Goal: Task Accomplishment & Management: Manage account settings

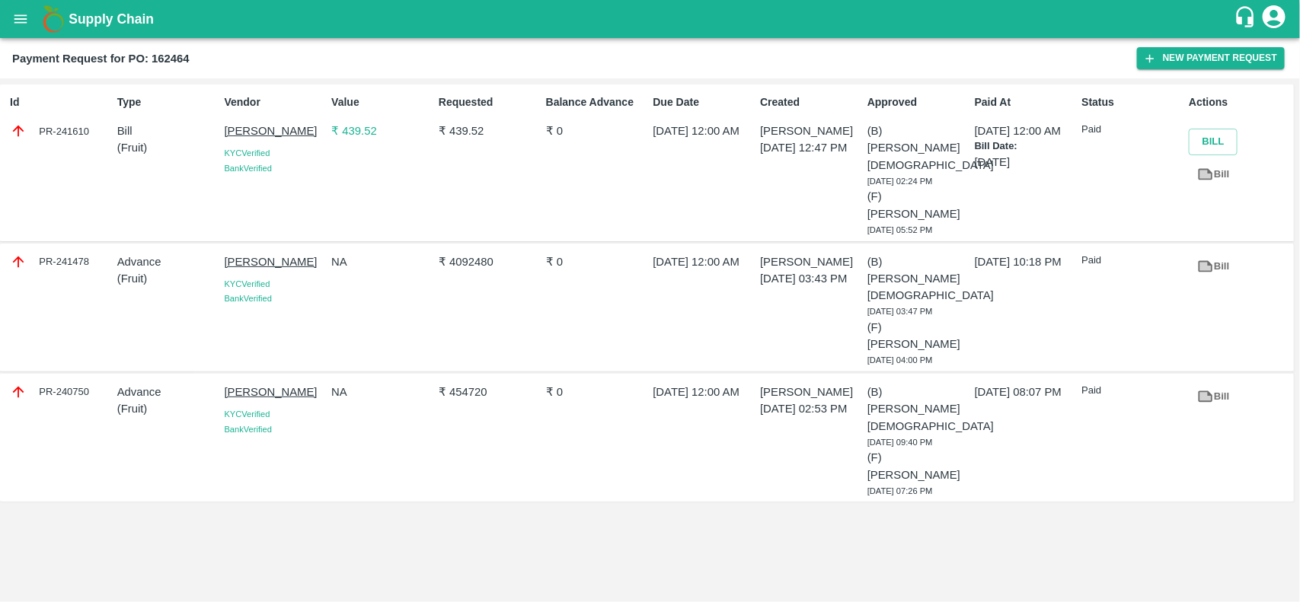
click at [13, 25] on icon "open drawer" at bounding box center [20, 19] width 17 height 17
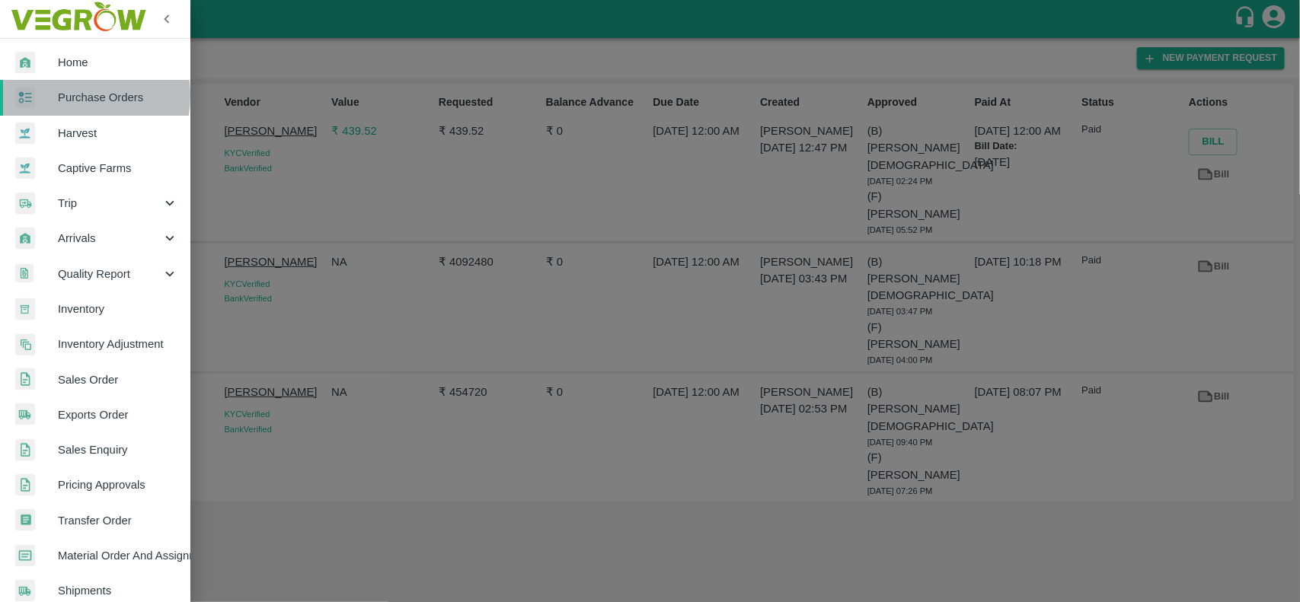
click at [74, 95] on span "Purchase Orders" at bounding box center [118, 97] width 120 height 17
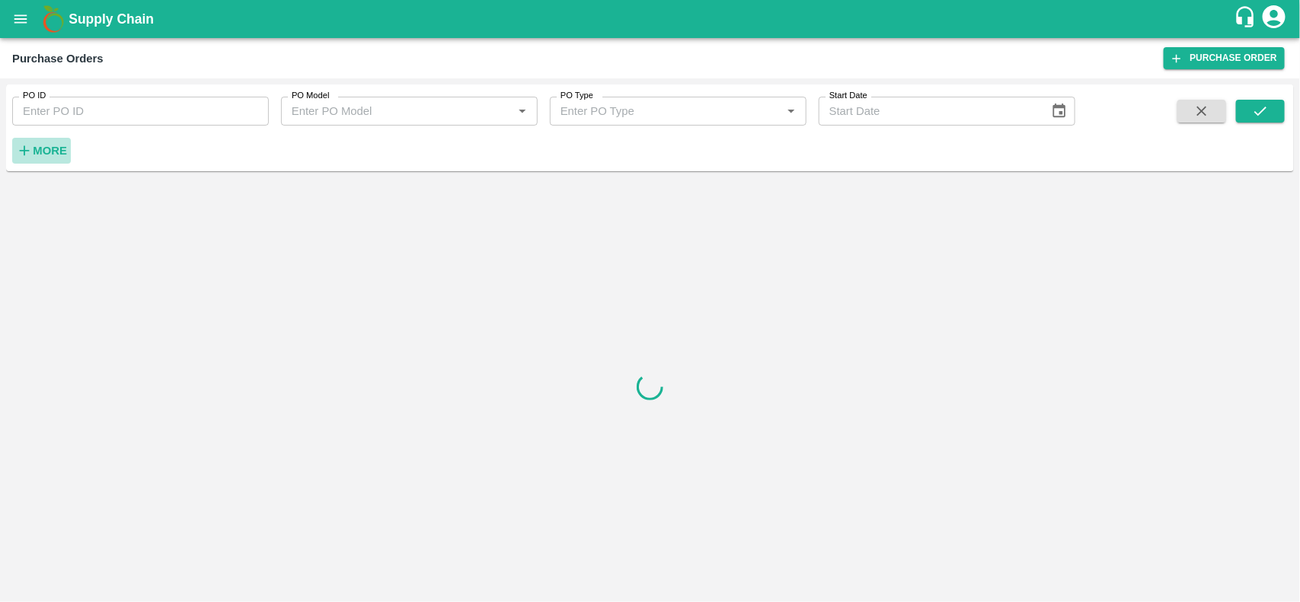
click at [46, 155] on strong "More" at bounding box center [50, 151] width 34 height 12
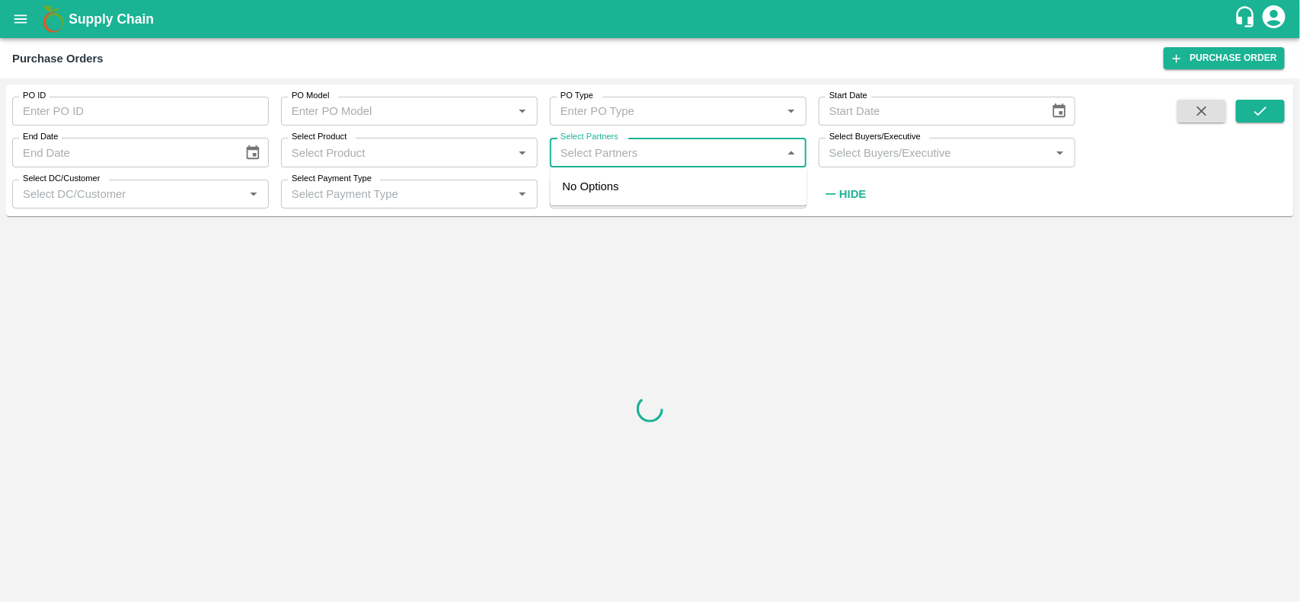
click at [588, 161] on input "Select Partners" at bounding box center [665, 152] width 222 height 20
type input "ssk"
click at [592, 192] on input "checkbox" at bounding box center [584, 195] width 30 height 30
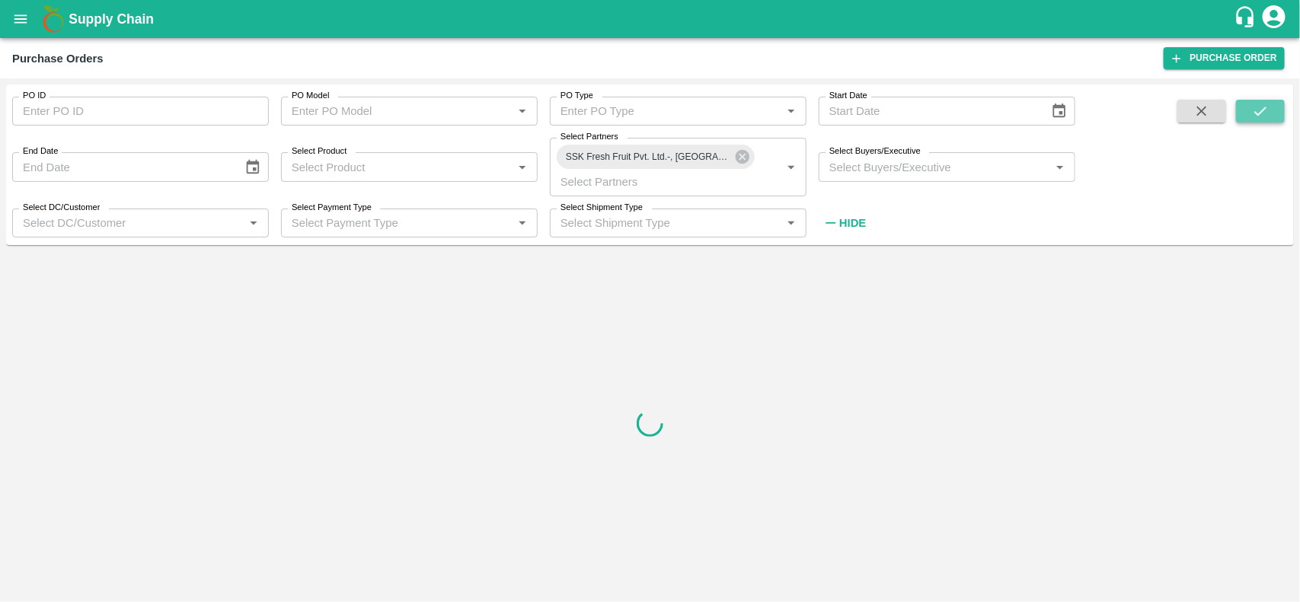
click at [1255, 101] on button "submit" at bounding box center [1260, 111] width 49 height 23
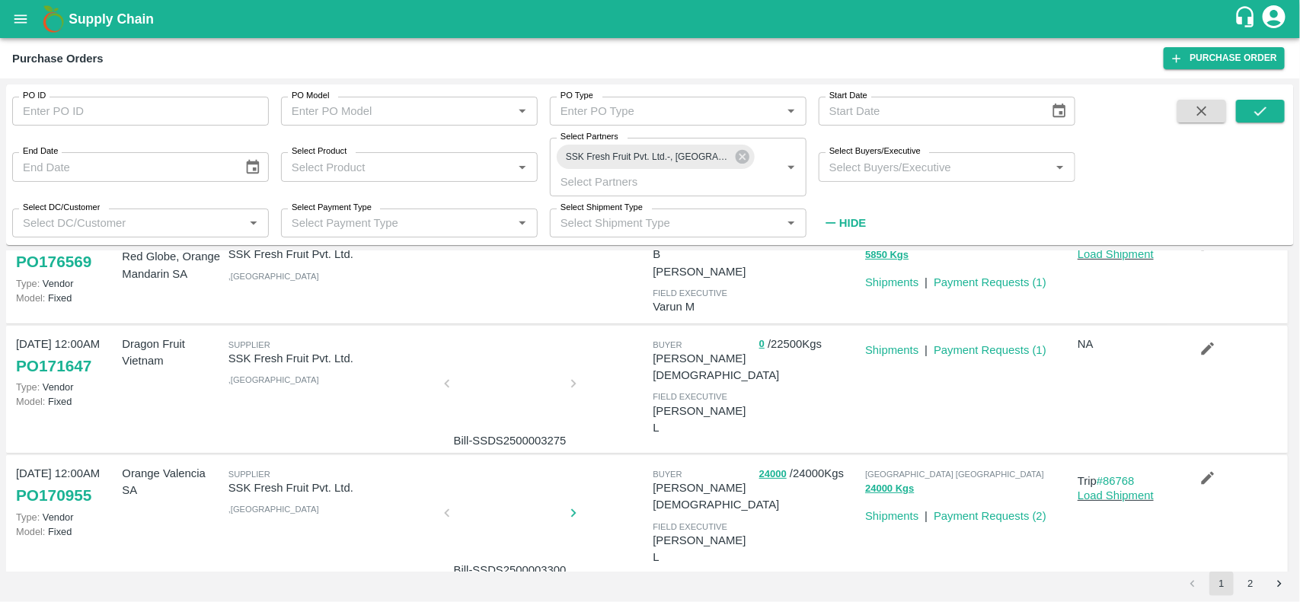
scroll to position [63, 0]
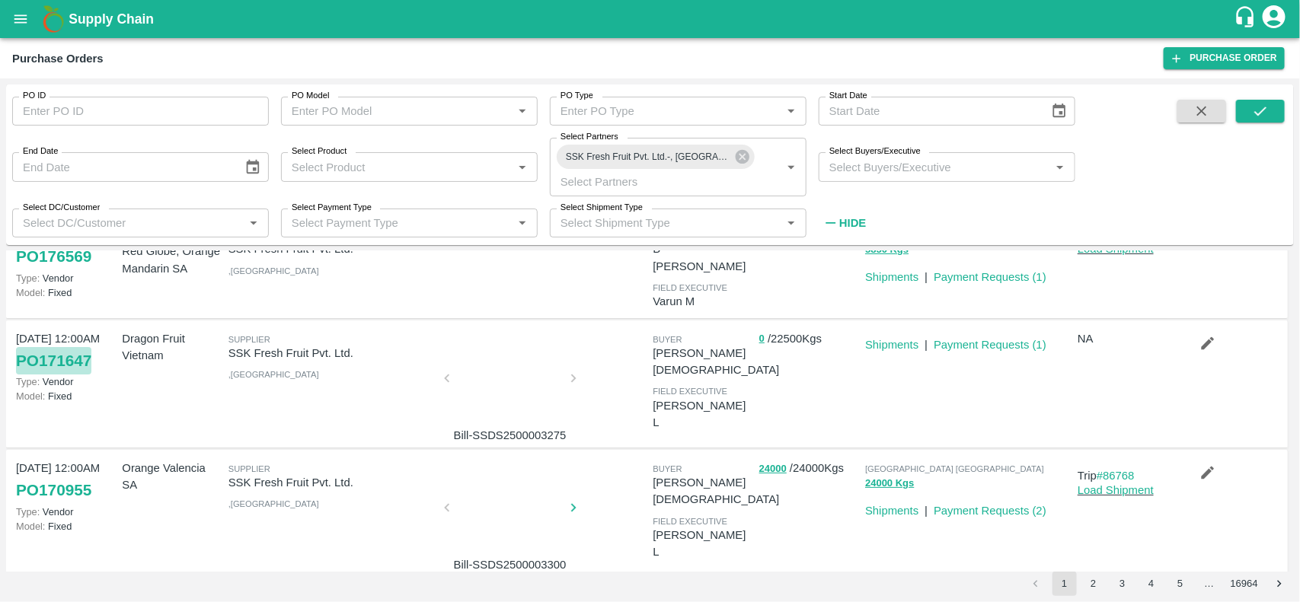
click at [59, 347] on link "PO 171647" at bounding box center [53, 360] width 75 height 27
drag, startPoint x: 887, startPoint y: 337, endPoint x: 880, endPoint y: 334, distance: 8.2
click at [880, 337] on p "Shipments" at bounding box center [891, 345] width 53 height 17
click at [880, 339] on link "Shipments" at bounding box center [891, 345] width 53 height 12
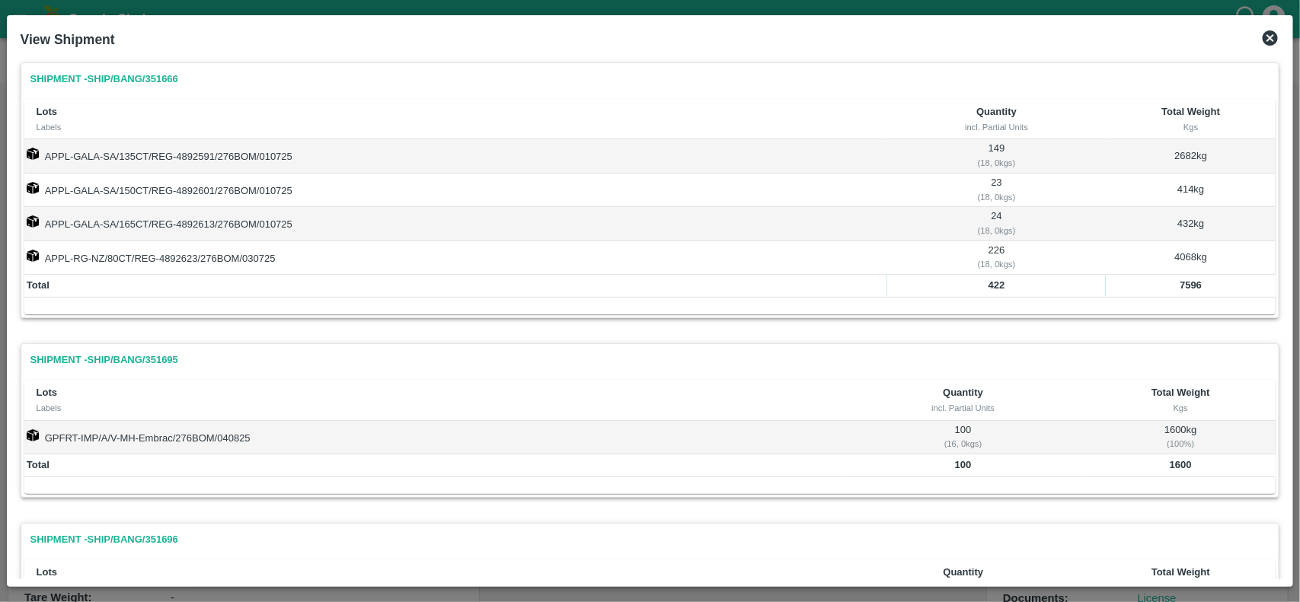
scroll to position [78, 0]
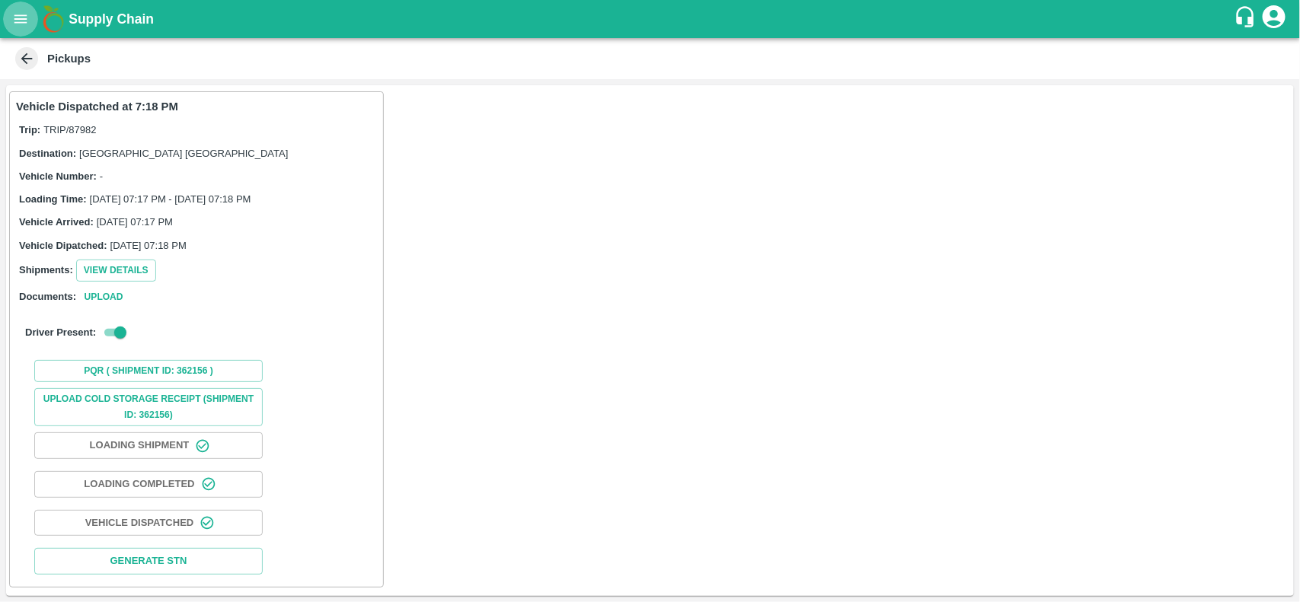
click at [24, 28] on button "open drawer" at bounding box center [20, 19] width 35 height 35
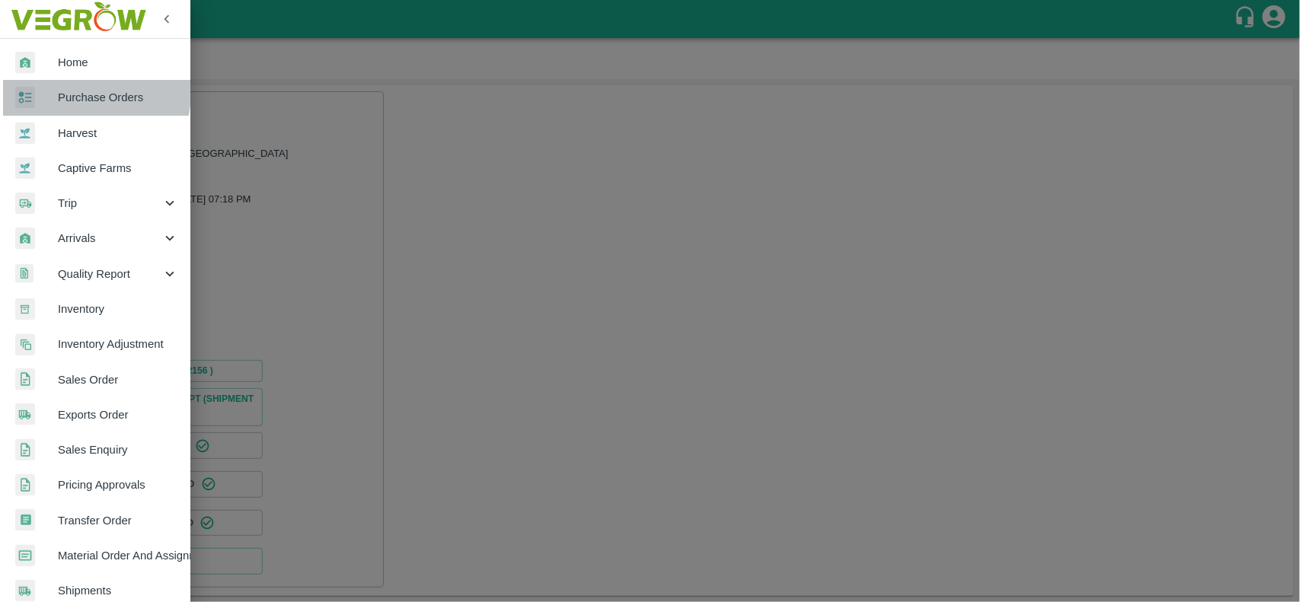
click at [75, 91] on span "Purchase Orders" at bounding box center [118, 97] width 120 height 17
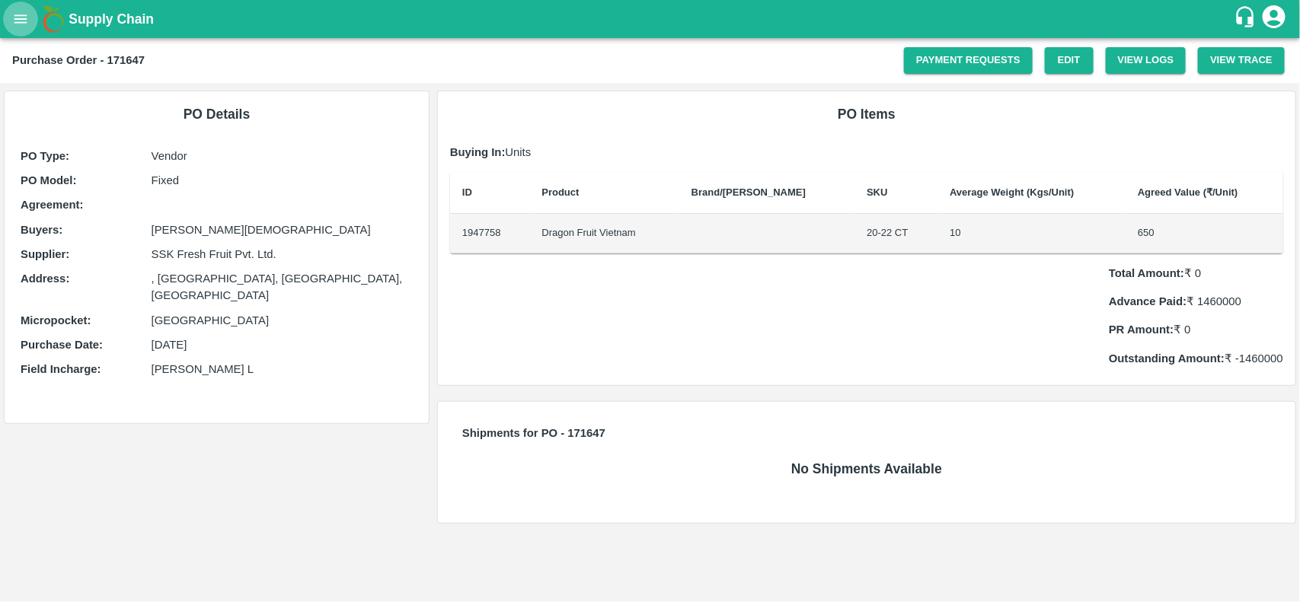
click at [23, 11] on icon "open drawer" at bounding box center [20, 19] width 17 height 17
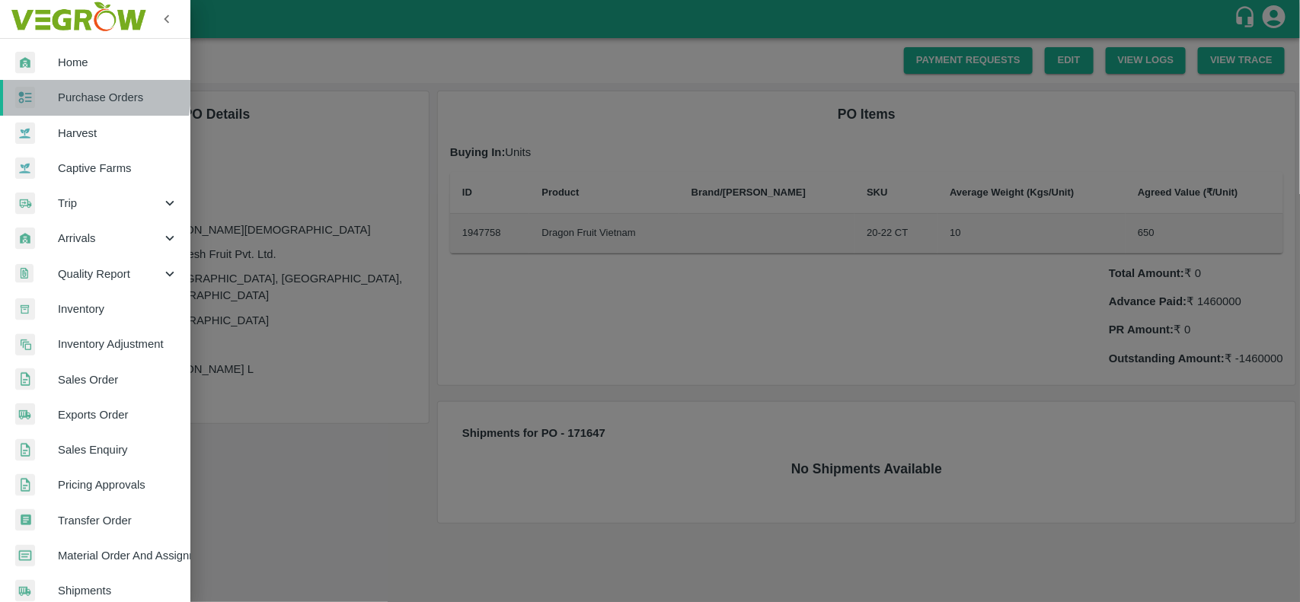
click at [34, 90] on img at bounding box center [25, 98] width 20 height 22
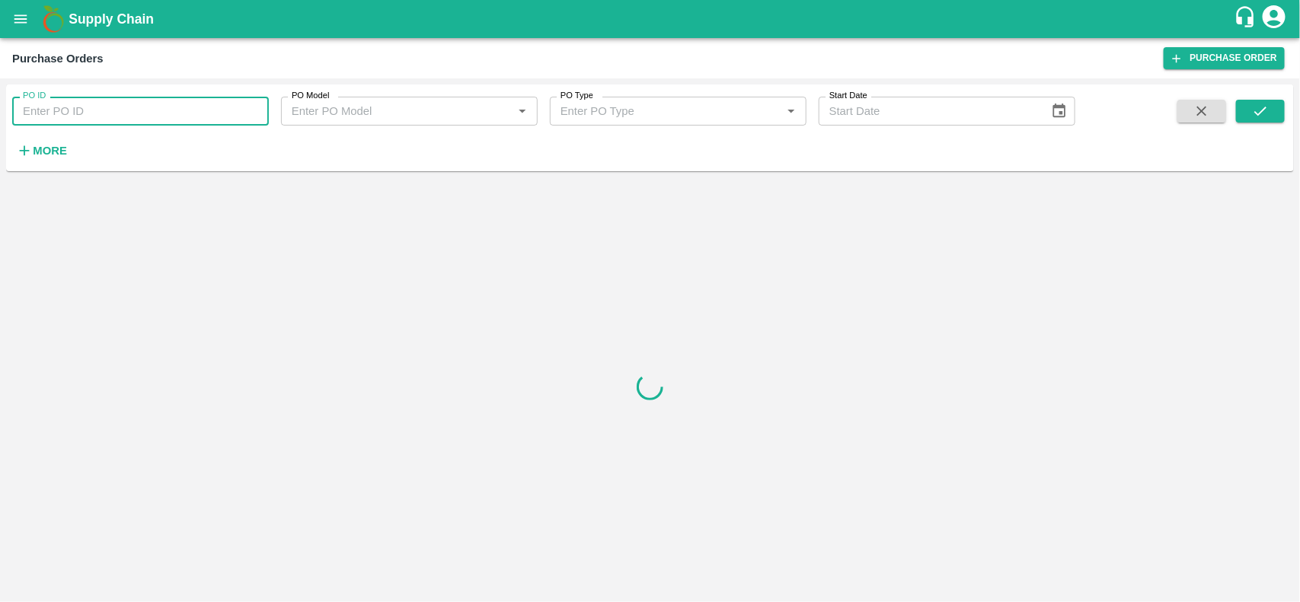
click at [52, 99] on input "PO ID" at bounding box center [140, 111] width 257 height 29
type input "130621"
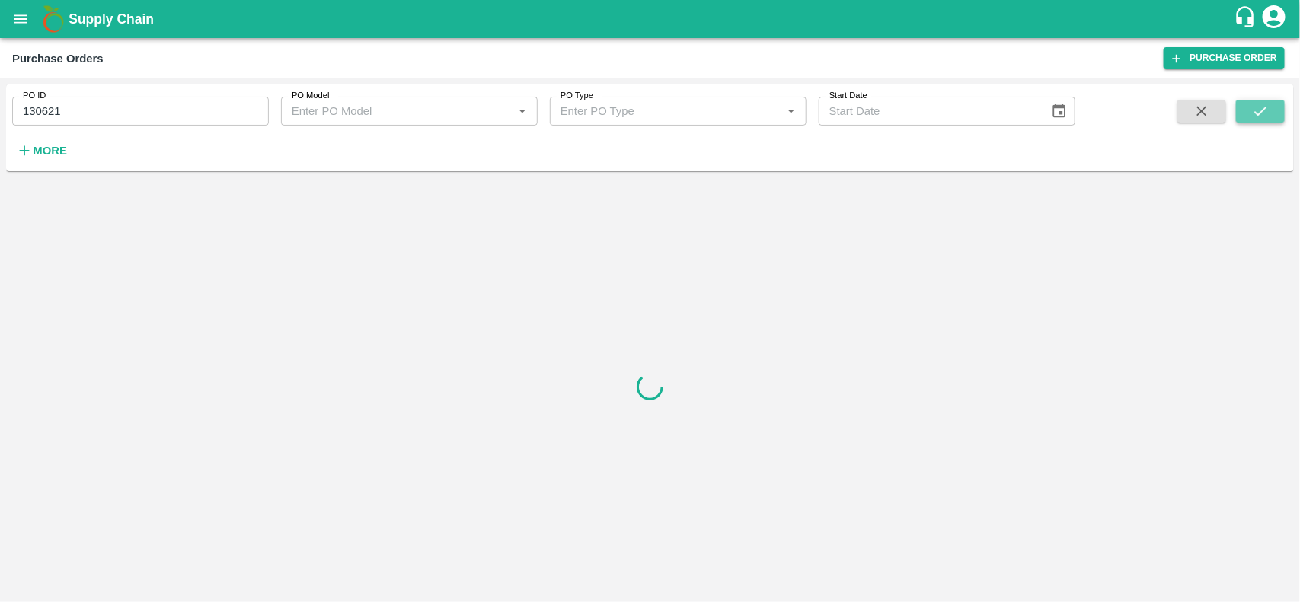
click at [1273, 107] on button "submit" at bounding box center [1260, 111] width 49 height 23
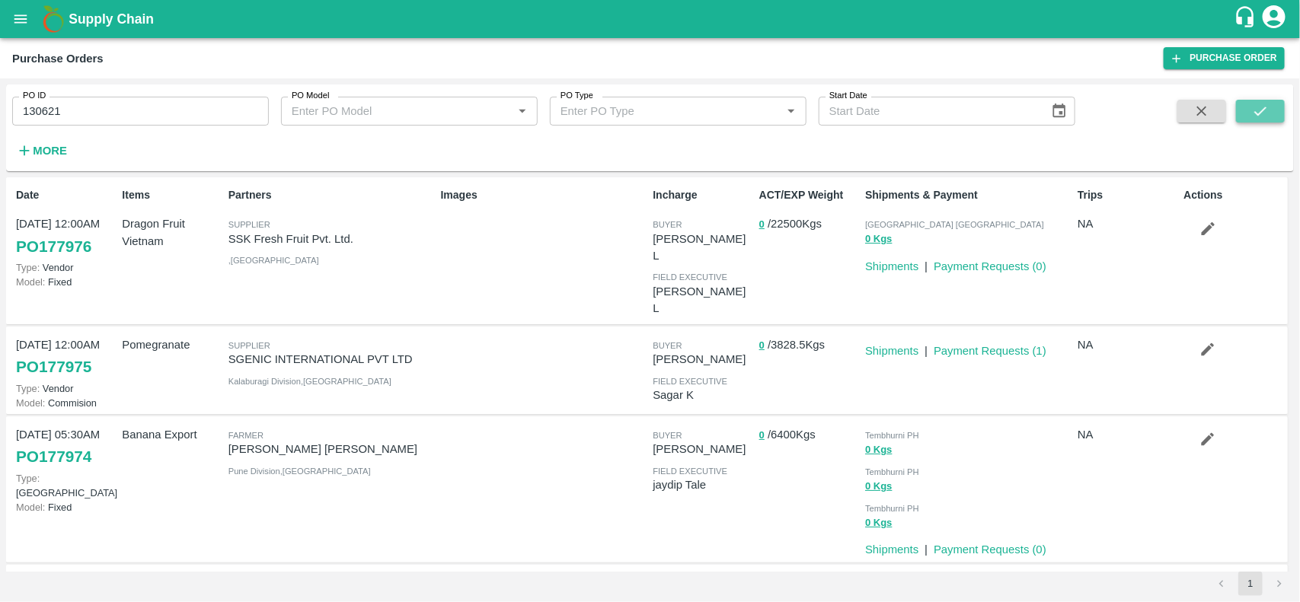
click at [1276, 113] on button "submit" at bounding box center [1260, 111] width 49 height 23
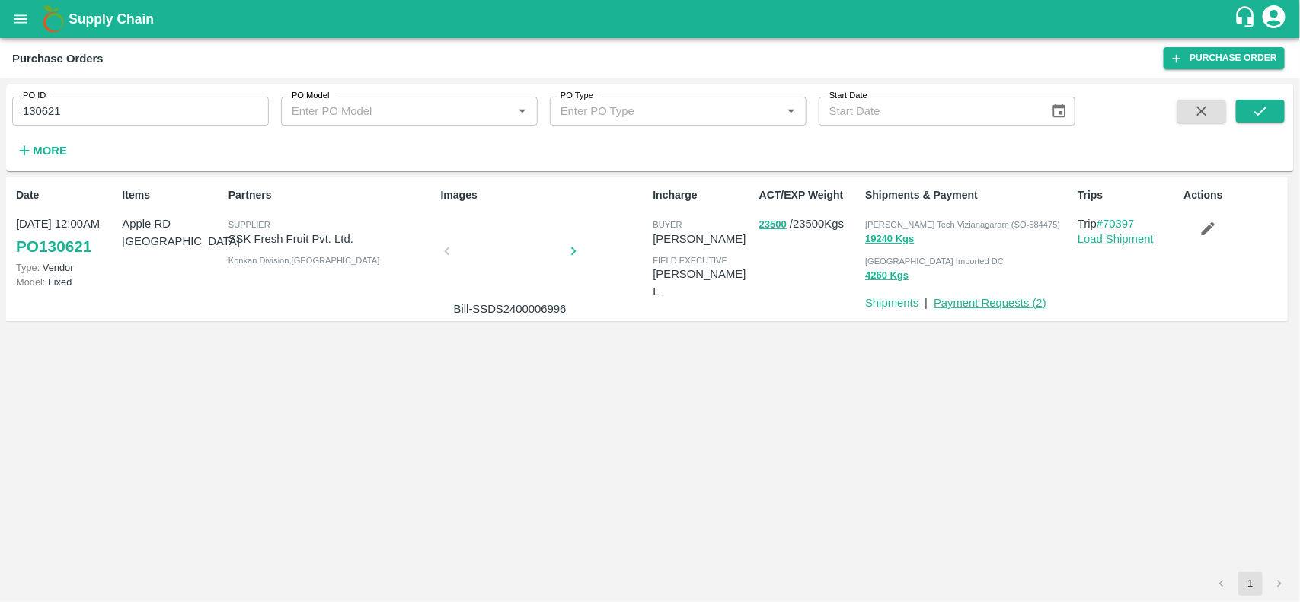
click at [965, 302] on link "Payment Requests ( 2 )" at bounding box center [990, 303] width 113 height 12
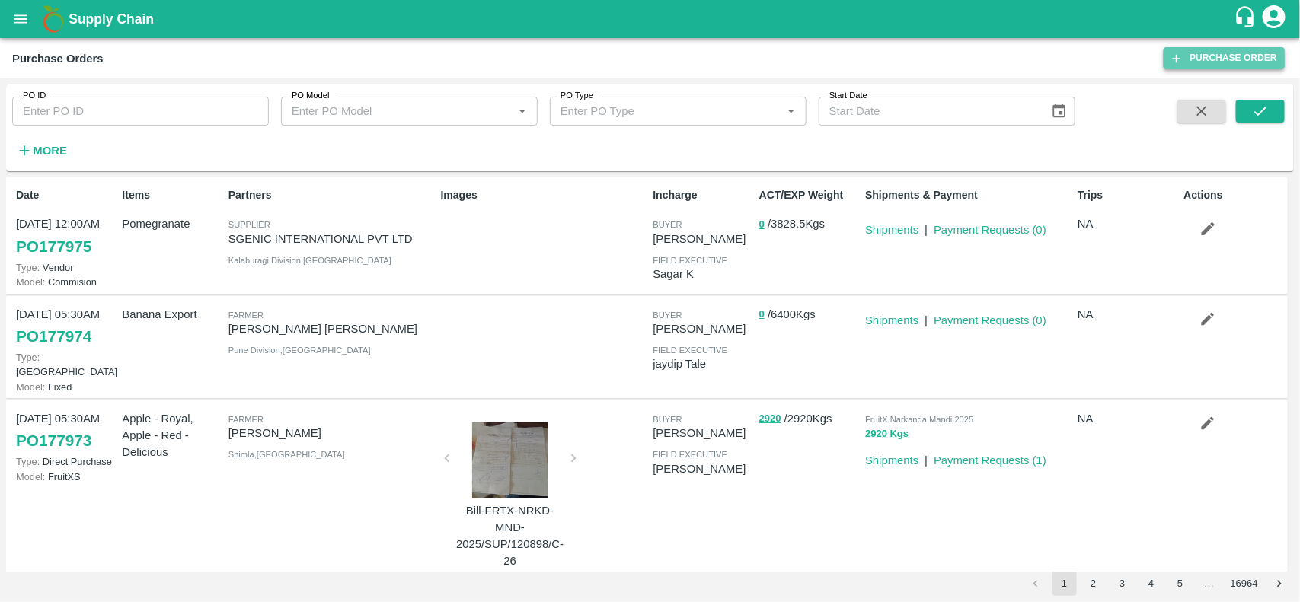
click at [1220, 59] on link "Purchase Order" at bounding box center [1224, 58] width 121 height 22
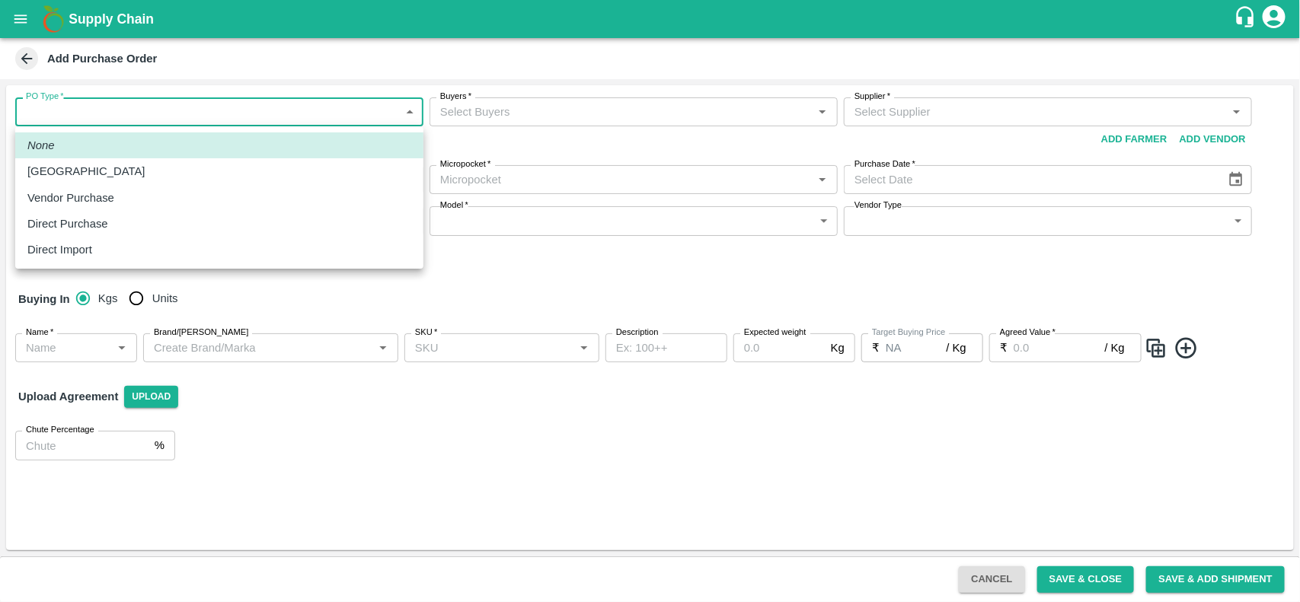
click at [155, 113] on body "Supply Chain Add Purchase Order PO Type   * ​ PO Type Buyers   * Buyers   * Sup…" at bounding box center [650, 301] width 1300 height 602
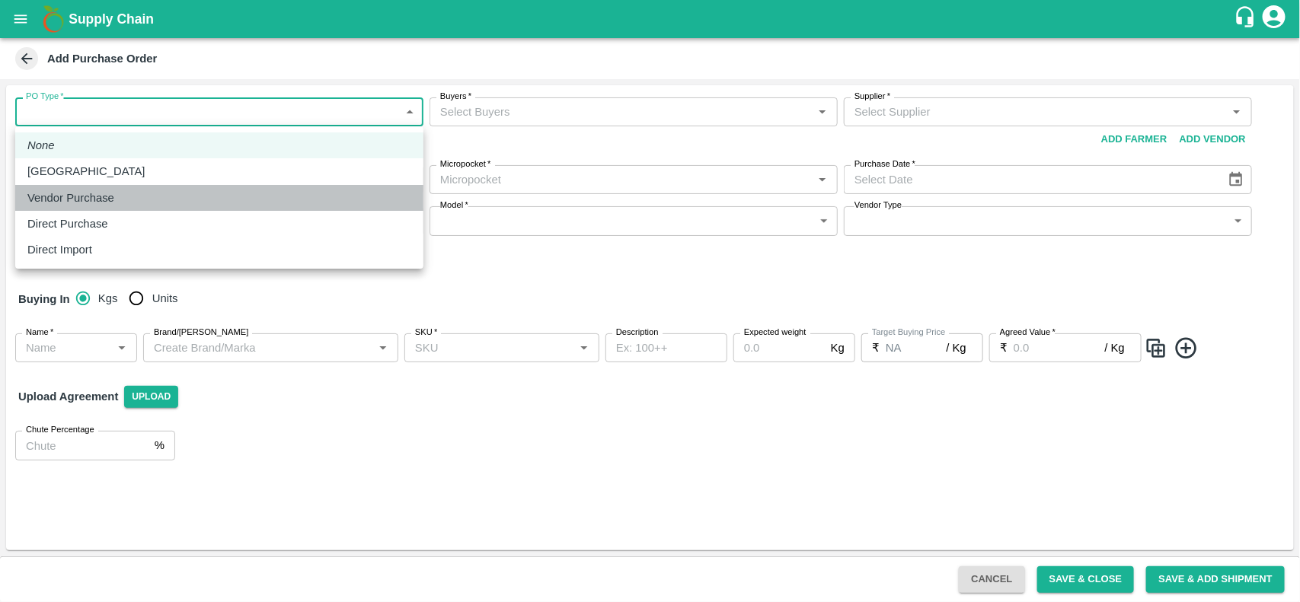
click at [101, 190] on p "Vendor Purchase" at bounding box center [70, 198] width 87 height 17
type input "2"
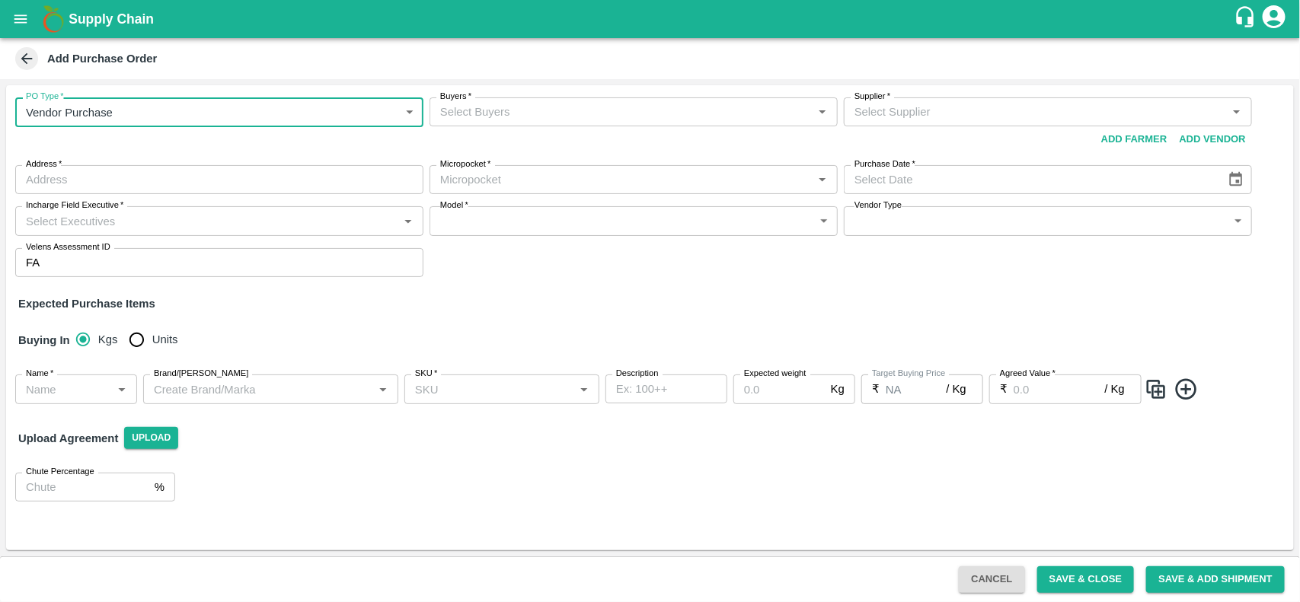
click at [468, 107] on input "Buyers   *" at bounding box center [621, 112] width 374 height 20
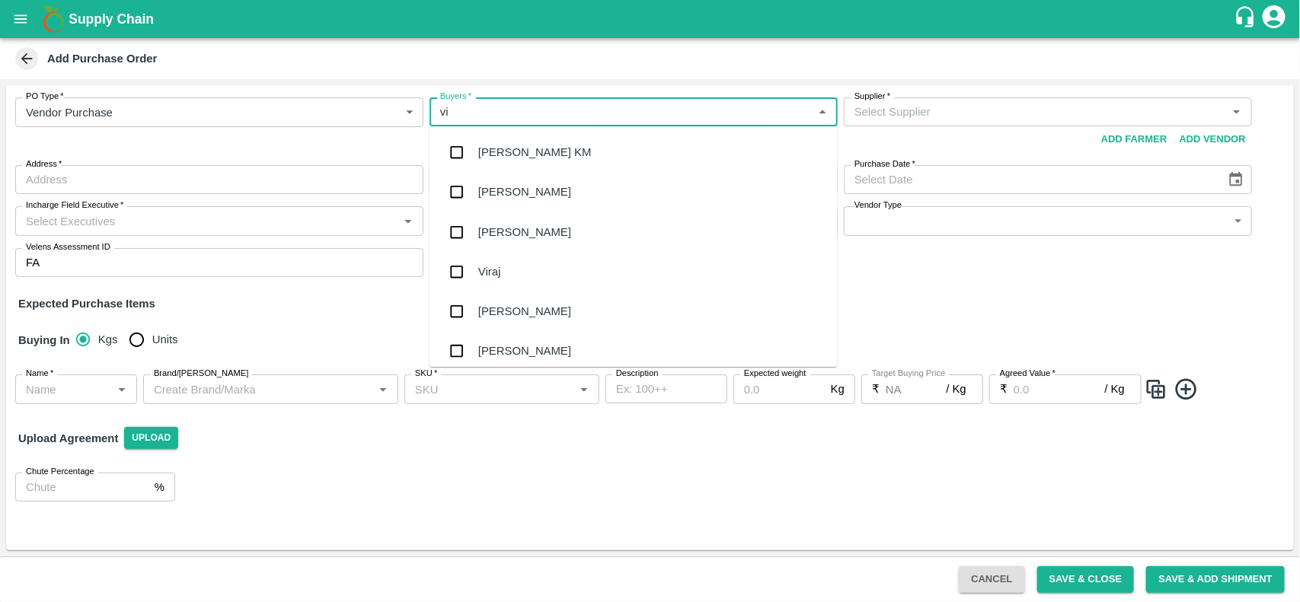
type input "v"
type input "nan"
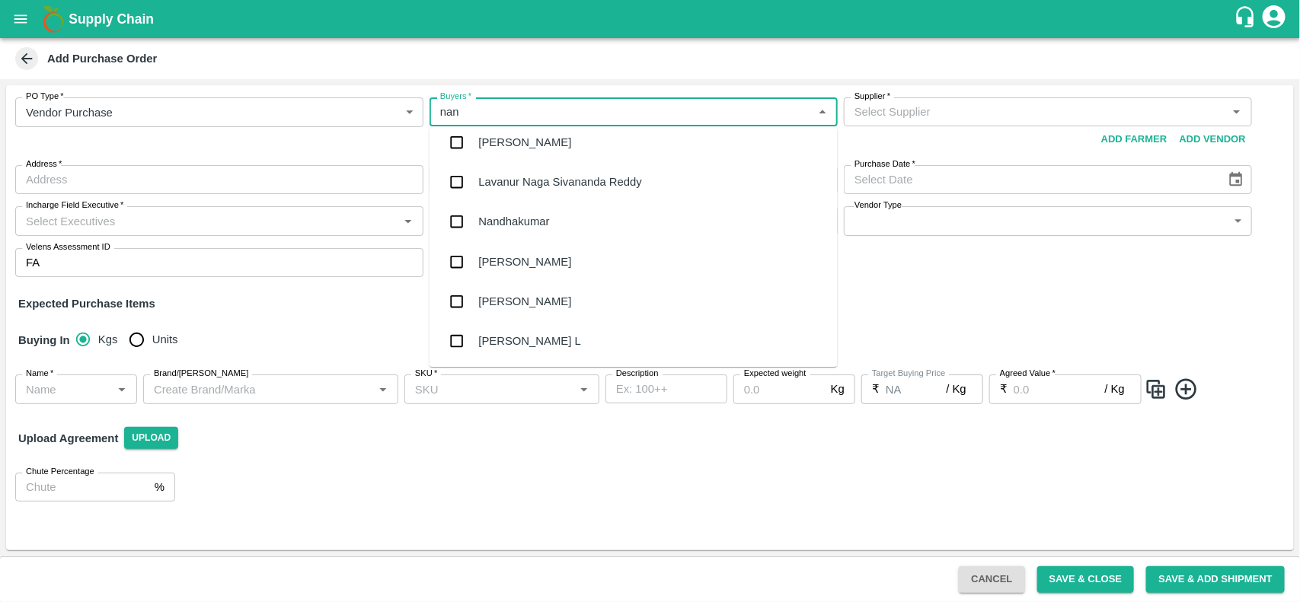
click at [467, 336] on input "checkbox" at bounding box center [457, 342] width 30 height 30
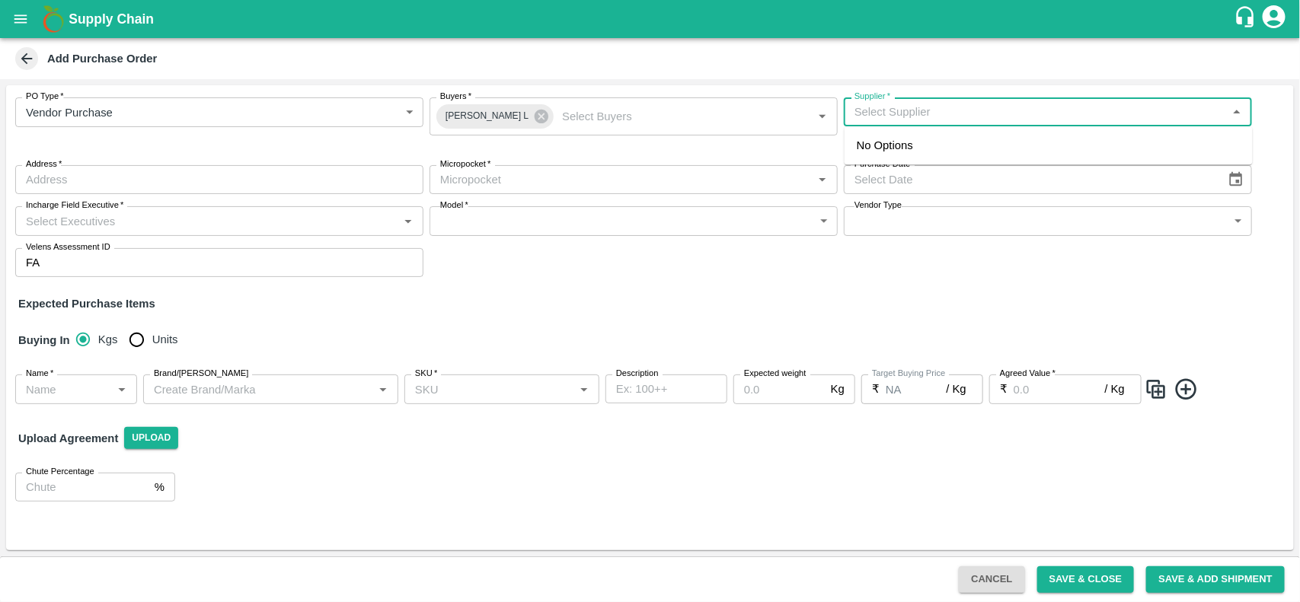
click at [1055, 115] on input "Supplier   *" at bounding box center [1035, 112] width 374 height 20
click at [900, 138] on div "SSK Fresh Fruit Pvt. Ltd.-, Chennai-9791188588(Supplier)" at bounding box center [1041, 145] width 369 height 17
type input "SSK Fresh Fruit Pvt. Ltd.-, Chennai-9791188588(Supplier)"
type input ", Chennai, Koyambedu, Tamil Nadu"
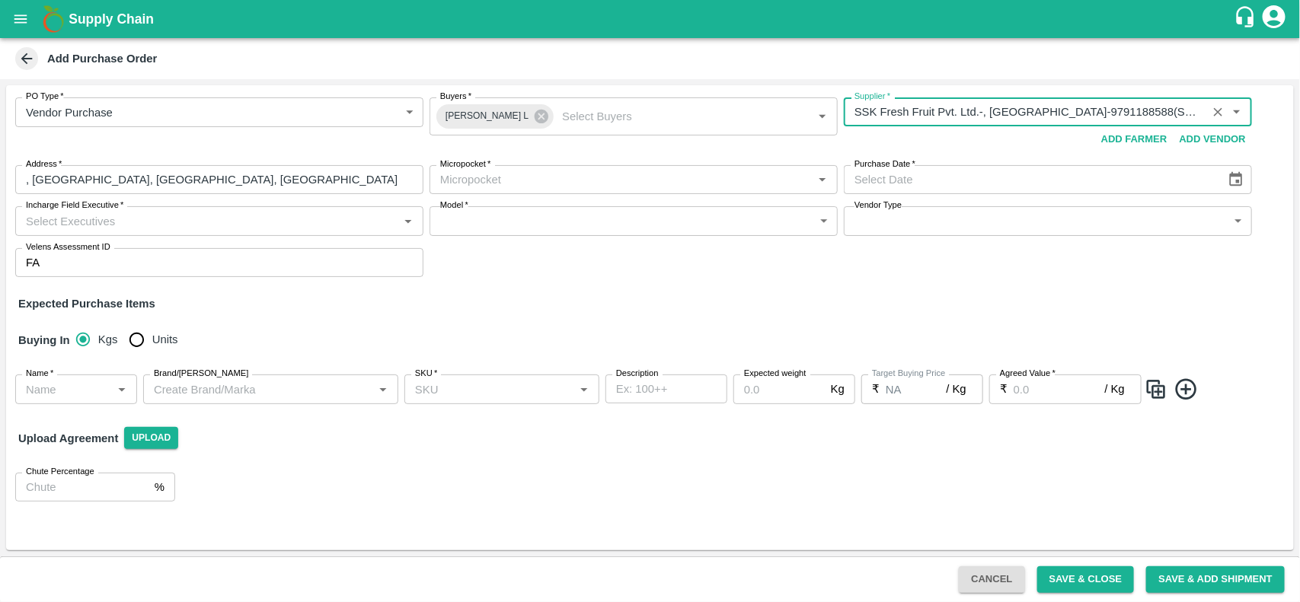
type input "SSK Fresh Fruit Pvt. Ltd.-, Chennai-9791188588(Supplier)"
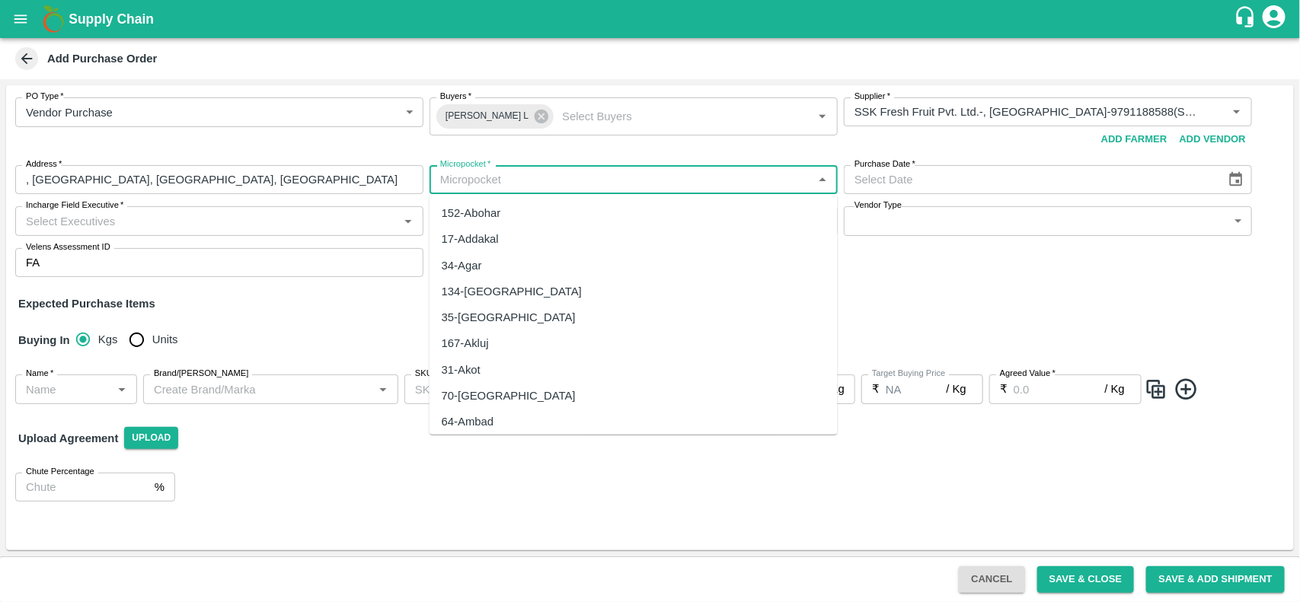
click at [473, 188] on input "Micropocket   *" at bounding box center [621, 180] width 374 height 20
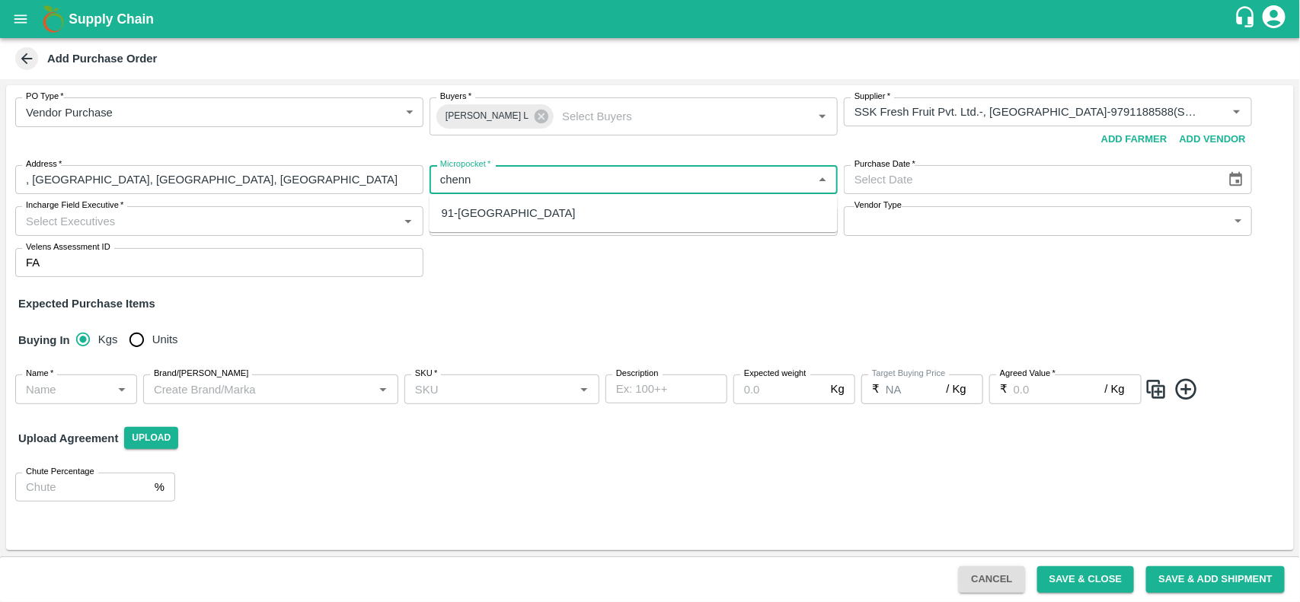
click at [508, 215] on div "91-Chennai" at bounding box center [634, 213] width 408 height 26
type input "91-Chennai"
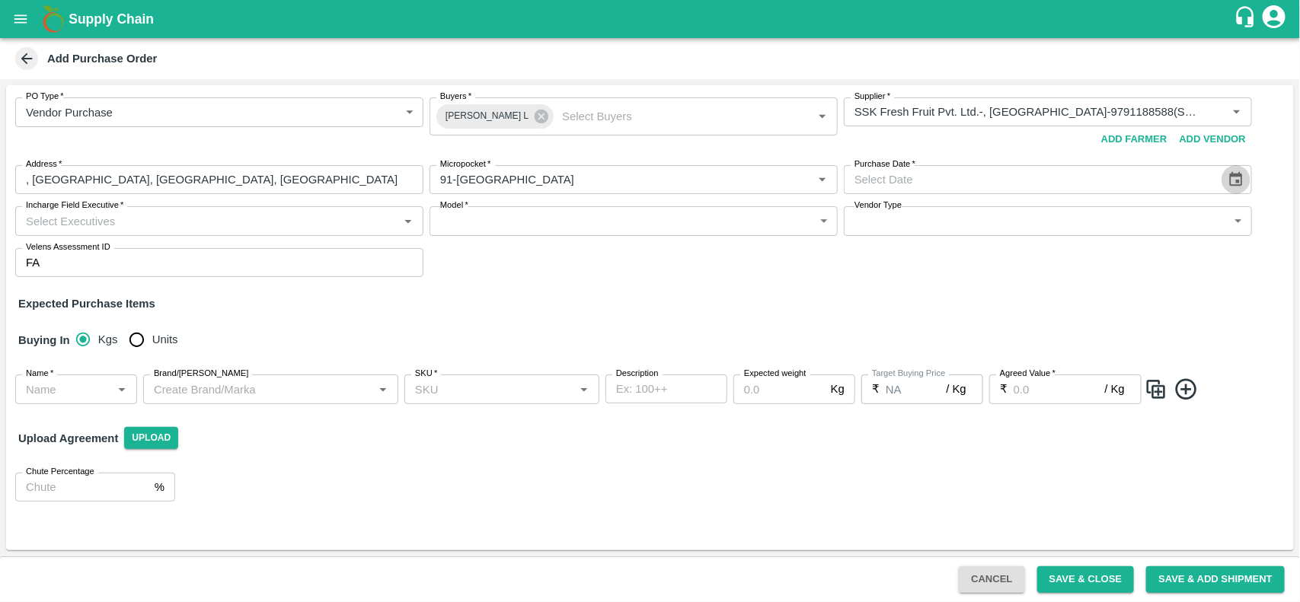
click at [1235, 181] on icon "Choose date" at bounding box center [1236, 179] width 17 height 17
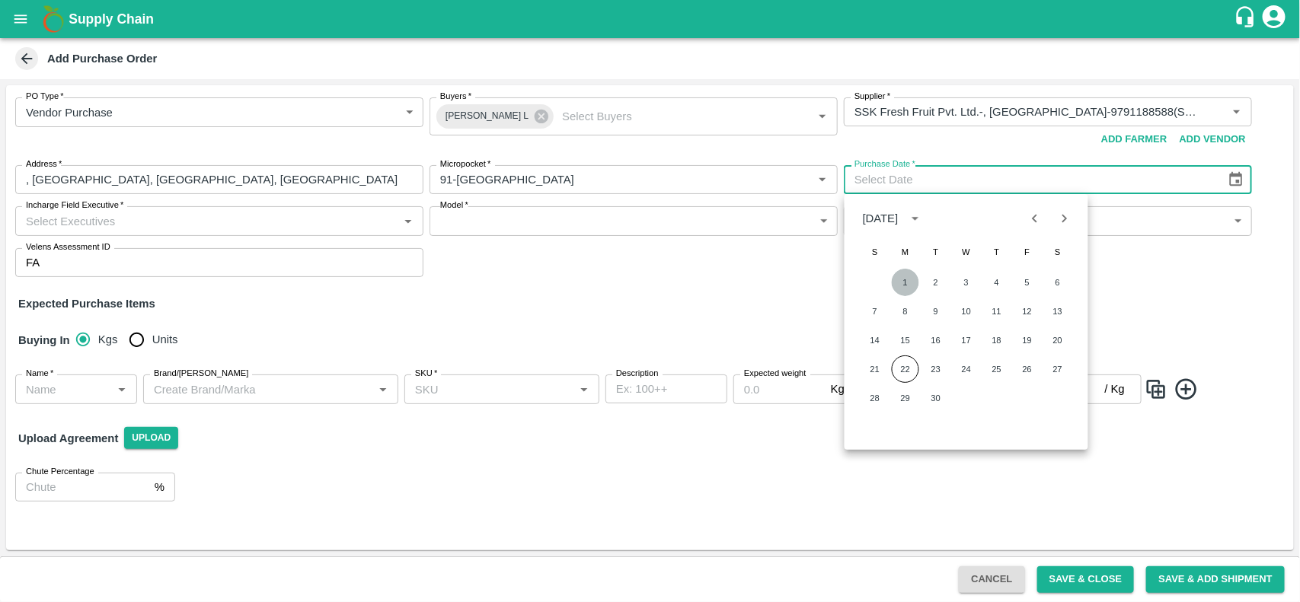
click at [907, 278] on button "1" at bounding box center [905, 282] width 27 height 27
type input "01/09/2025"
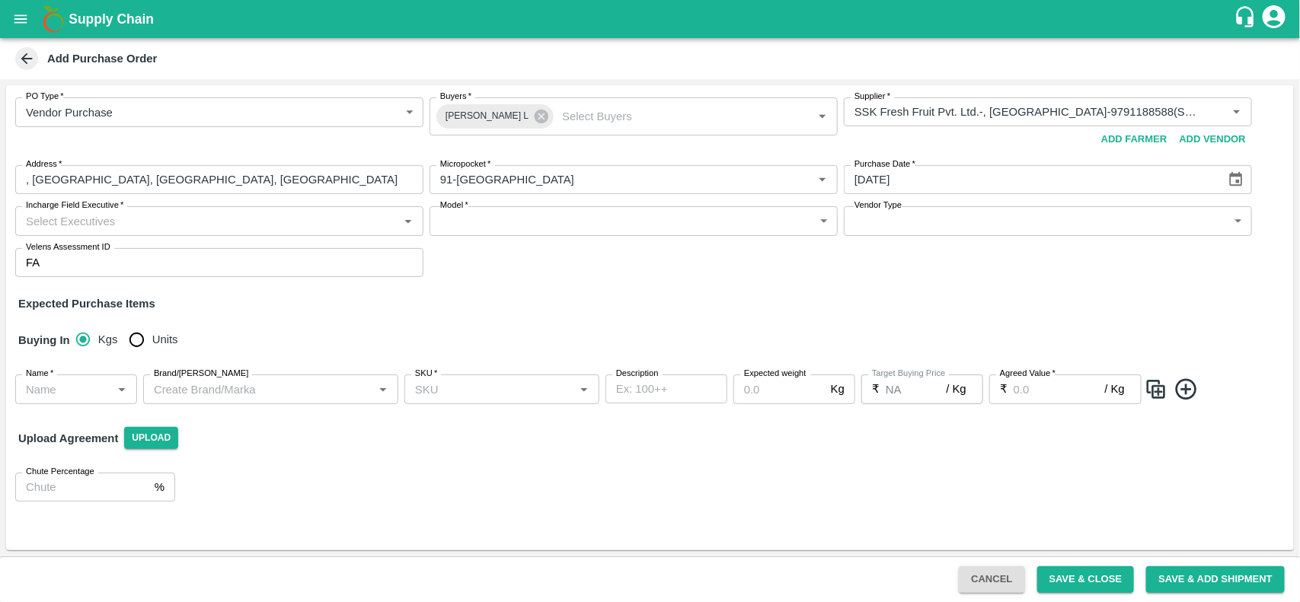
click at [177, 208] on div "Incharge Field Executive   *" at bounding box center [219, 220] width 408 height 29
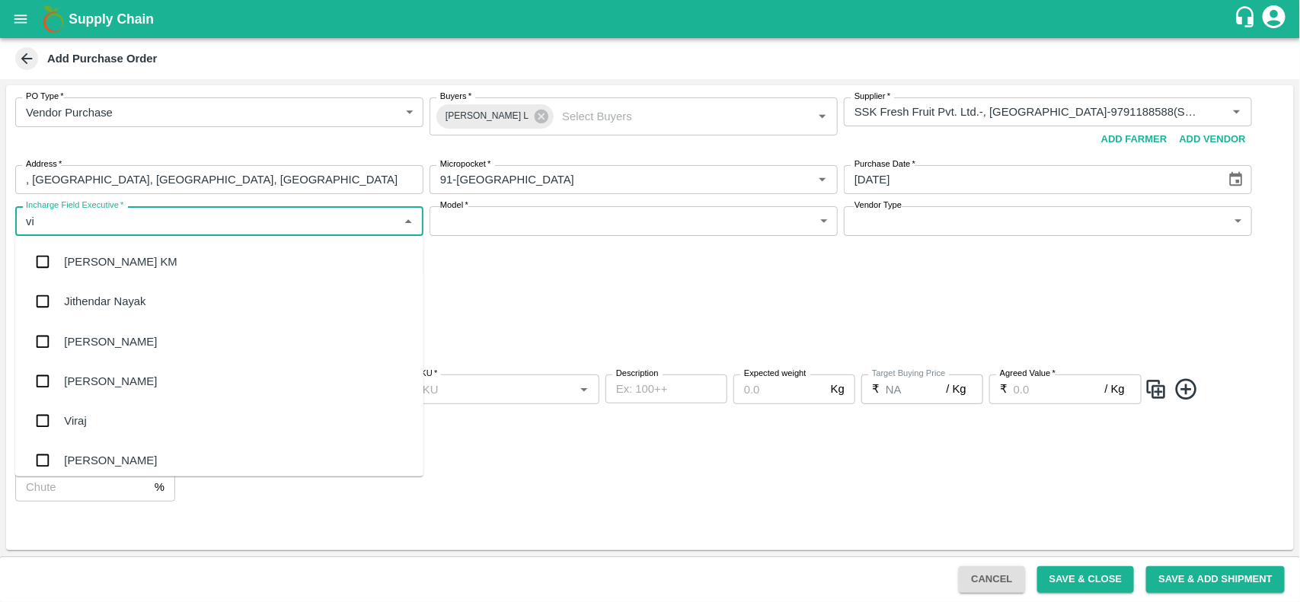
type input "v"
type input "Nan"
click at [89, 329] on div "Nanda Kumar L" at bounding box center [219, 342] width 408 height 40
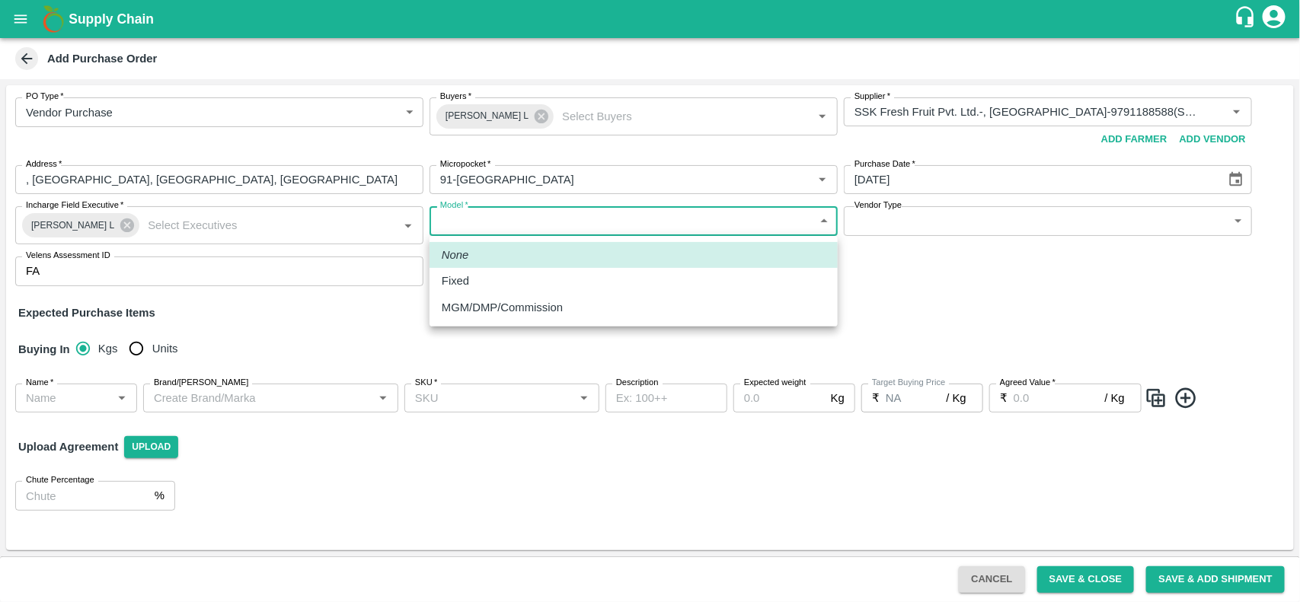
click at [511, 219] on body "Supply Chain Add Purchase Order PO Type   * Vendor Purchase 2 PO Type Buyers   …" at bounding box center [650, 301] width 1300 height 602
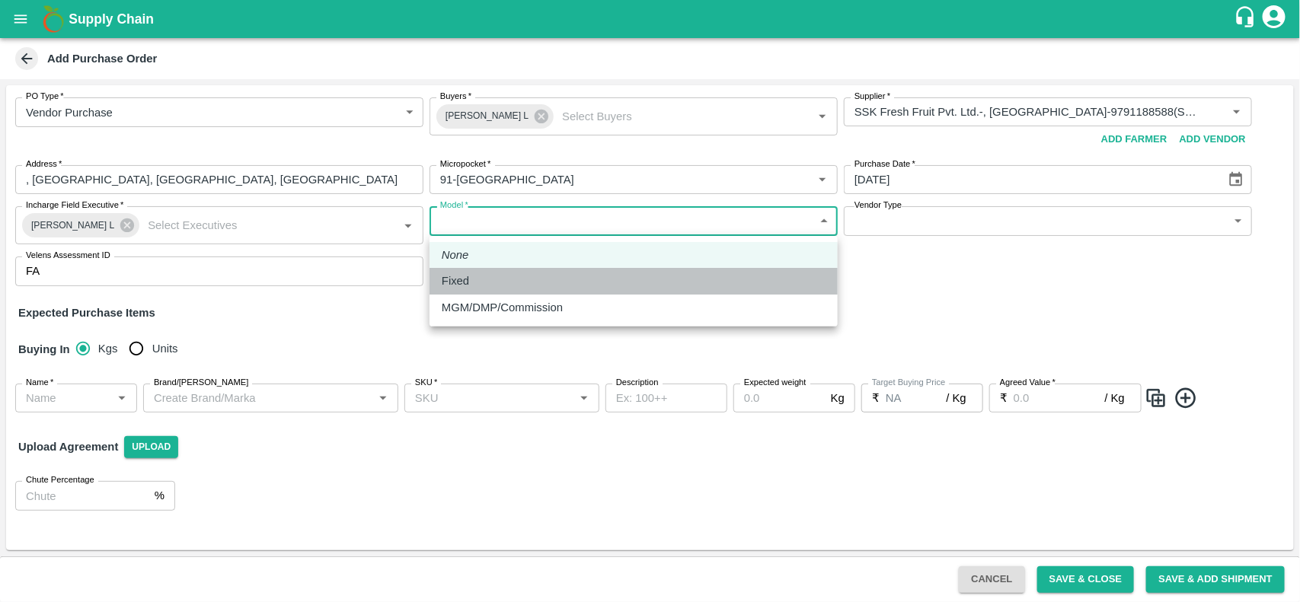
click at [468, 283] on p "Fixed" at bounding box center [455, 281] width 27 height 17
type input "Fixed"
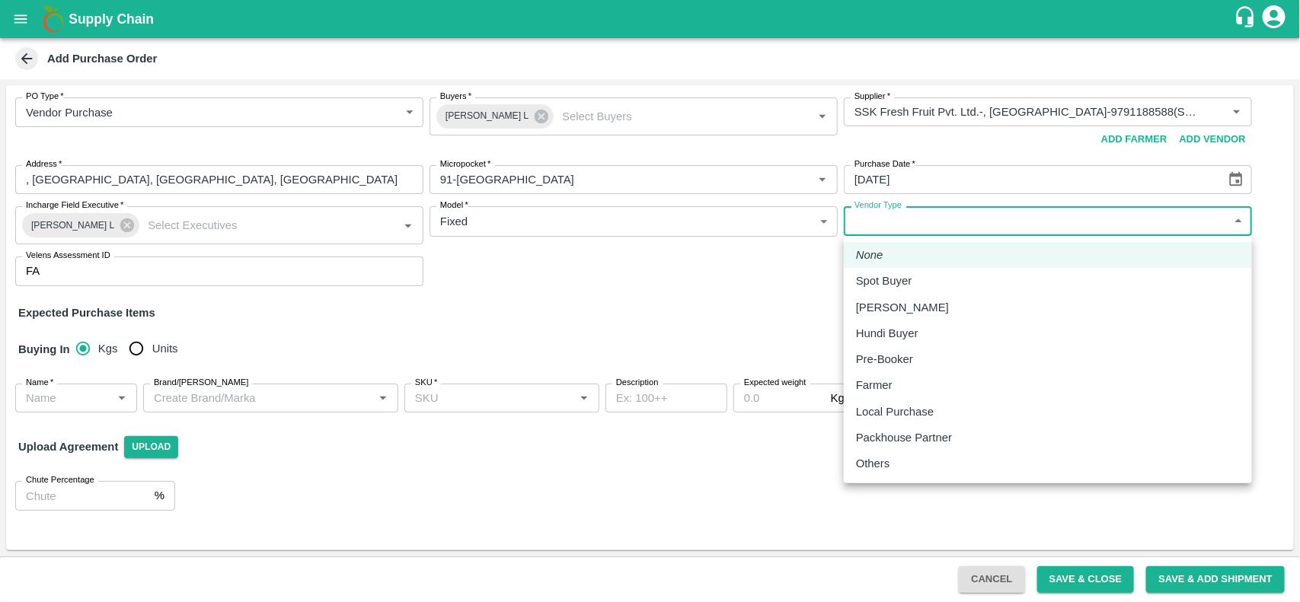
click at [901, 221] on body "Supply Chain Add Purchase Order PO Type   * Vendor Purchase 2 PO Type Buyers   …" at bounding box center [650, 301] width 1300 height 602
click at [465, 279] on div at bounding box center [650, 301] width 1300 height 602
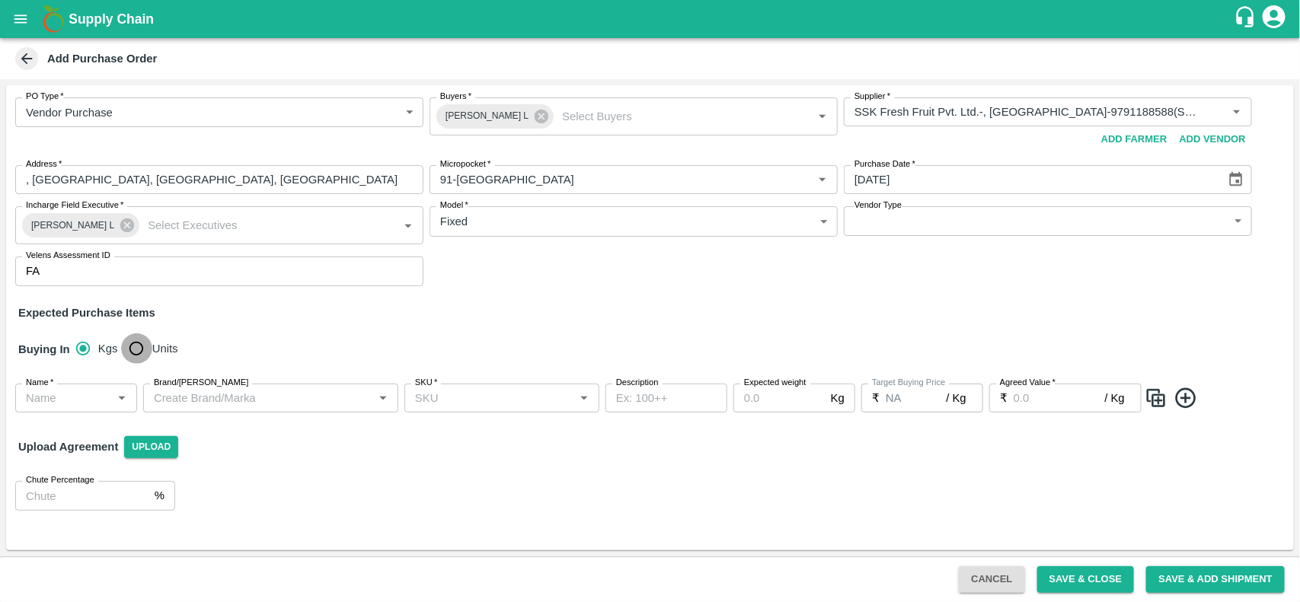
click at [133, 351] on input "Units" at bounding box center [136, 349] width 30 height 30
radio input "true"
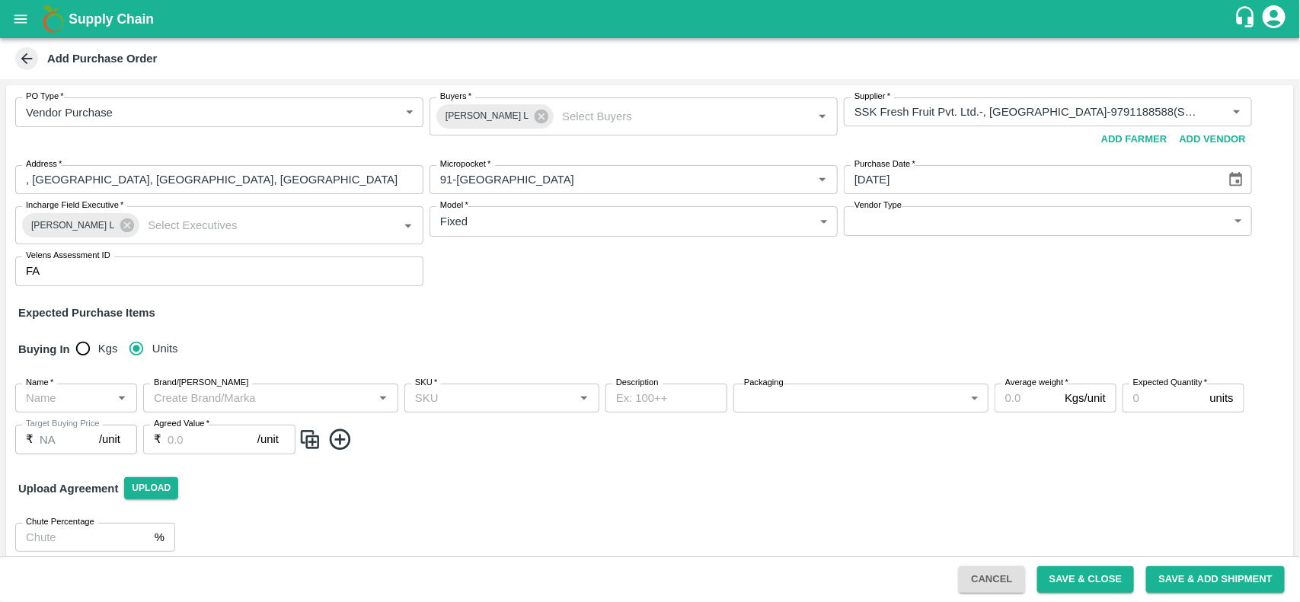
click at [62, 409] on div "Name   *" at bounding box center [76, 398] width 122 height 29
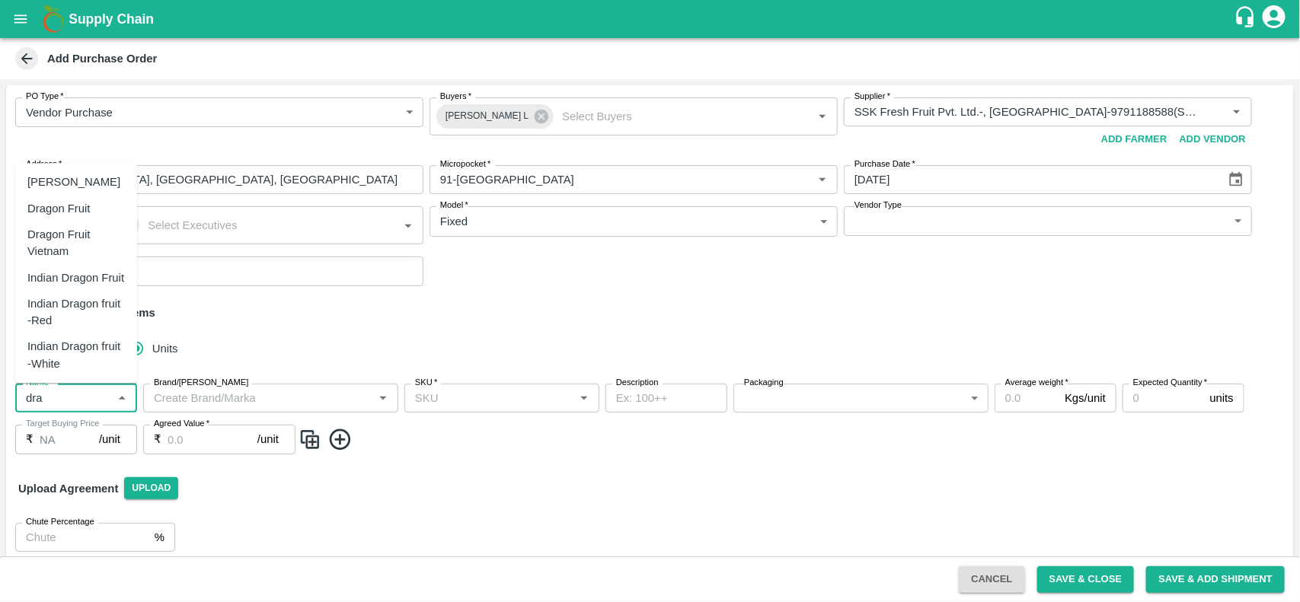
click at [88, 241] on div "Dragon Fruit Vietnam" at bounding box center [75, 244] width 97 height 34
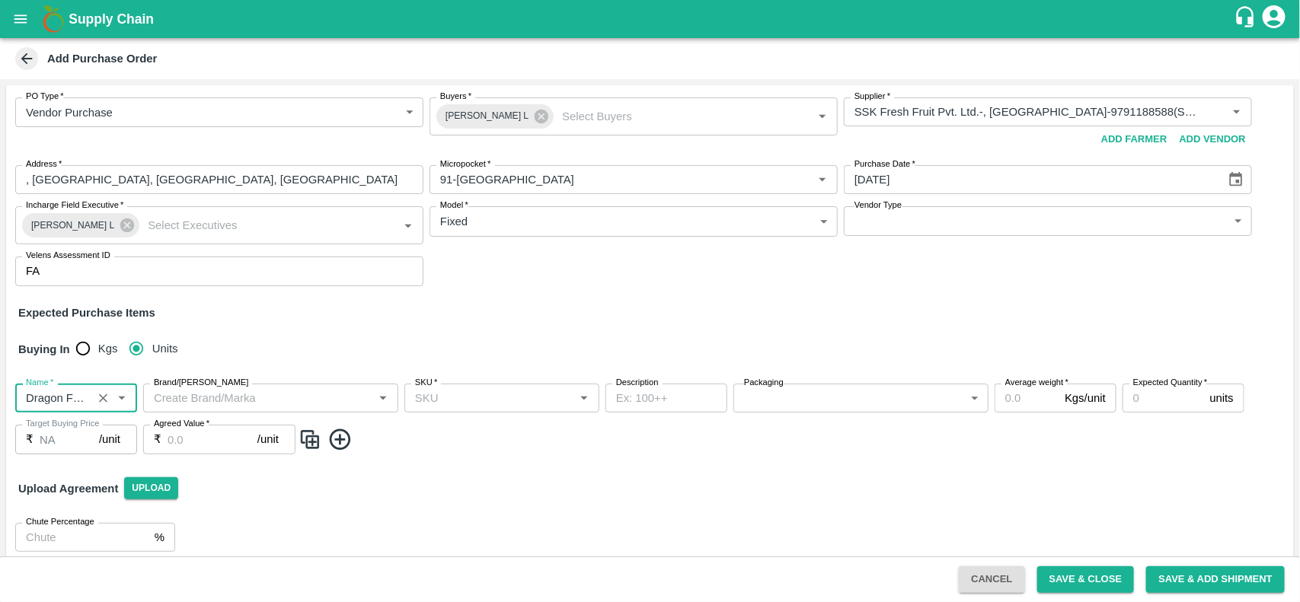
type input "Dragon Fruit Vietnam"
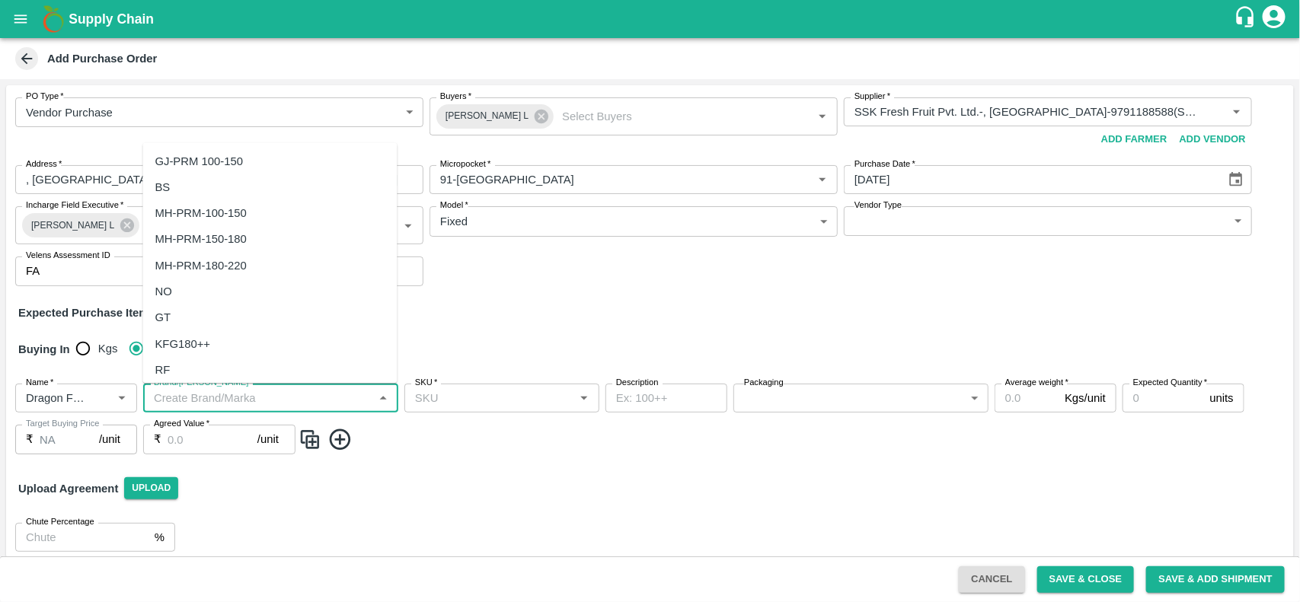
click at [230, 396] on input "Brand/Marka" at bounding box center [258, 398] width 221 height 20
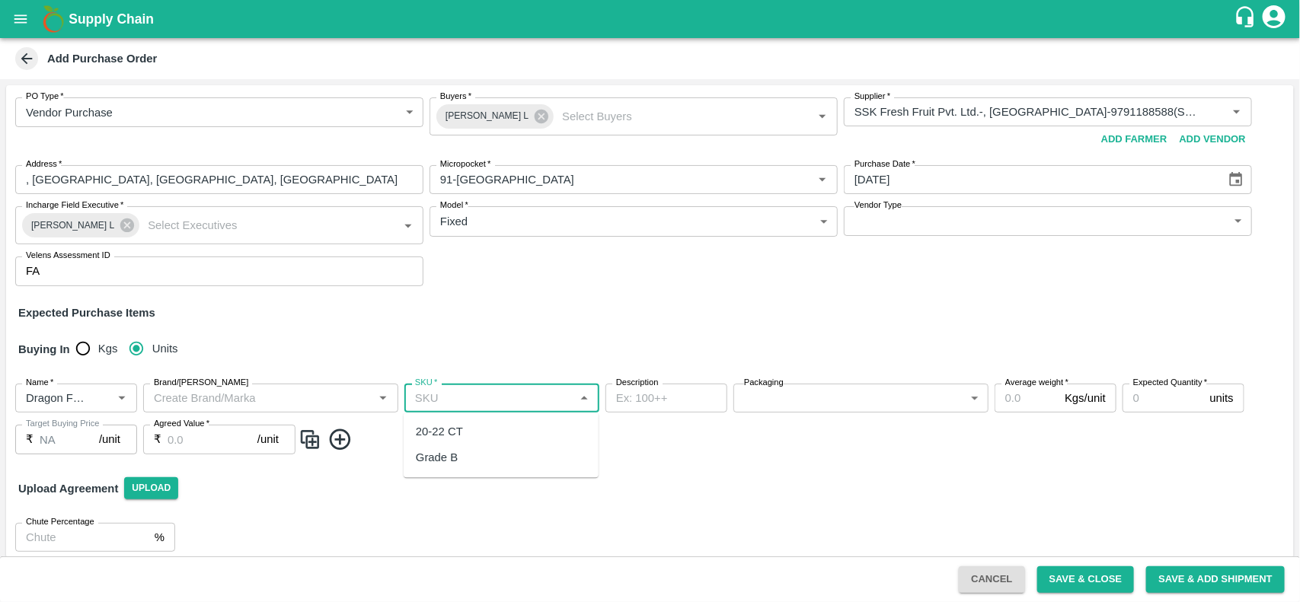
click at [497, 397] on input "SKU   *" at bounding box center [489, 398] width 161 height 20
click at [447, 428] on div "20-22 CT" at bounding box center [439, 432] width 47 height 17
type input "20-22 CT"
click at [778, 413] on div "Name   * Name   * Brand/Marka Brand/Marka SKU   * SKU   * Description x Descrip…" at bounding box center [650, 419] width 1288 height 95
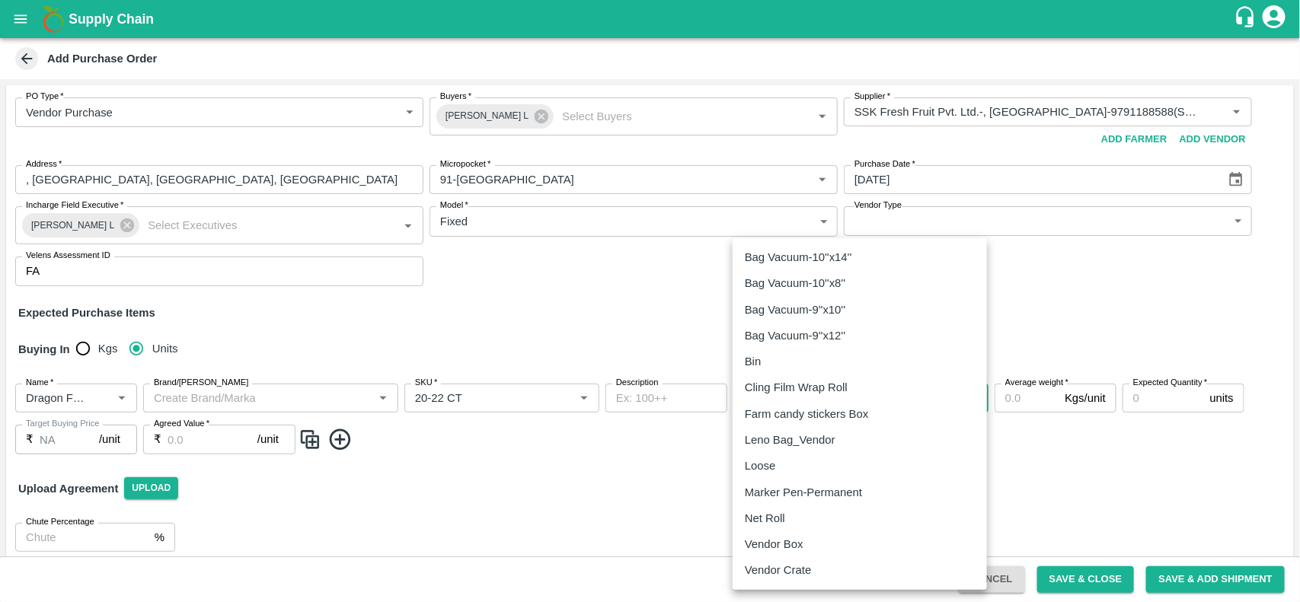
click at [771, 404] on body "Supply Chain Add Purchase Order PO Type   * Vendor Purchase 2 PO Type Buyers   …" at bounding box center [650, 301] width 1300 height 602
click at [758, 549] on p "Vendor Box" at bounding box center [774, 544] width 59 height 17
type input "276"
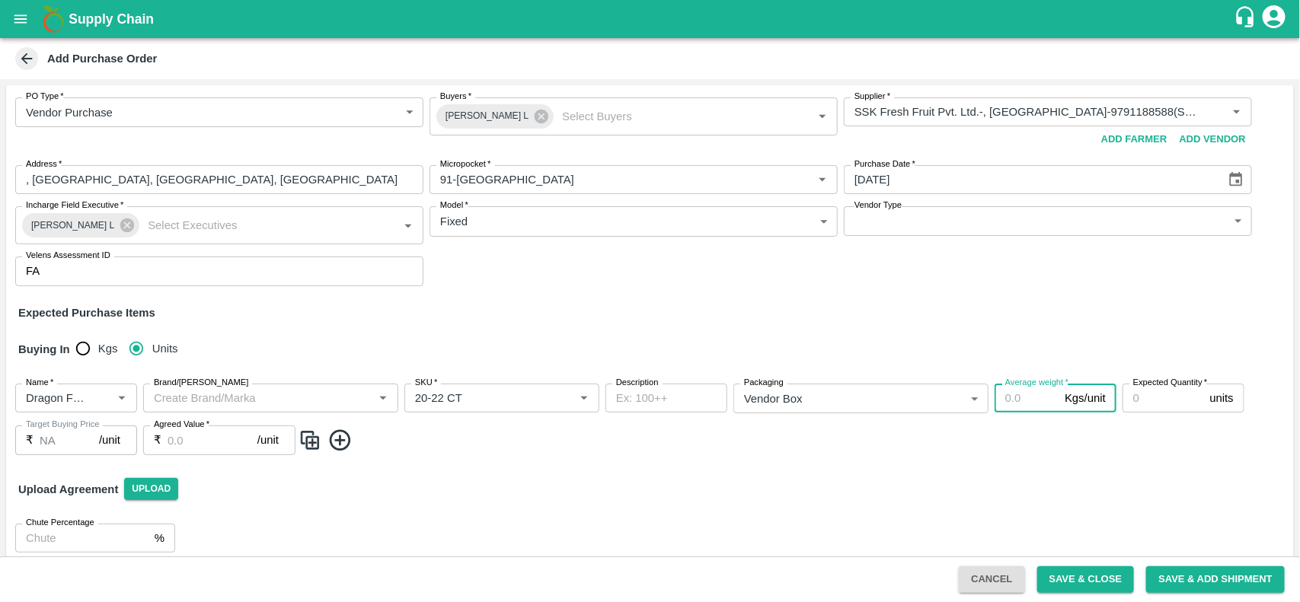
click at [1015, 404] on input "Average weight   *" at bounding box center [1027, 398] width 64 height 29
type input "10"
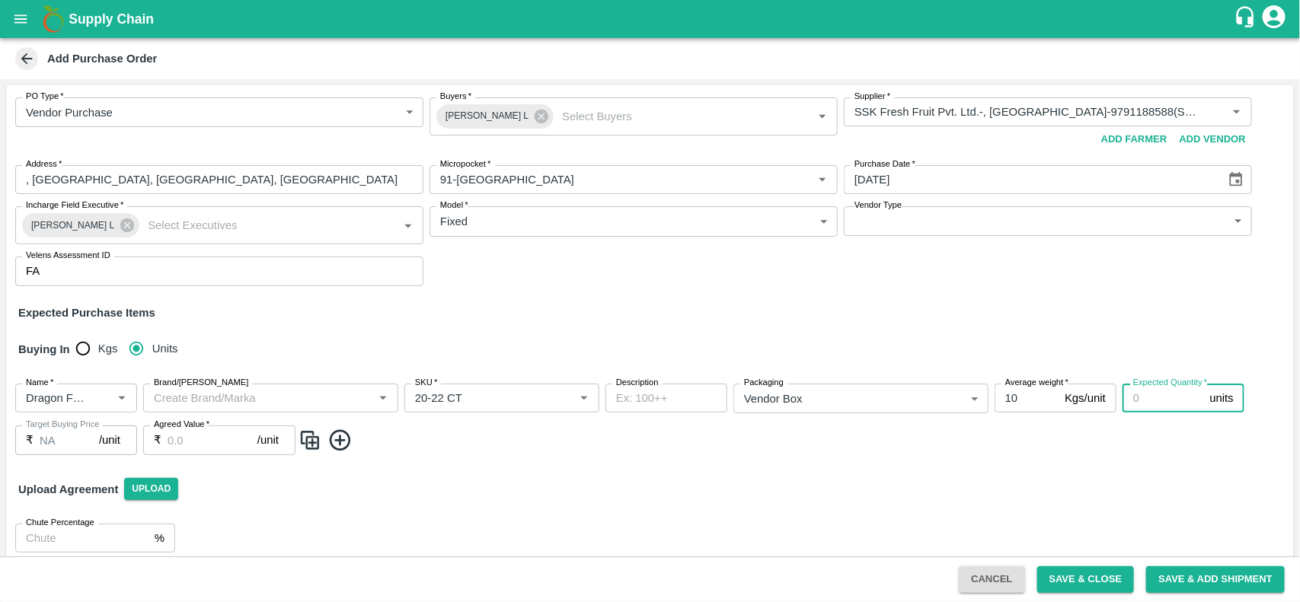
click at [1147, 393] on input "Expected Quantity   *" at bounding box center [1163, 398] width 81 height 29
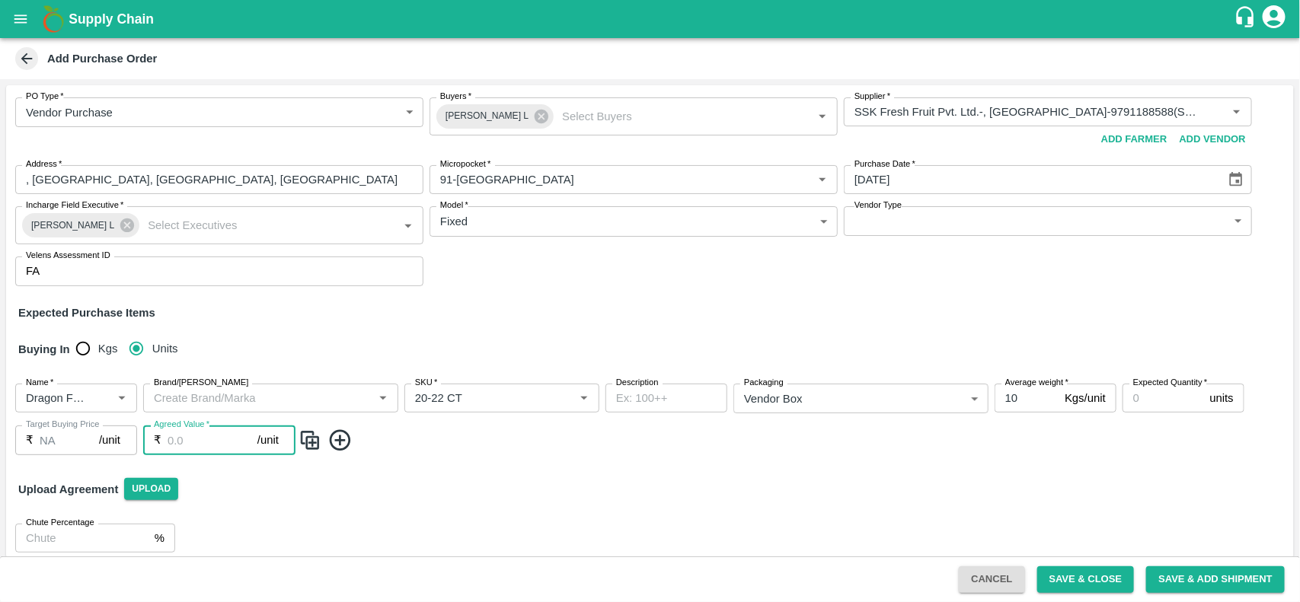
click at [177, 450] on input "Agreed Value   *" at bounding box center [213, 440] width 90 height 29
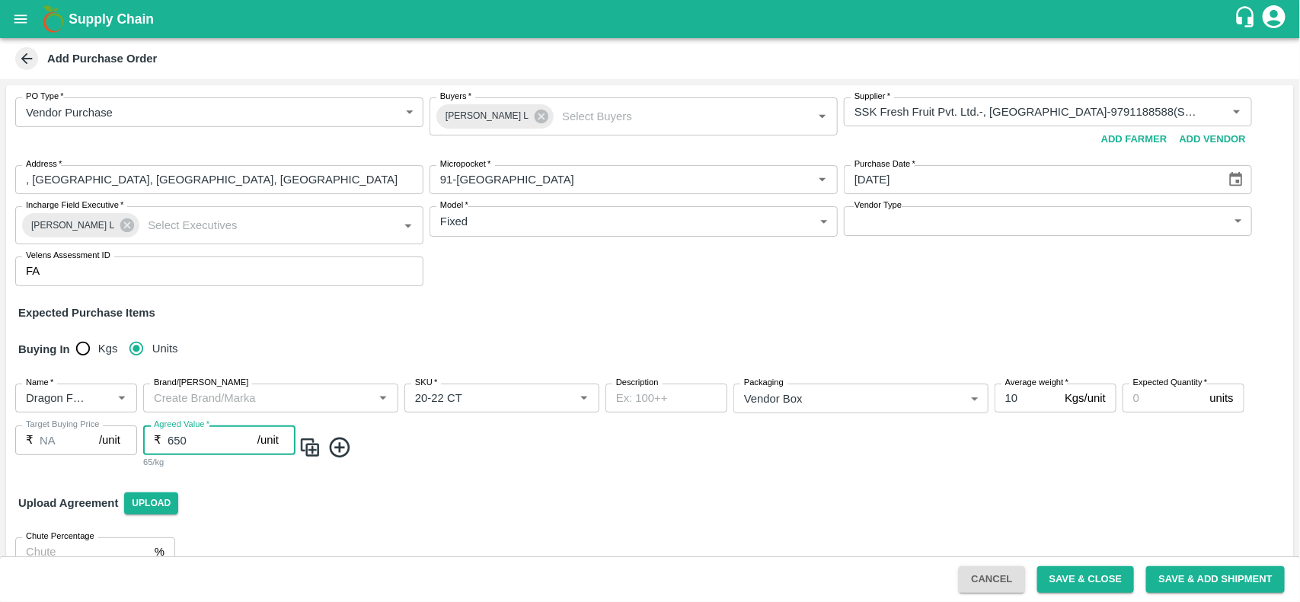
type input "650"
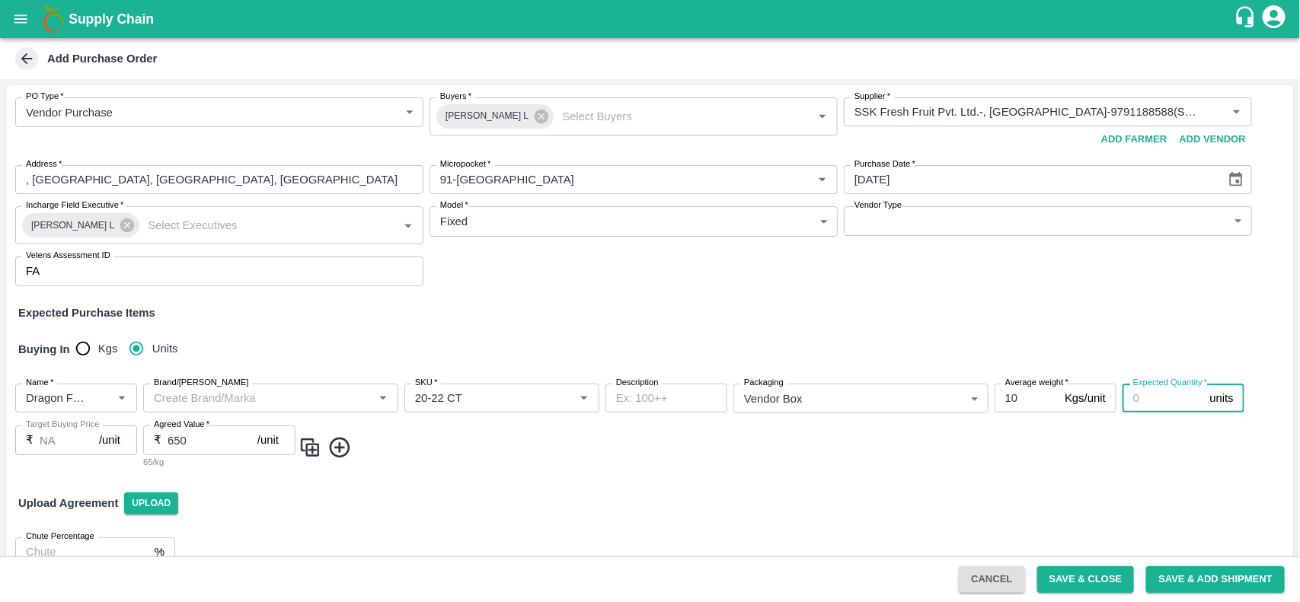
click at [1158, 401] on input "Expected Quantity   *" at bounding box center [1163, 398] width 81 height 29
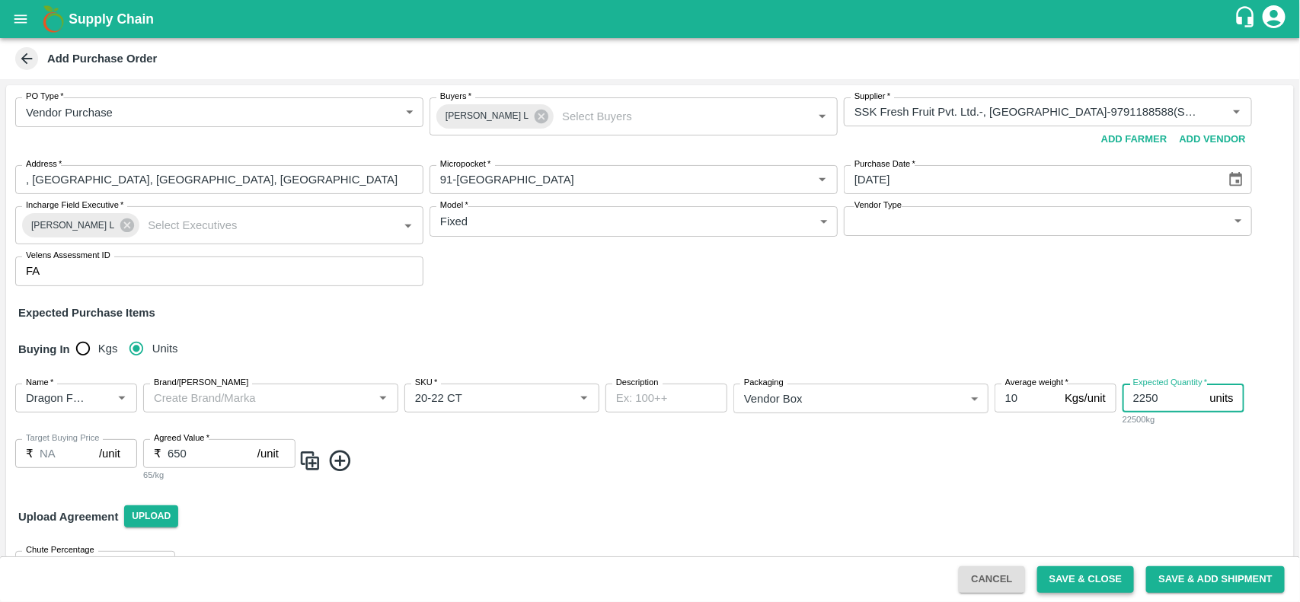
type input "2250"
click at [1059, 583] on button "Save & Close" at bounding box center [1085, 580] width 97 height 27
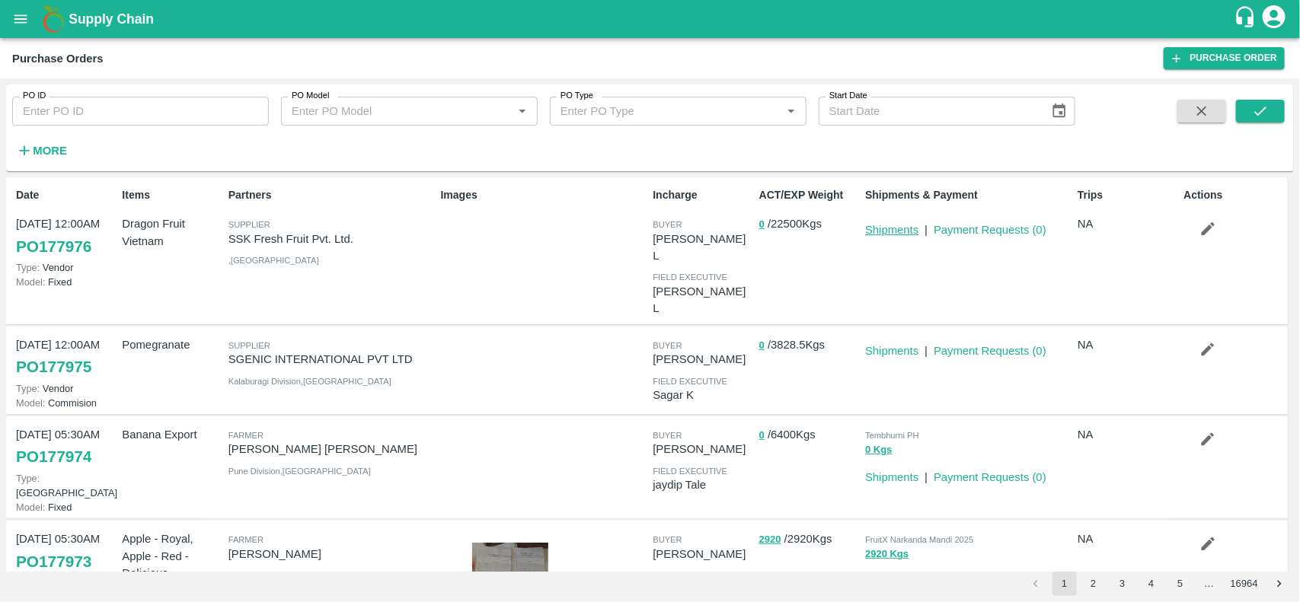
click at [885, 224] on link "Shipments" at bounding box center [891, 230] width 53 height 12
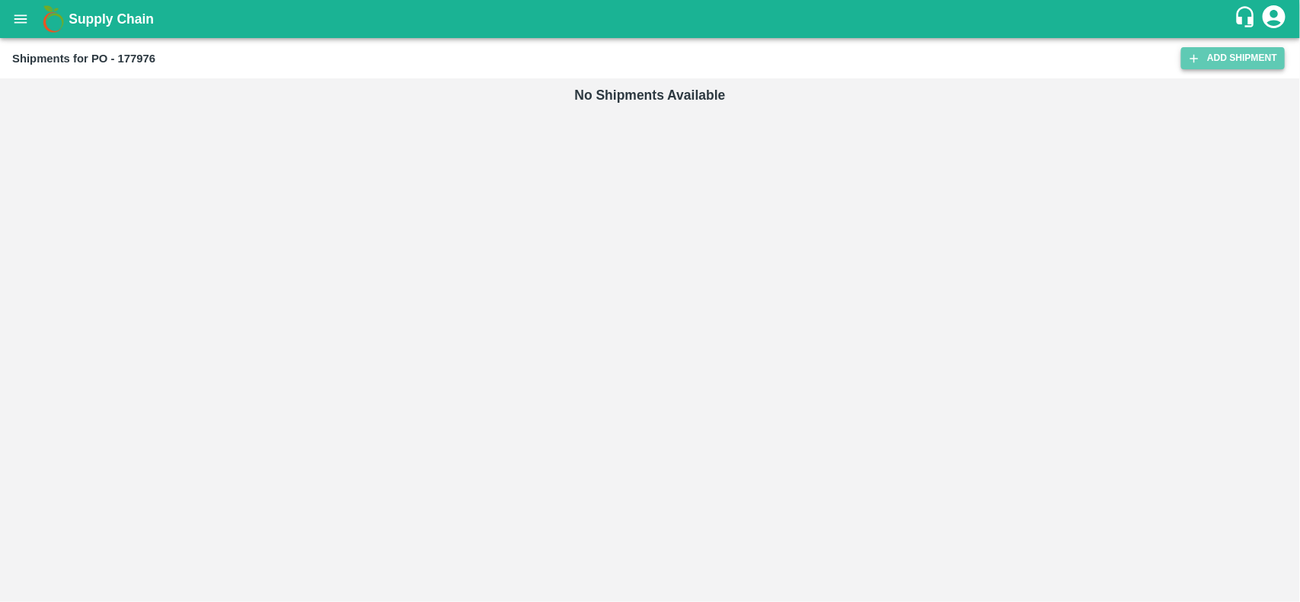
click at [1226, 65] on link "Add Shipment" at bounding box center [1233, 58] width 104 height 22
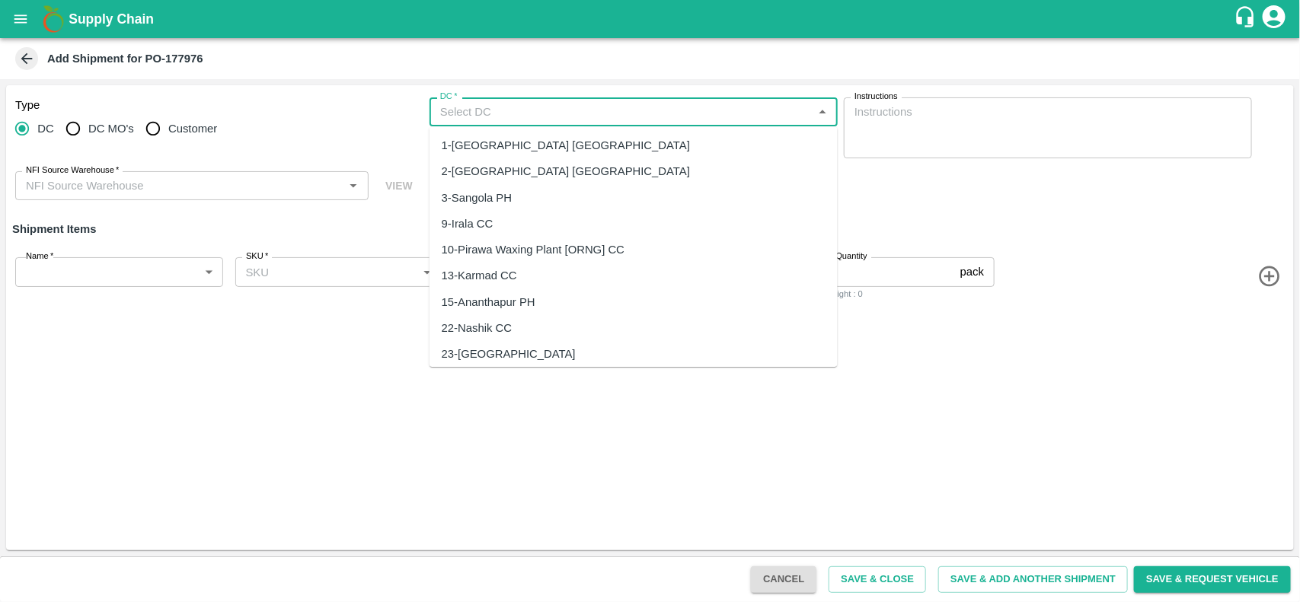
click at [525, 112] on input "DC   *" at bounding box center [621, 112] width 374 height 20
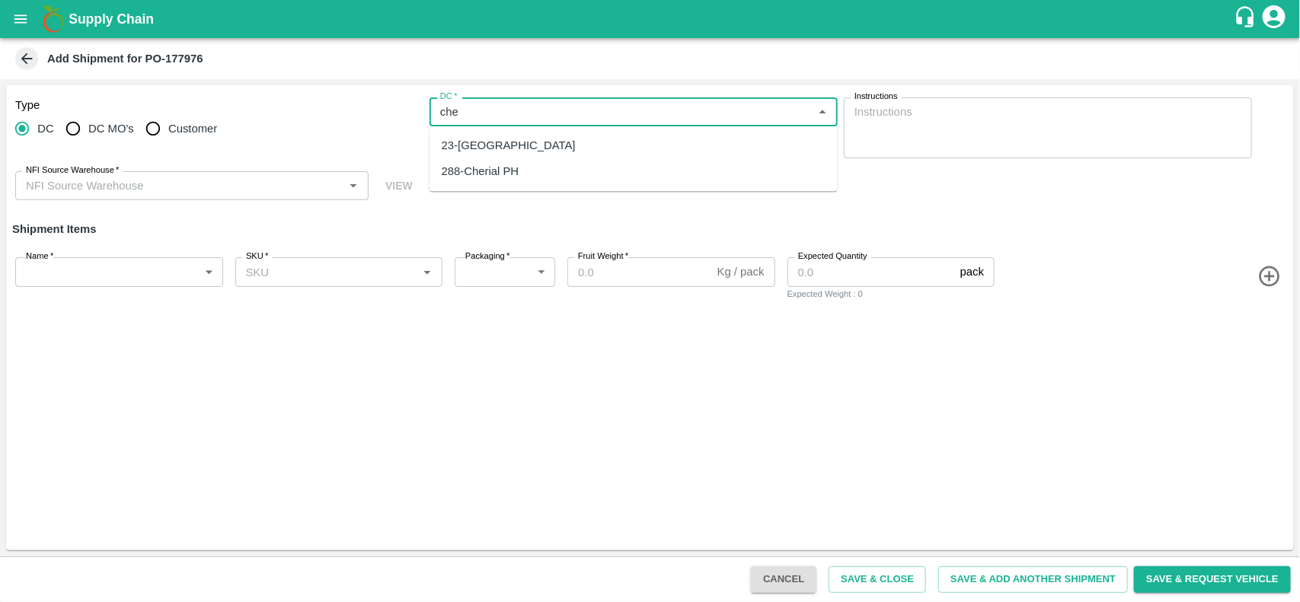
click at [511, 134] on div "23-[GEOGRAPHIC_DATA]" at bounding box center [634, 146] width 408 height 26
type input "23-[GEOGRAPHIC_DATA]"
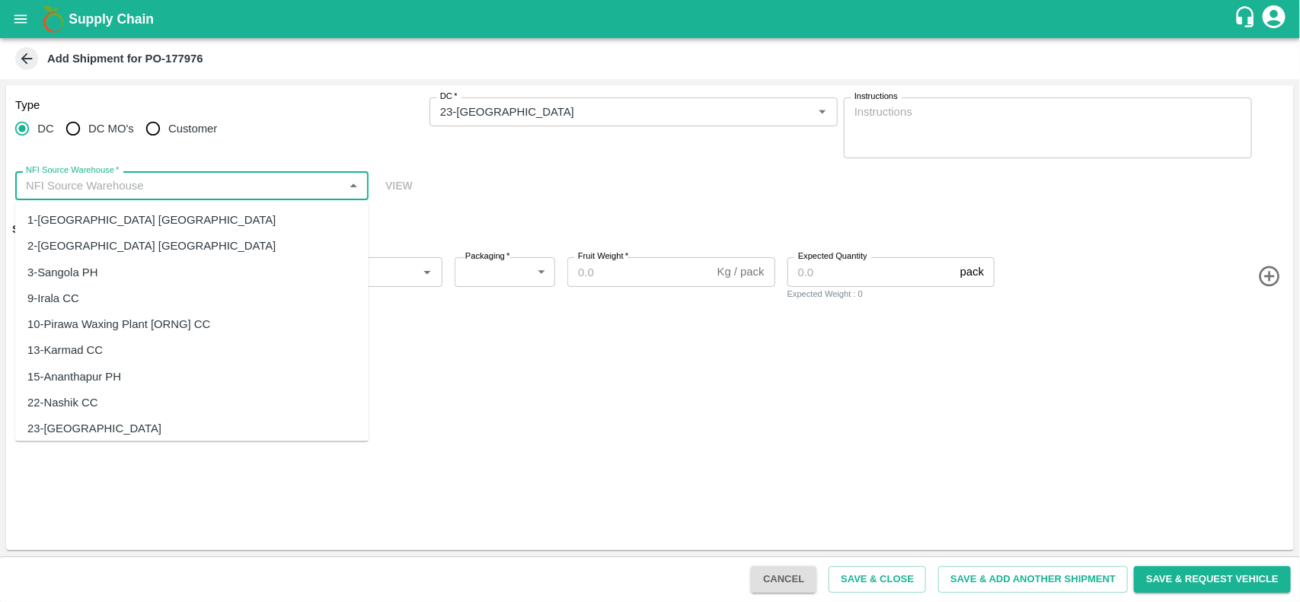
click at [196, 184] on input "NFI Source Warehouse   *" at bounding box center [179, 186] width 319 height 20
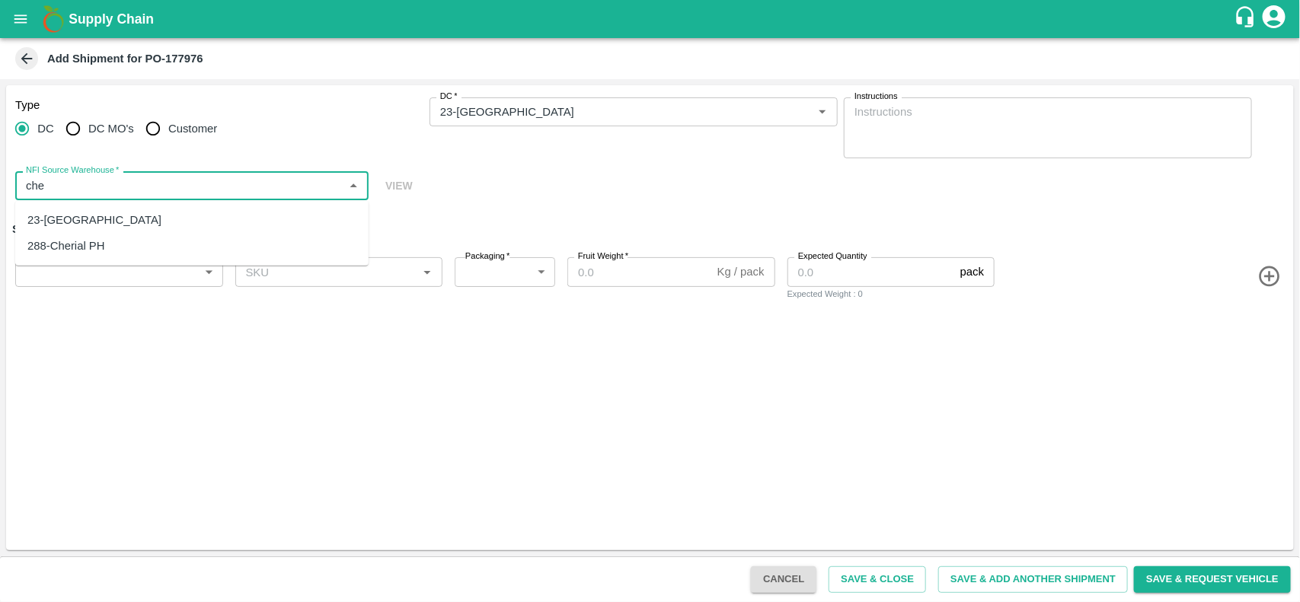
click at [97, 213] on div "23-Chennai DC" at bounding box center [94, 220] width 134 height 17
type input "23-Chennai DC"
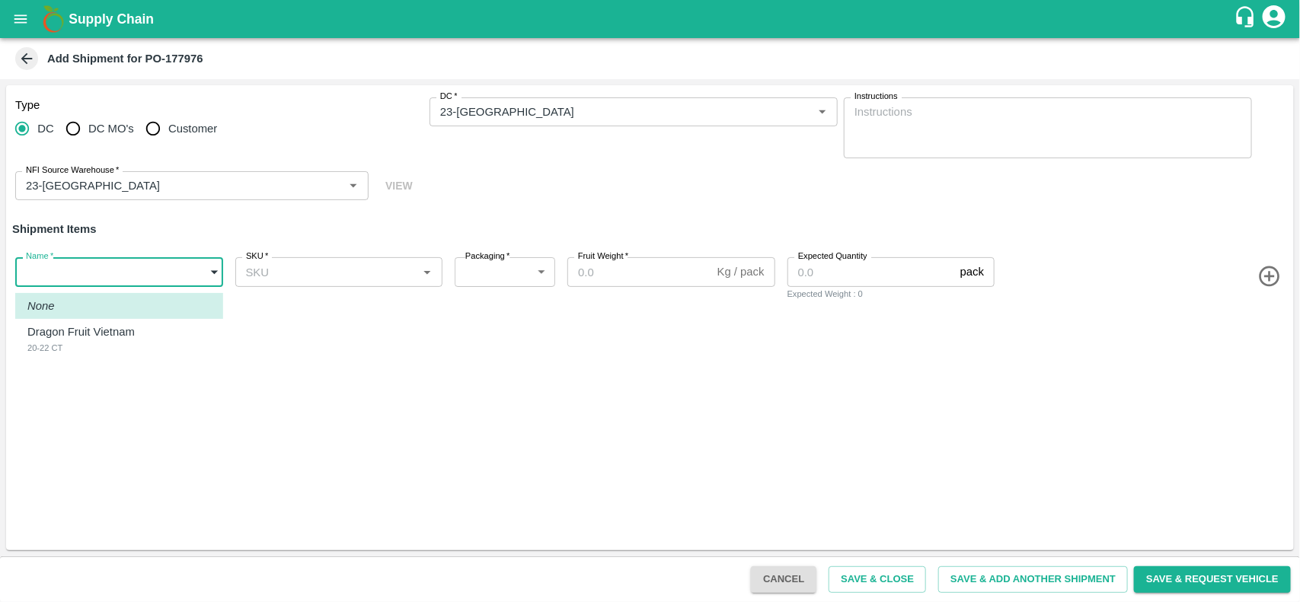
click at [109, 264] on body "Supply Chain Add Shipment for PO-177976 Type DC DC MO's Customer DC   * DC   * …" at bounding box center [650, 301] width 1300 height 602
click at [88, 325] on p "Dragon Fruit Vietnam" at bounding box center [80, 332] width 107 height 17
type input "2070826"
type input "276"
type input "10"
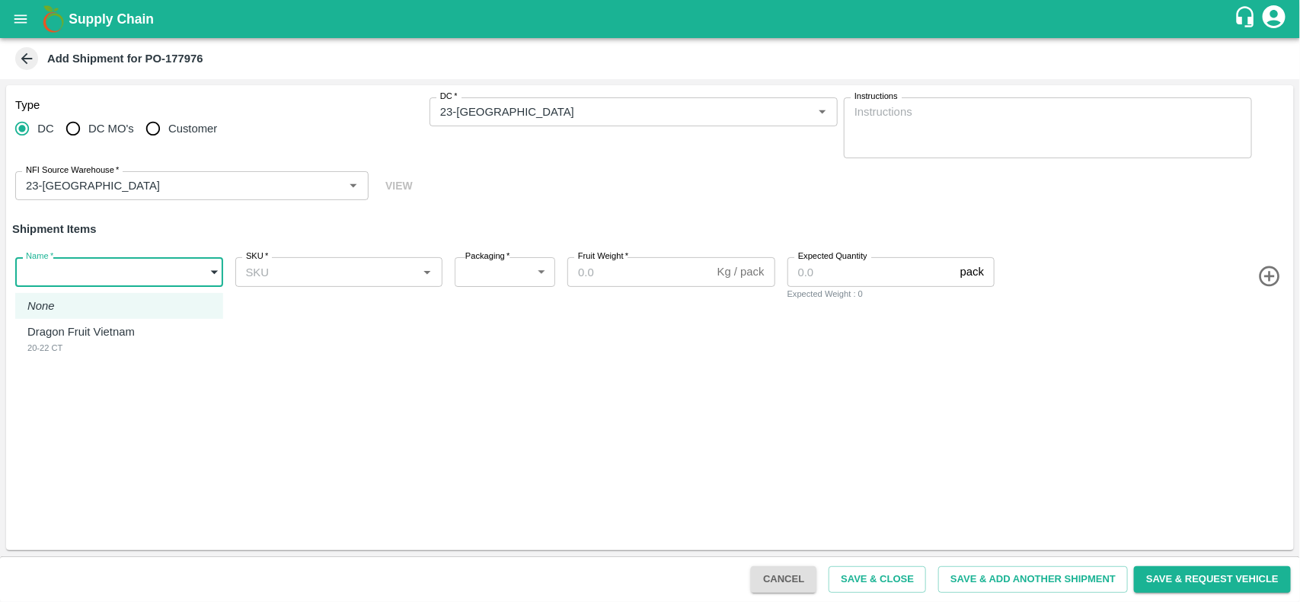
type input "2250"
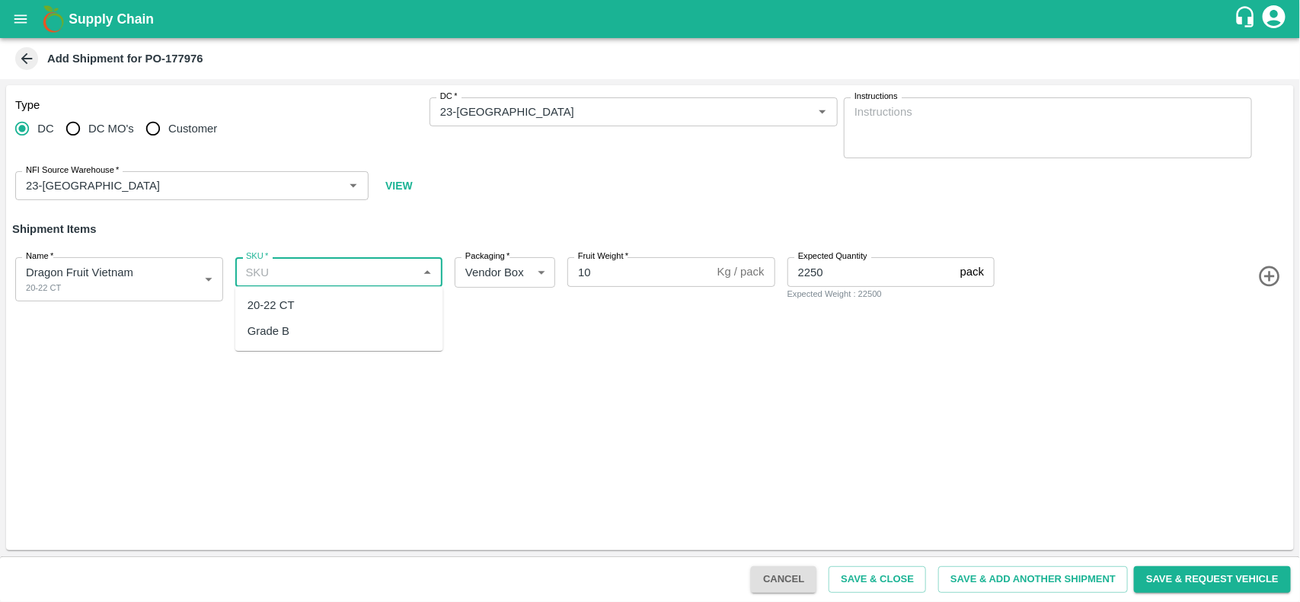
click at [291, 276] on input "SKU   *" at bounding box center [327, 272] width 174 height 20
click at [295, 302] on div "20-22 CT" at bounding box center [339, 305] width 208 height 26
type input "20-22 CT"
click at [862, 577] on button "Save & Close" at bounding box center [877, 580] width 97 height 27
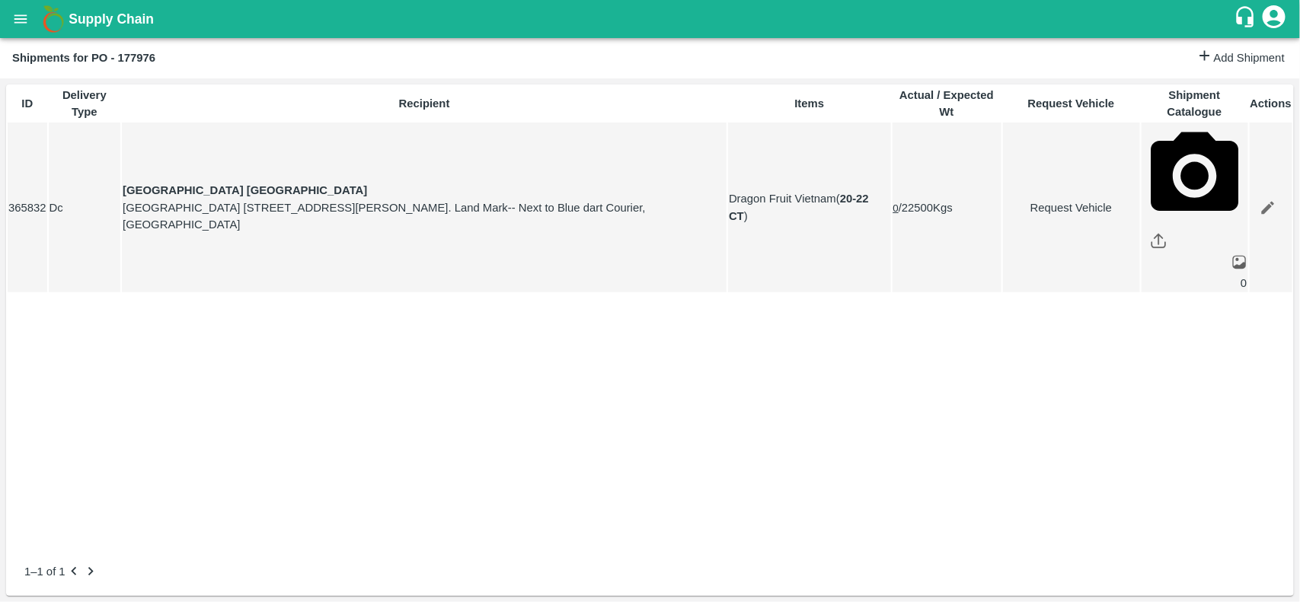
click at [24, 11] on icon "open drawer" at bounding box center [20, 19] width 17 height 17
click at [366, 602] on div at bounding box center [650, 602] width 1300 height 0
click at [29, 13] on button "open drawer" at bounding box center [20, 19] width 35 height 35
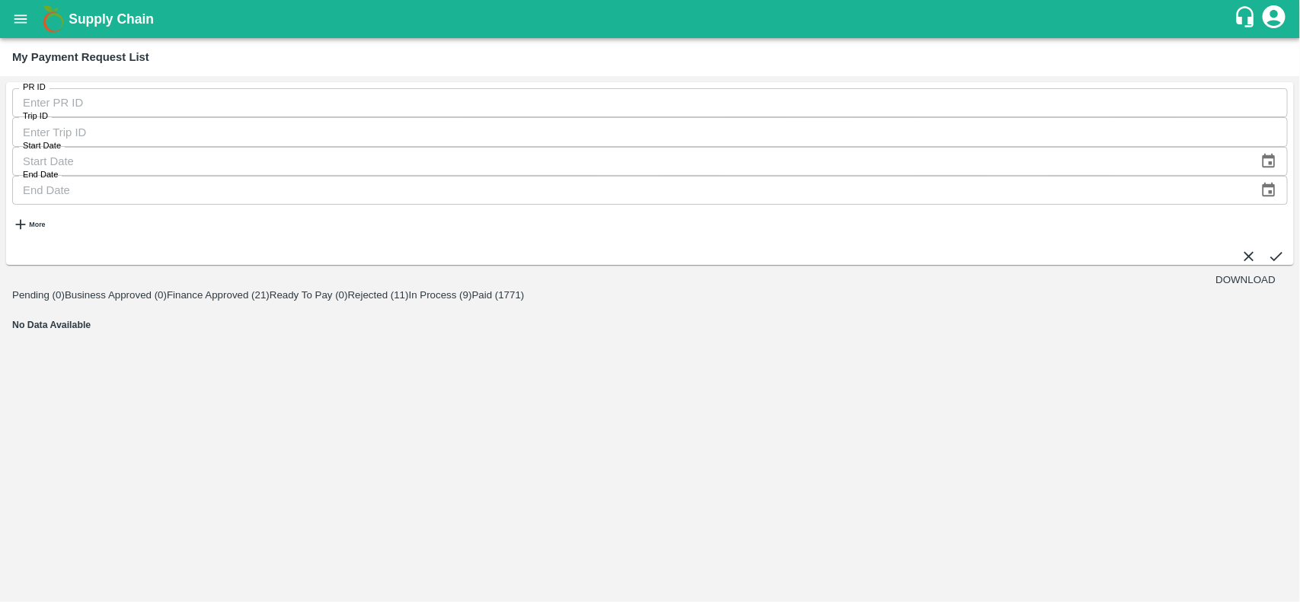
click at [409, 289] on button "Rejected (11)" at bounding box center [378, 294] width 61 height 11
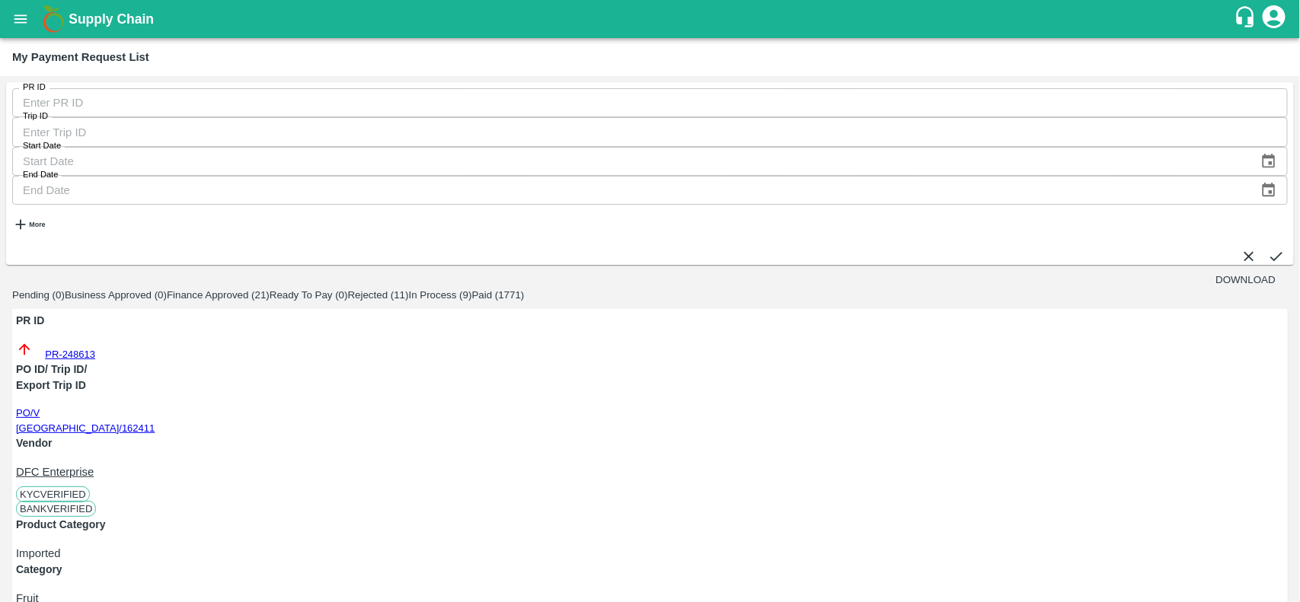
click at [472, 289] on button "In Process (9)" at bounding box center [440, 294] width 63 height 11
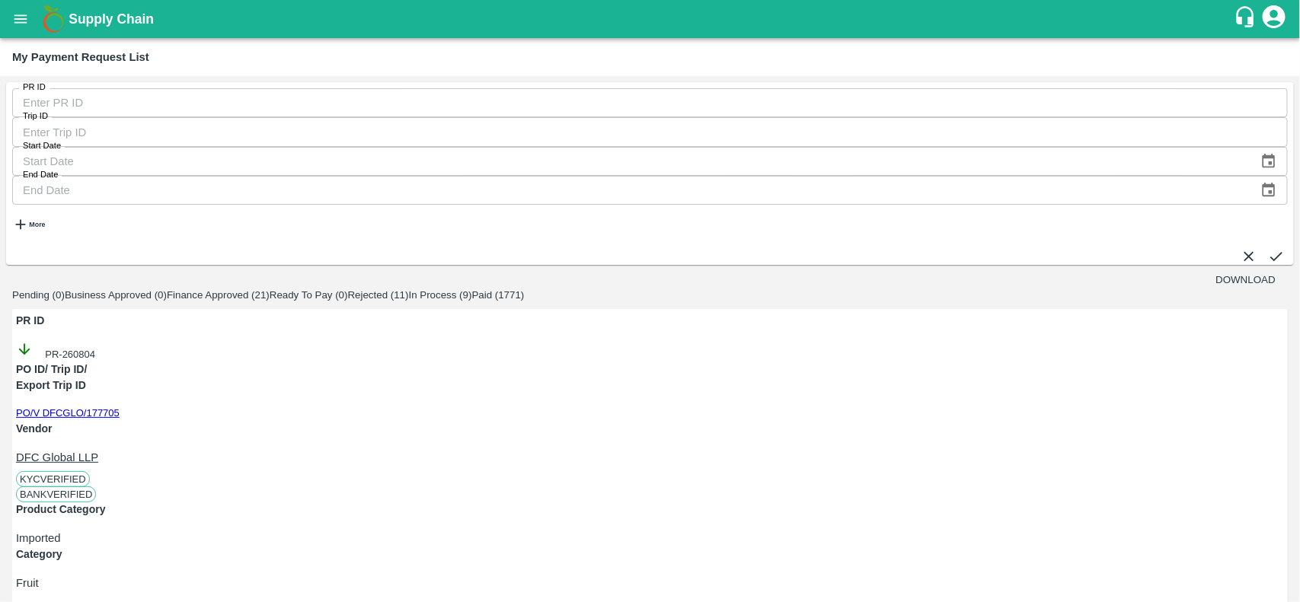
click at [80, 341] on div "PR-260804" at bounding box center [69, 351] width 106 height 21
copy div "PR-260804"
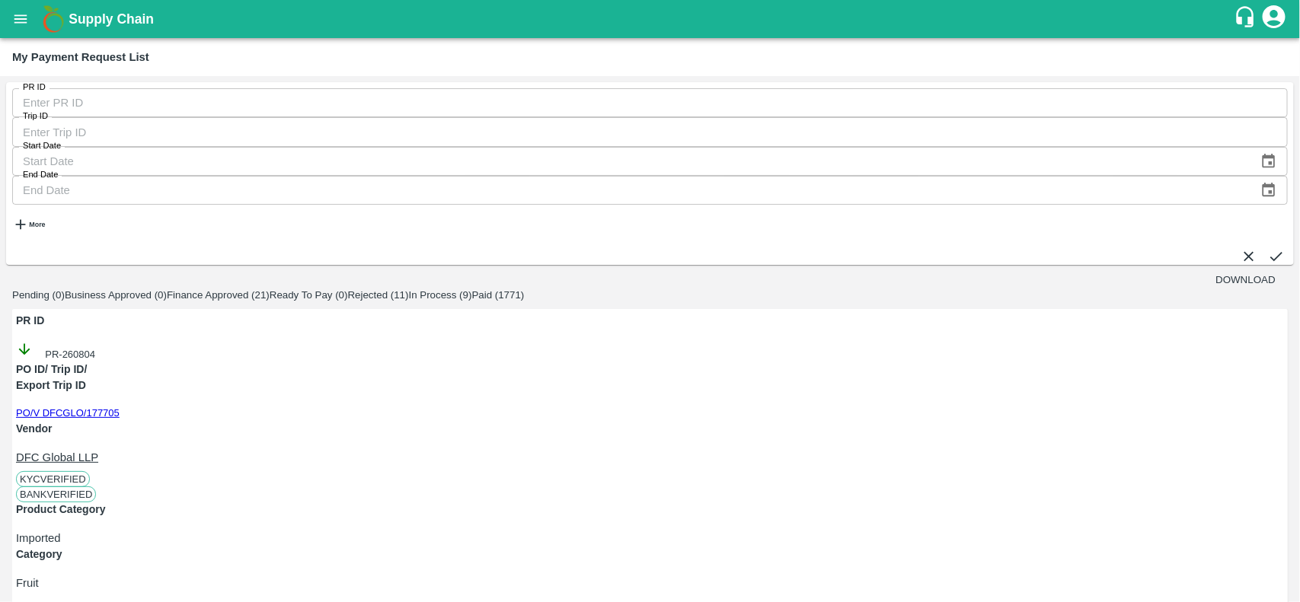
copy div "PR-260715"
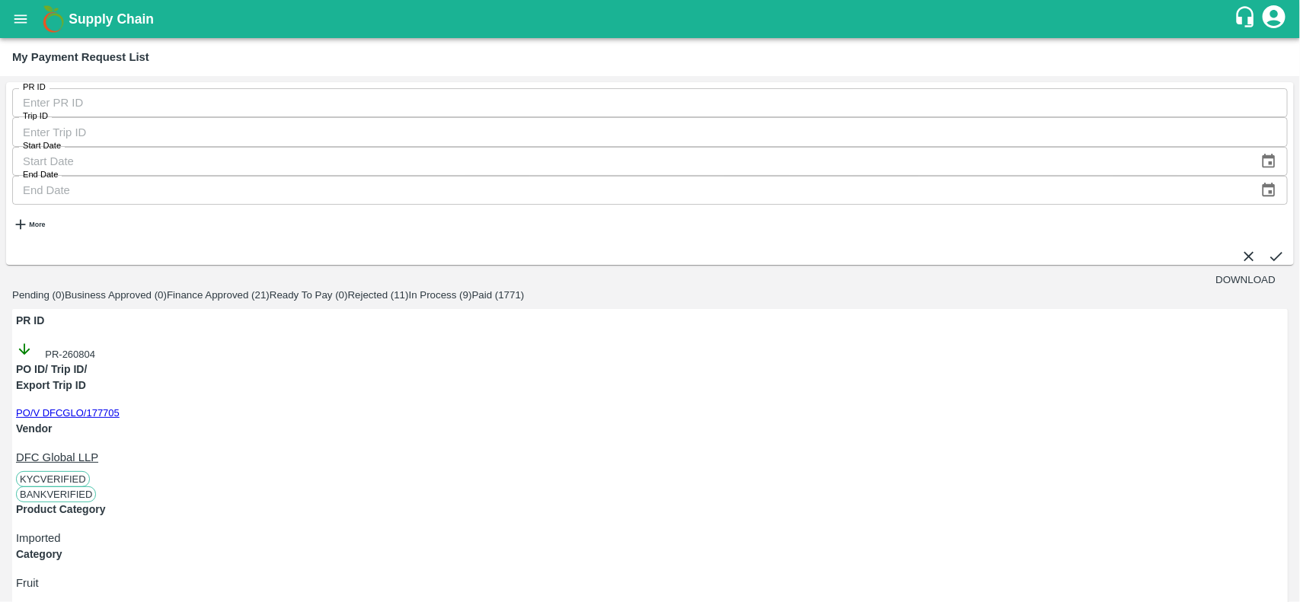
click at [21, 19] on icon "open drawer" at bounding box center [20, 18] width 13 height 8
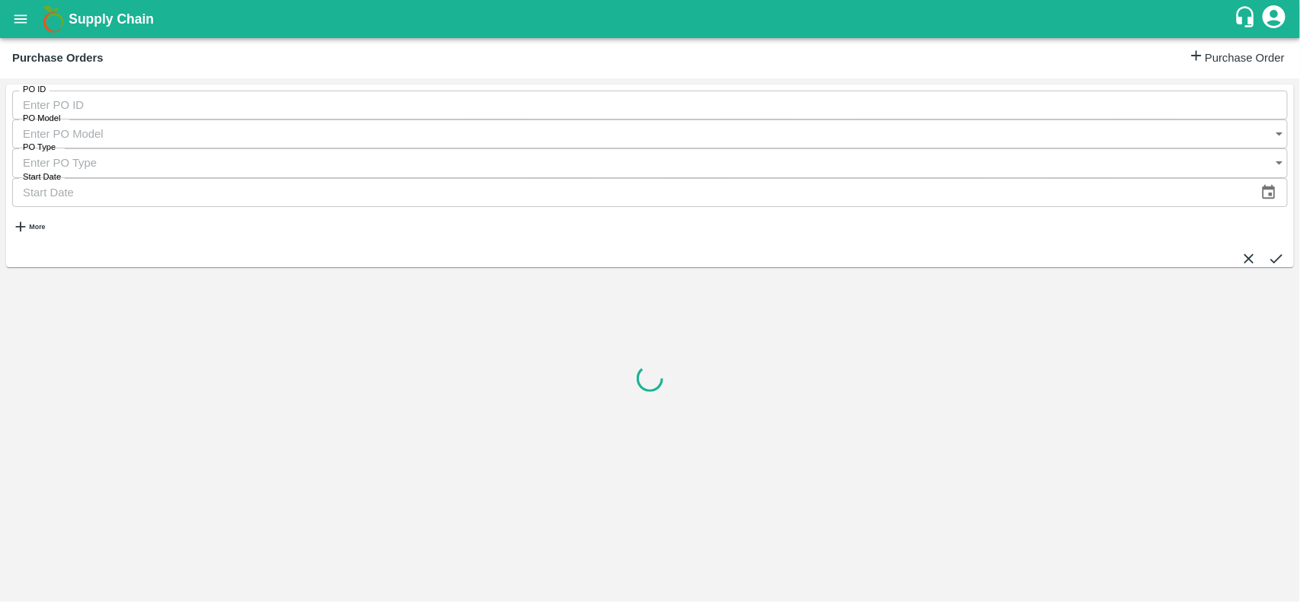
click at [45, 223] on strong "More" at bounding box center [37, 227] width 16 height 8
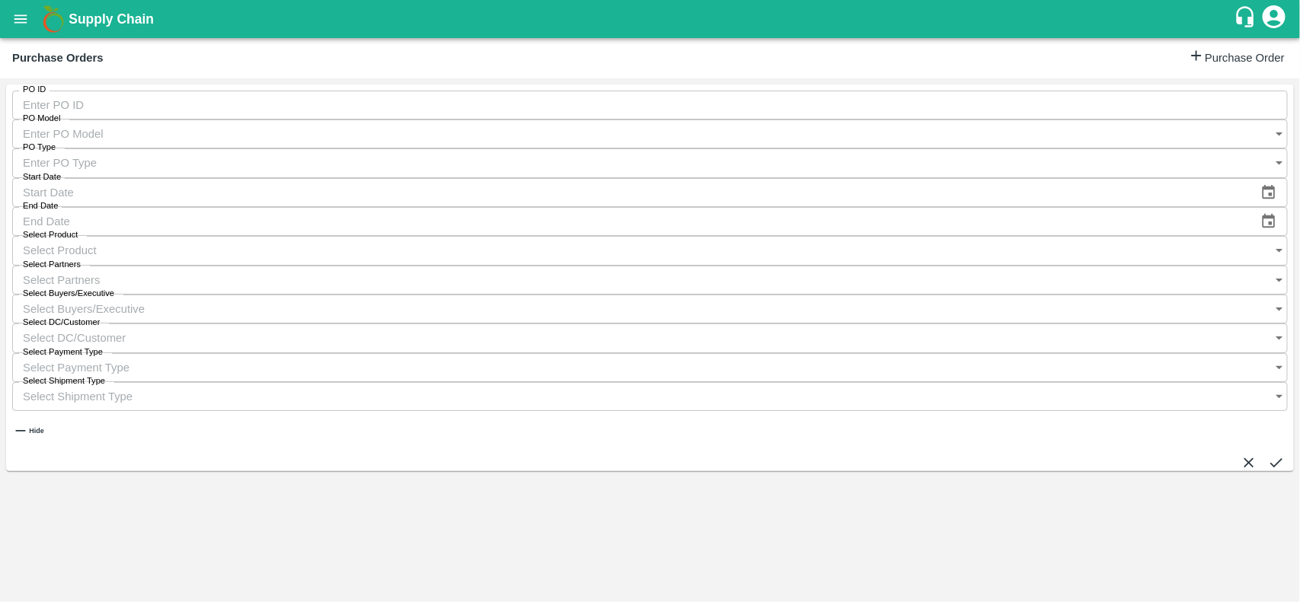
click at [81, 259] on label "Select Partners" at bounding box center [52, 265] width 58 height 12
click at [611, 266] on input "Select Partners" at bounding box center [635, 280] width 1246 height 29
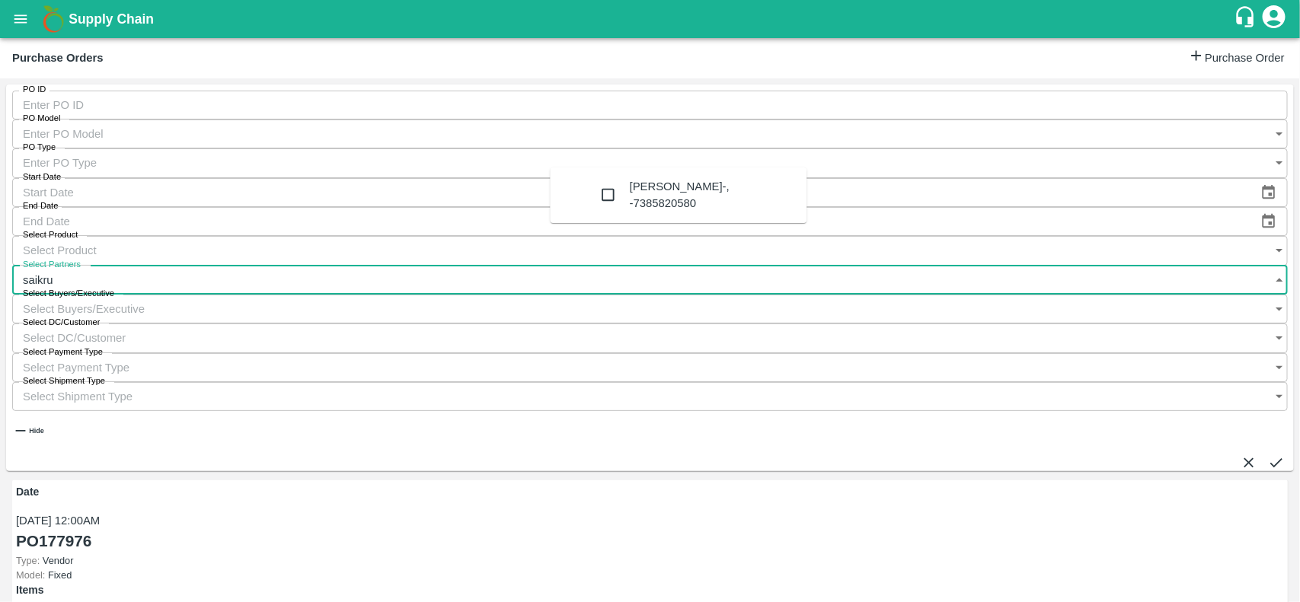
type input "saikrus"
click at [593, 196] on input "checkbox" at bounding box center [608, 195] width 30 height 30
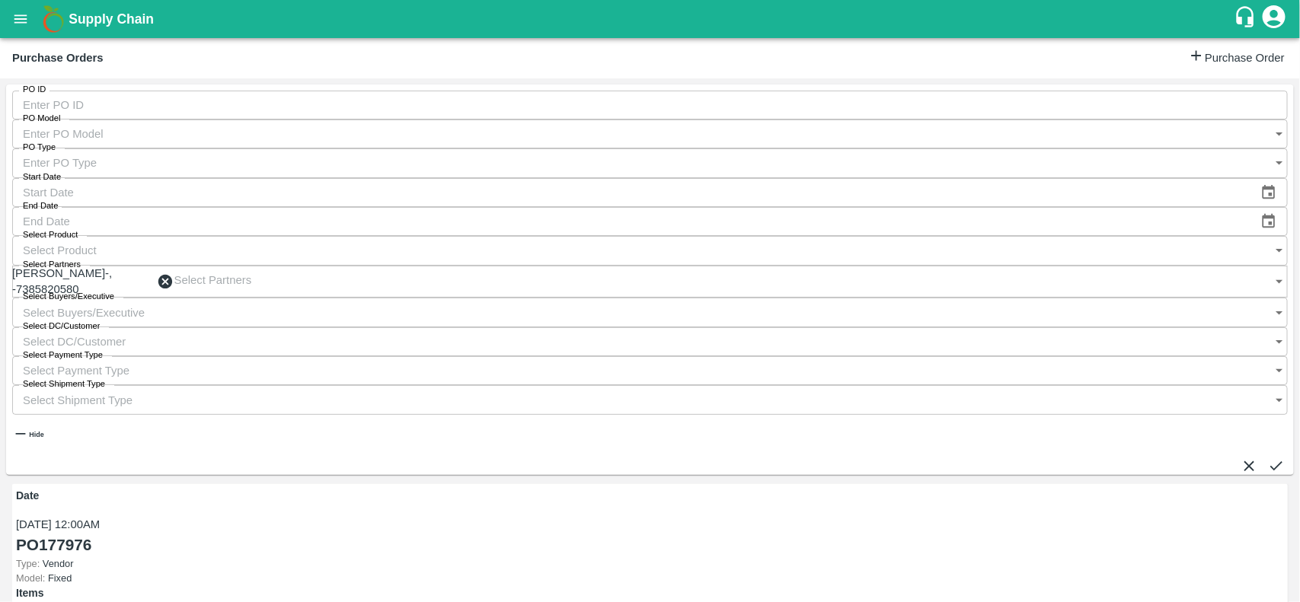
click at [1268, 458] on icon "submit" at bounding box center [1276, 466] width 17 height 17
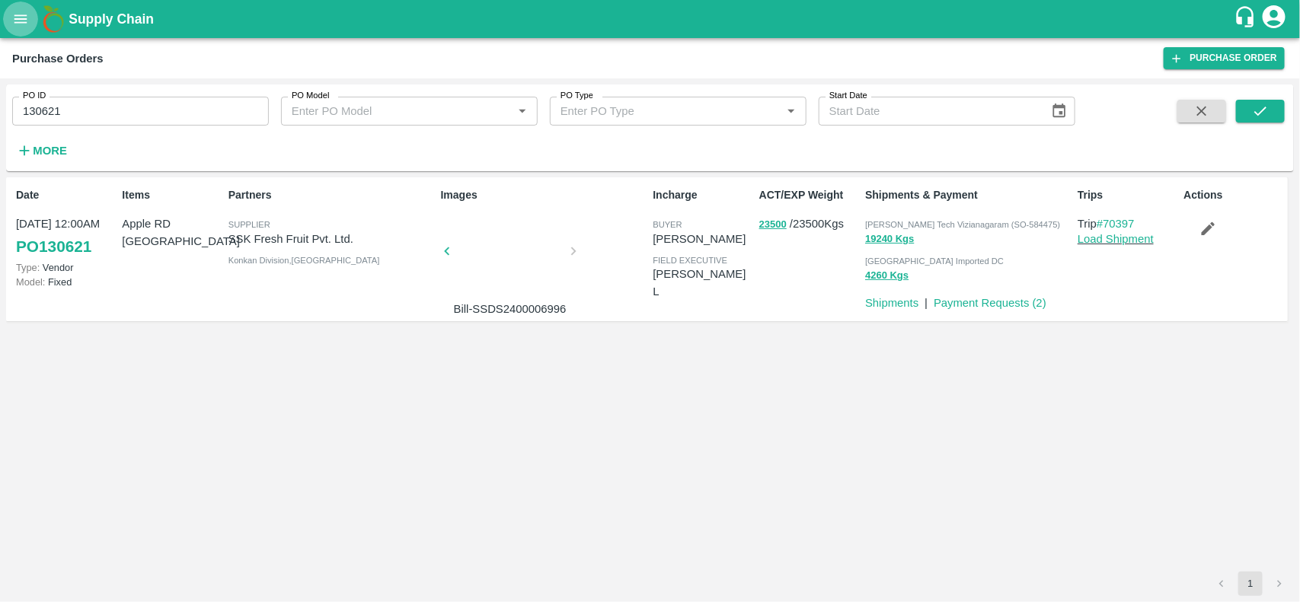
click at [5, 23] on button "open drawer" at bounding box center [20, 19] width 35 height 35
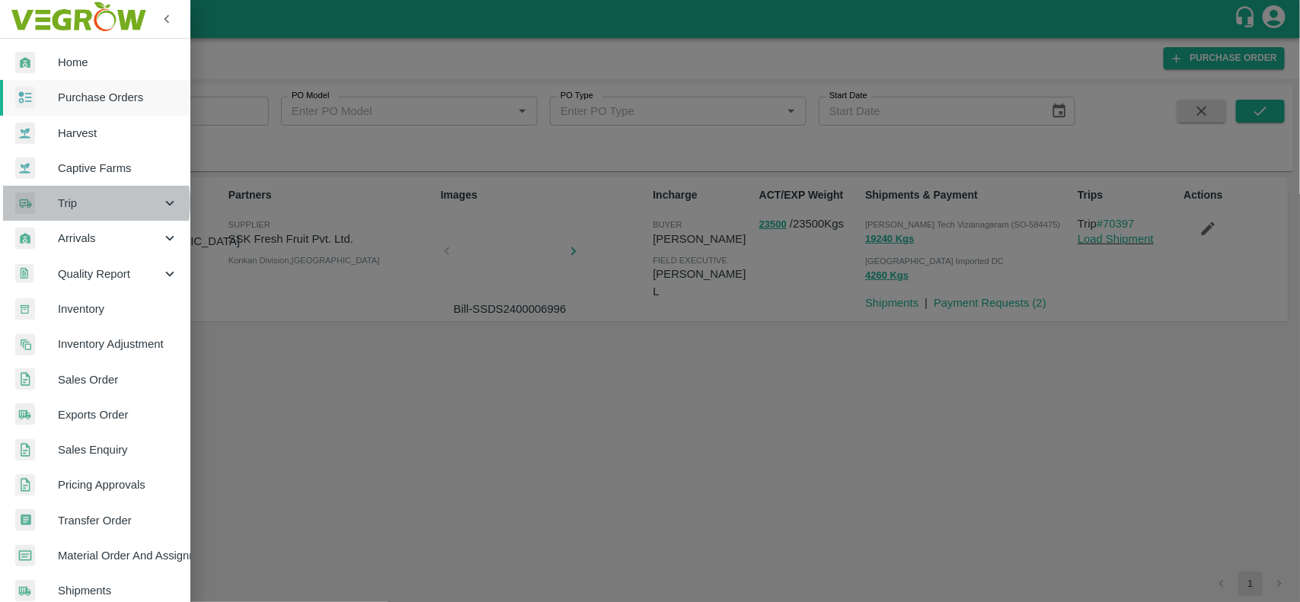
click at [72, 203] on span "Trip" at bounding box center [110, 203] width 104 height 17
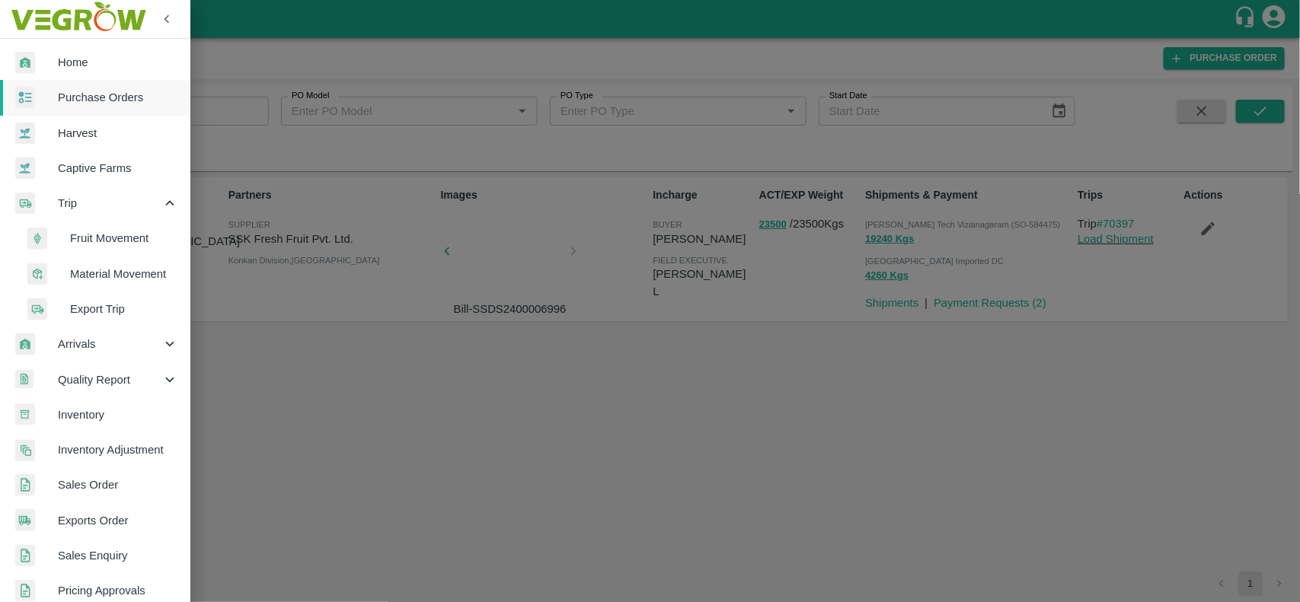
click at [843, 465] on div at bounding box center [650, 301] width 1300 height 602
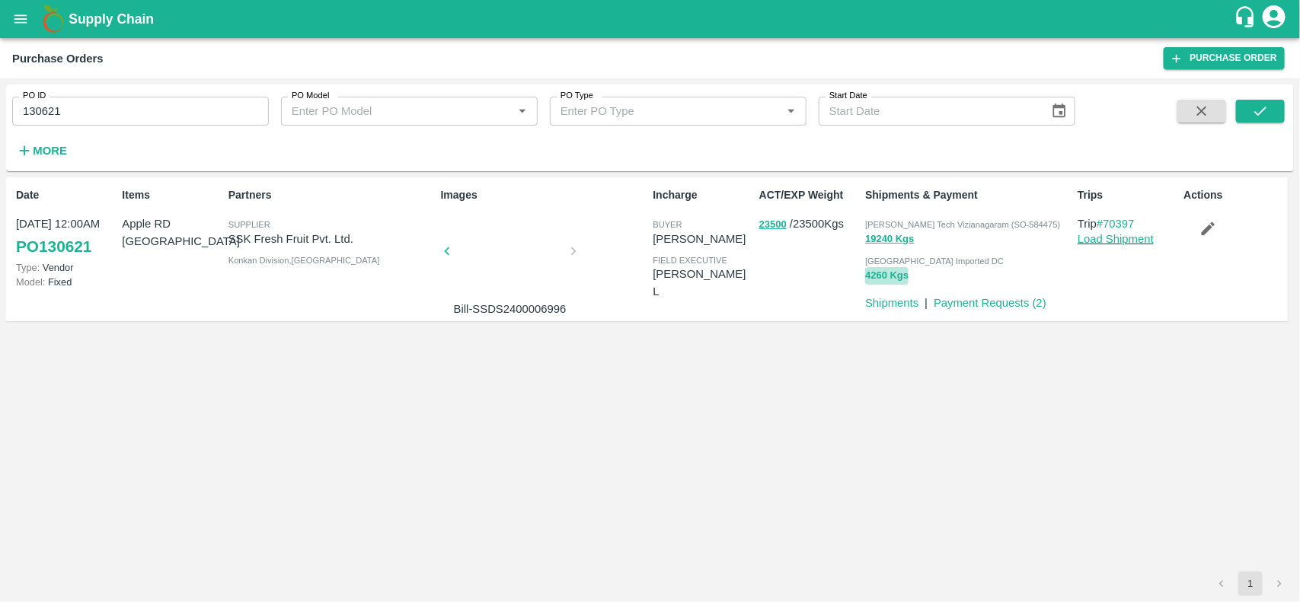
click at [886, 269] on button "4260 Kgs" at bounding box center [886, 276] width 43 height 18
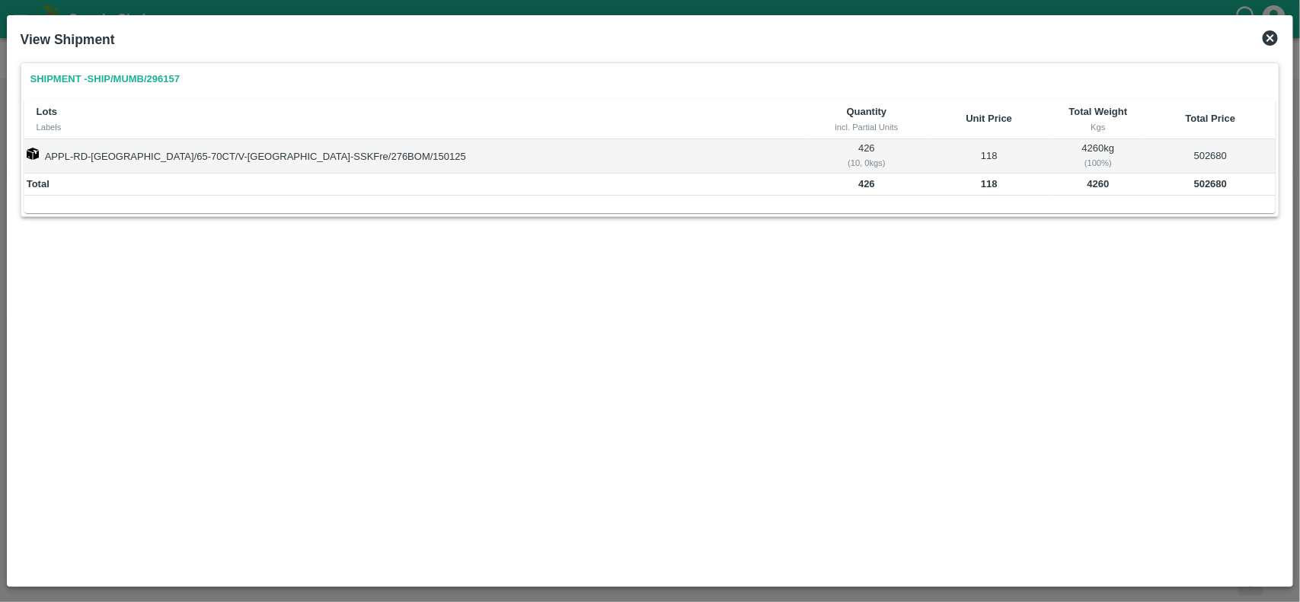
click at [1269, 31] on icon at bounding box center [1270, 37] width 15 height 15
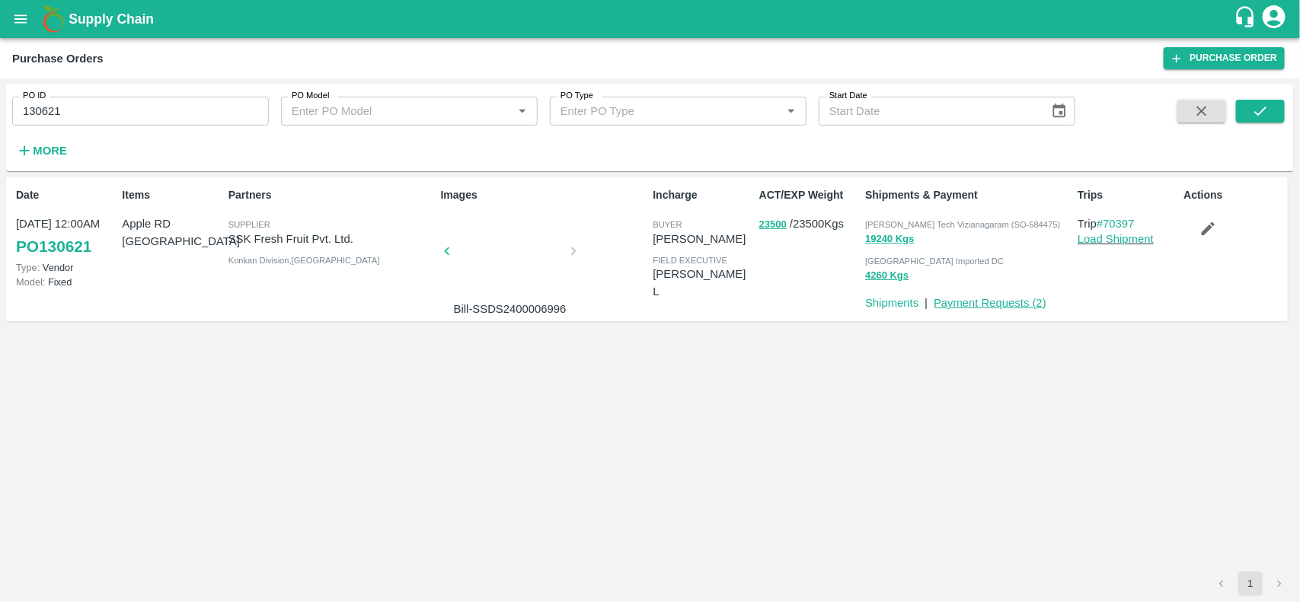
click at [969, 297] on link "Payment Requests ( 2 )" at bounding box center [990, 303] width 113 height 12
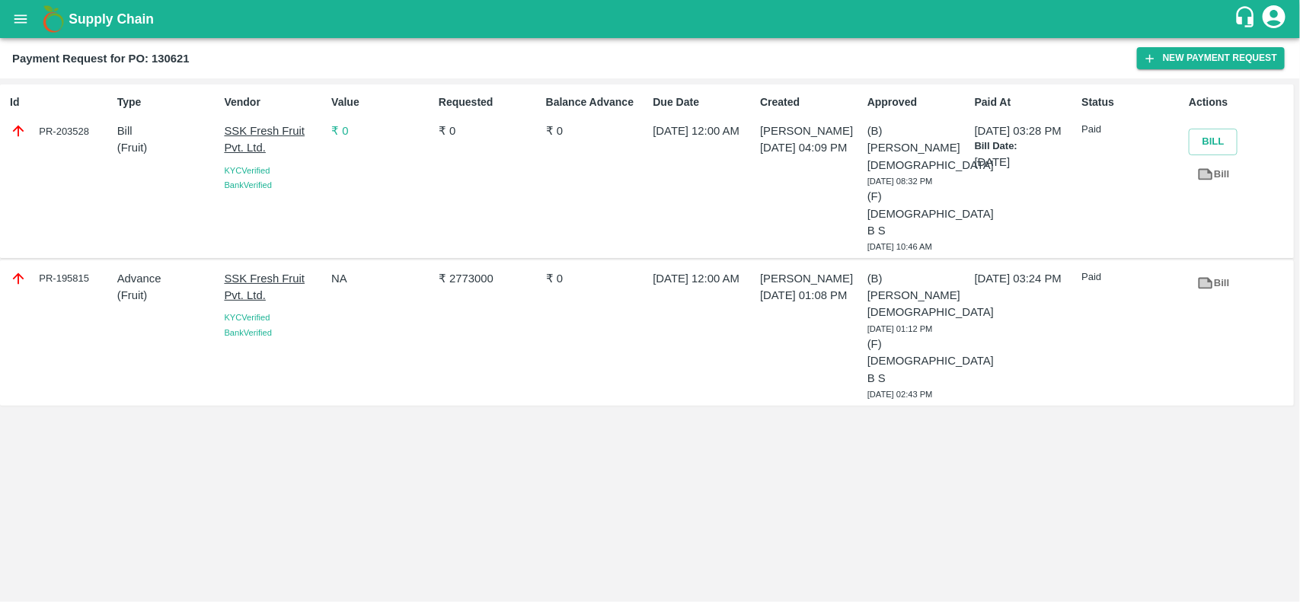
click at [340, 128] on p "₹ 0" at bounding box center [381, 131] width 101 height 17
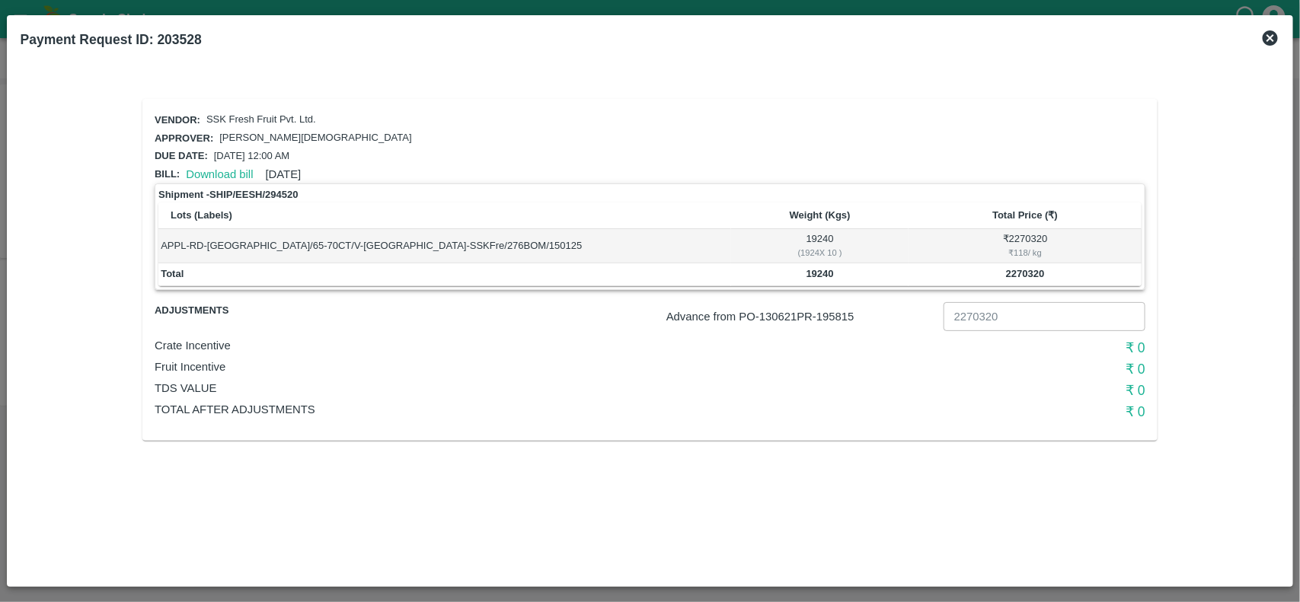
click at [1269, 36] on icon at bounding box center [1270, 38] width 18 height 18
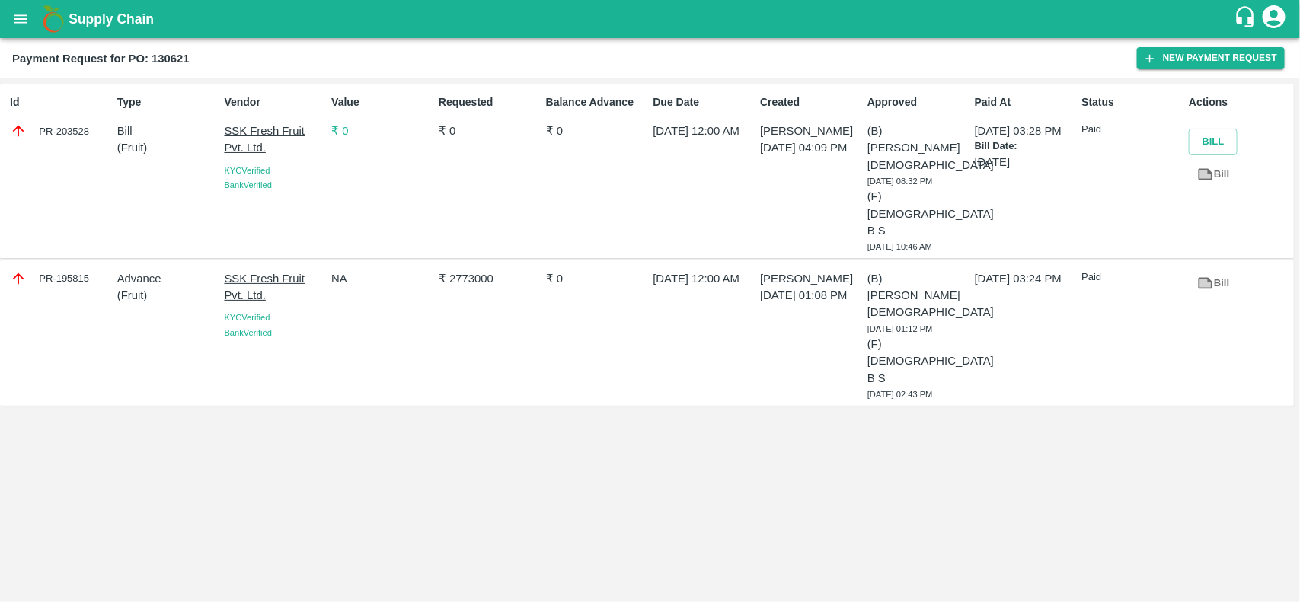
click at [155, 59] on b "Payment Request for PO: 130621" at bounding box center [100, 59] width 177 height 12
copy b "130621"
click at [16, 27] on icon "open drawer" at bounding box center [20, 19] width 17 height 17
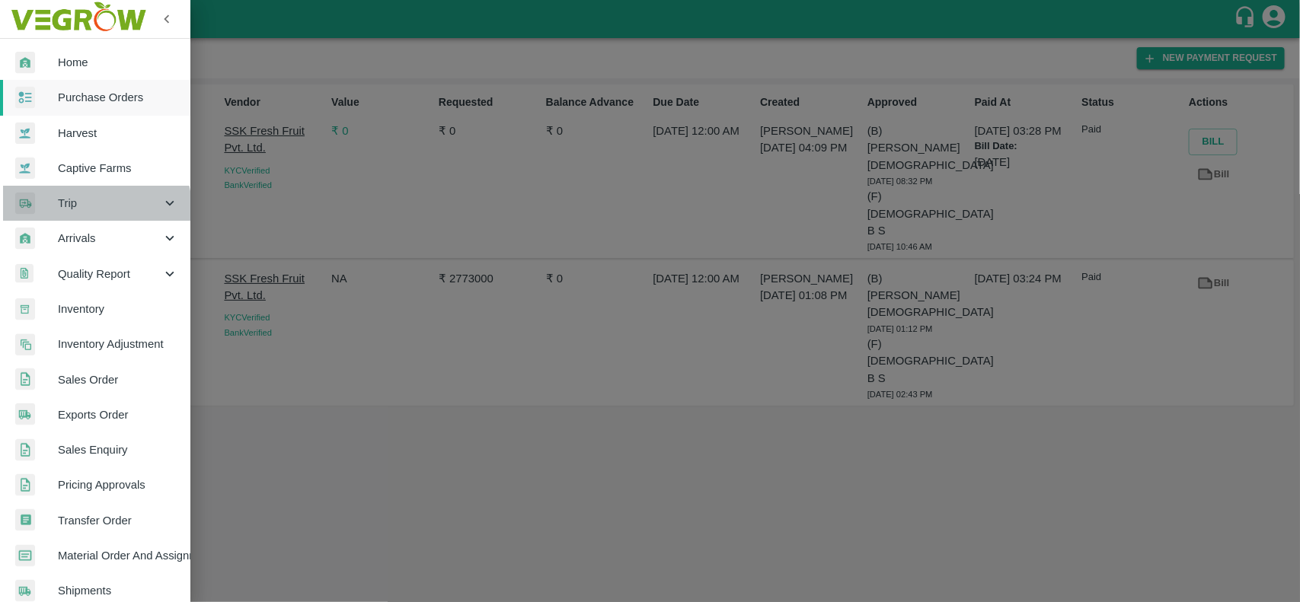
click at [70, 215] on div "Trip" at bounding box center [95, 203] width 190 height 35
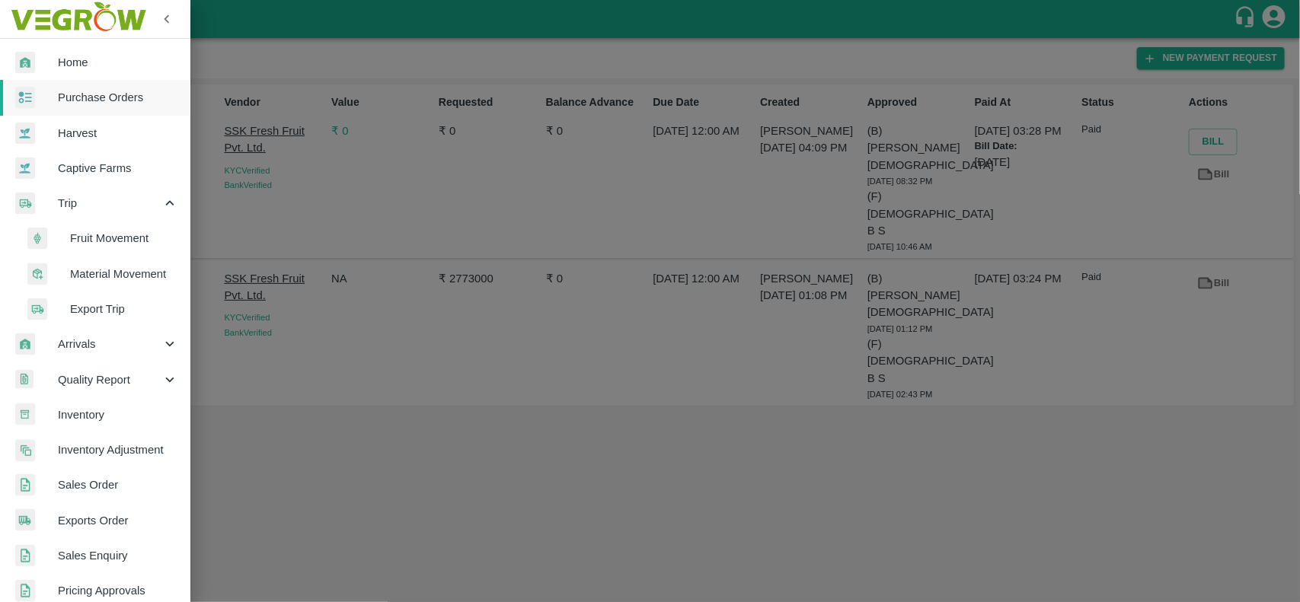
click at [580, 333] on div at bounding box center [650, 301] width 1300 height 602
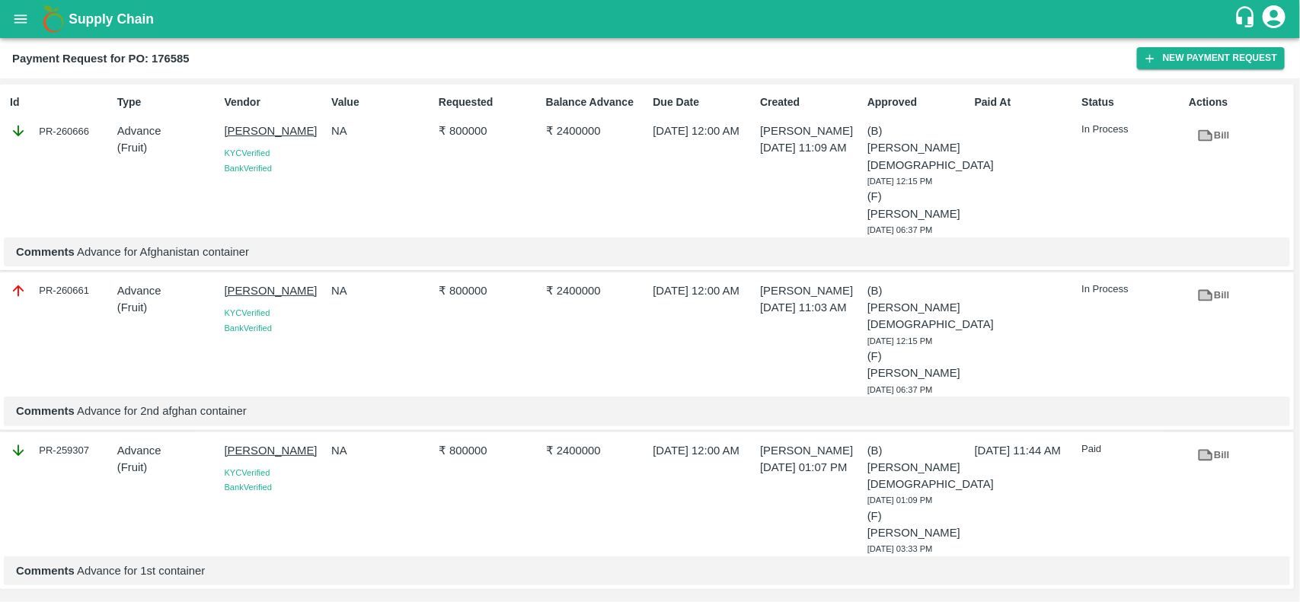
click at [63, 283] on div "PR-260661" at bounding box center [60, 291] width 101 height 17
click at [55, 132] on div "PR-260666" at bounding box center [60, 131] width 101 height 17
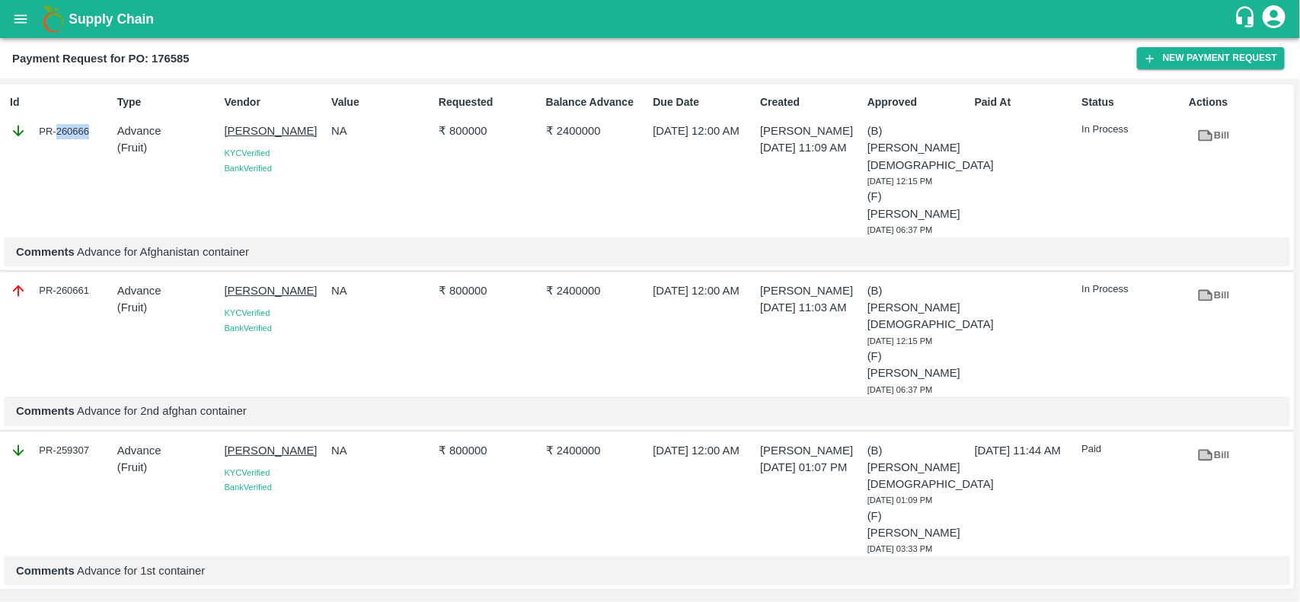
click at [55, 132] on div "PR-260666" at bounding box center [60, 131] width 101 height 17
copy div "PR-260666"
click at [21, 14] on icon "open drawer" at bounding box center [20, 19] width 17 height 17
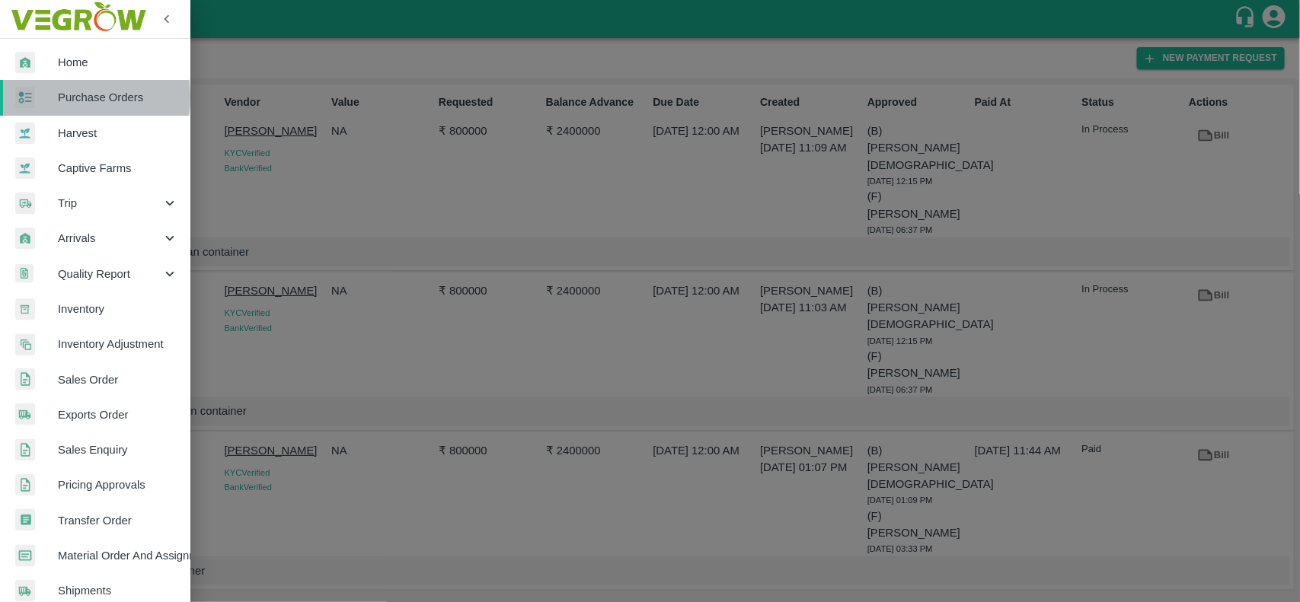
click at [53, 97] on div at bounding box center [36, 98] width 43 height 22
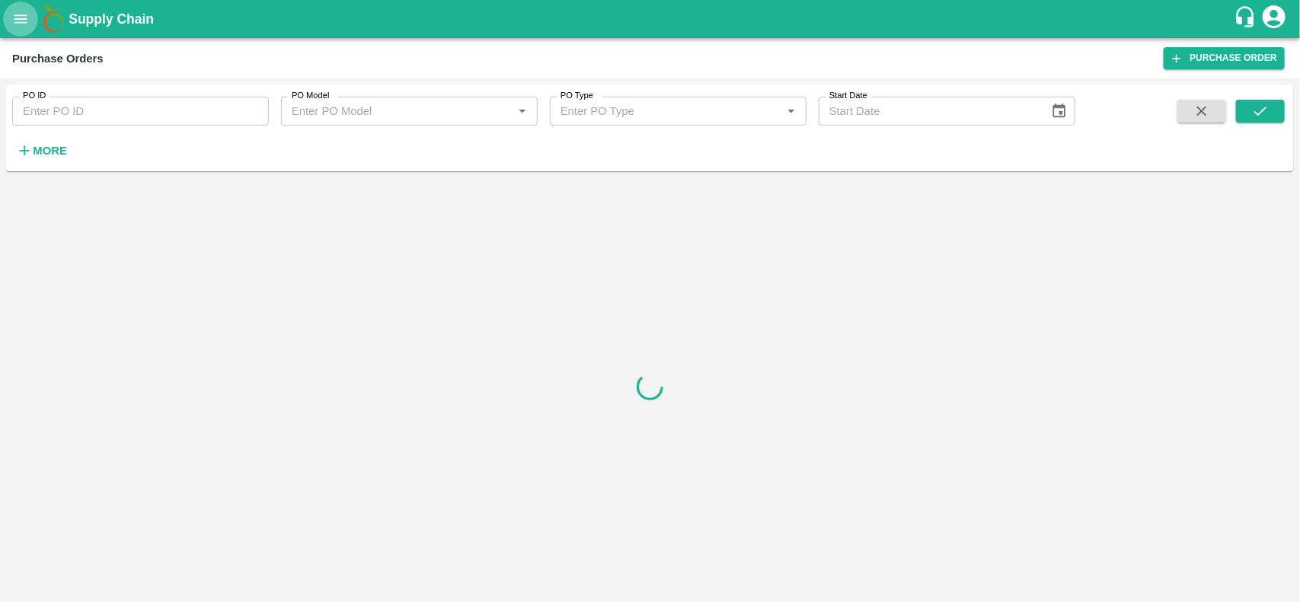
click at [27, 23] on icon "open drawer" at bounding box center [20, 18] width 13 height 8
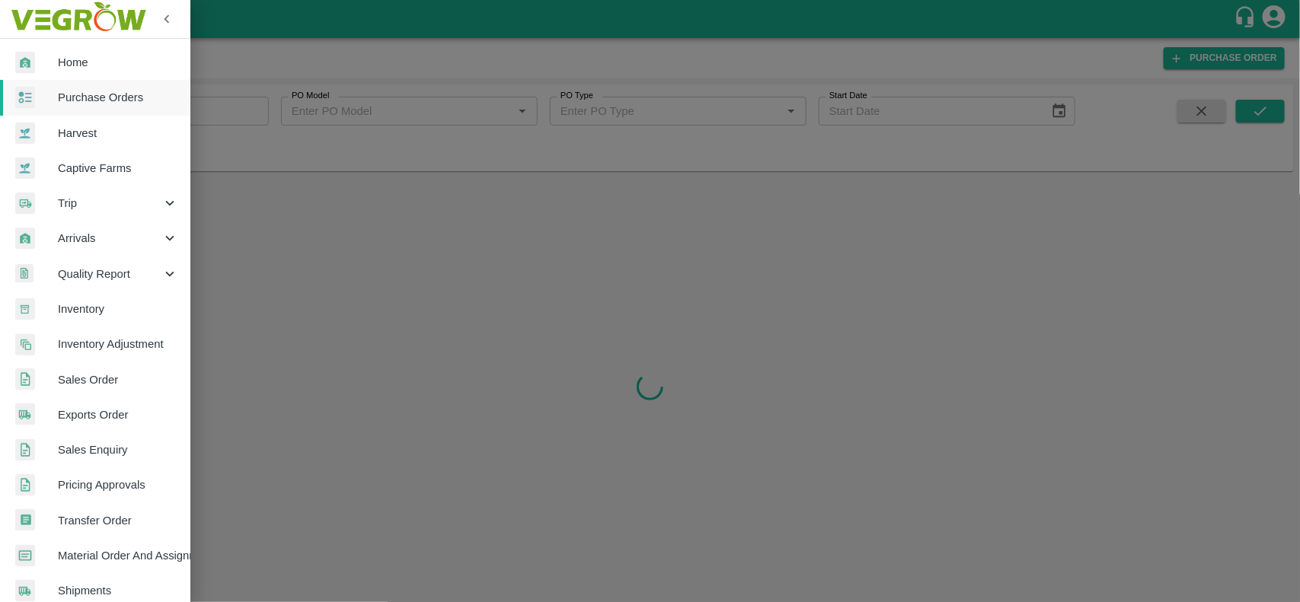
click at [85, 366] on link "Sales Order" at bounding box center [95, 379] width 190 height 35
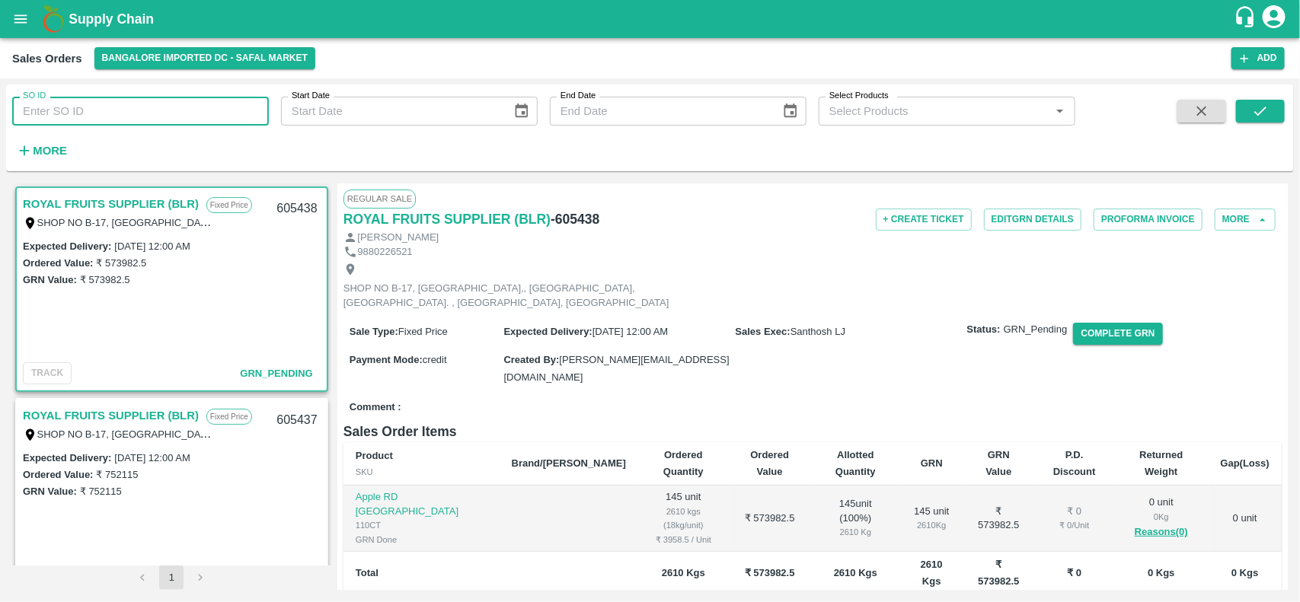
click at [94, 111] on input "SO ID" at bounding box center [140, 111] width 257 height 29
type input "t"
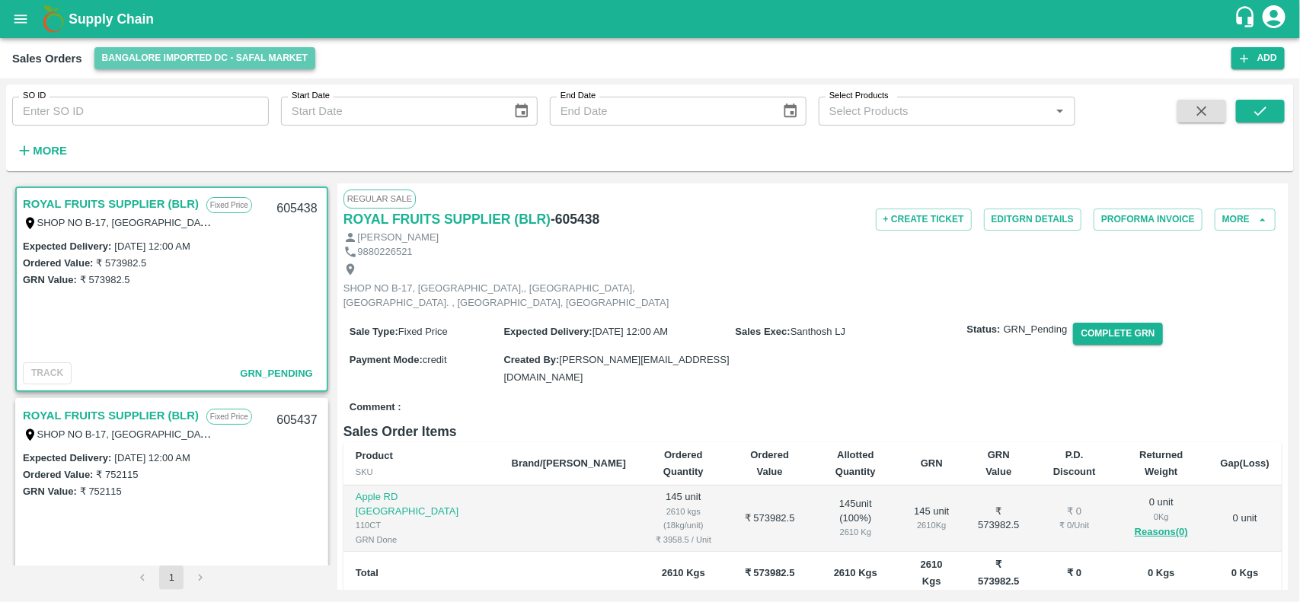
click at [191, 59] on button "Bangalore Imported DC - Safal Market" at bounding box center [205, 58] width 222 height 22
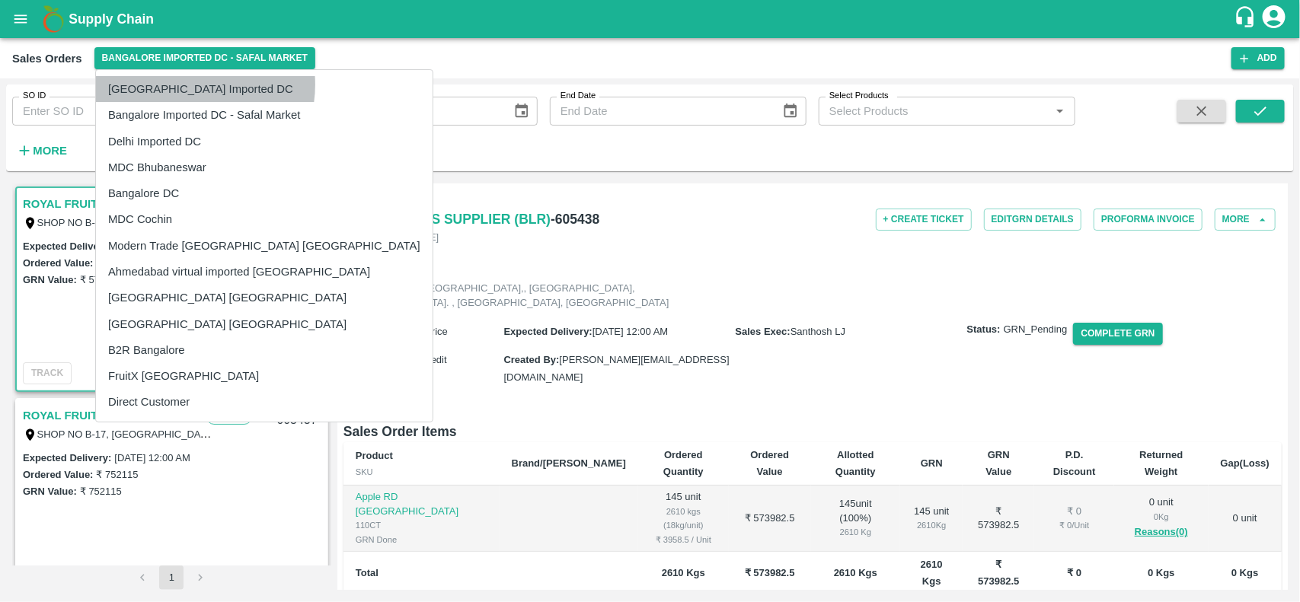
click at [188, 85] on li "[GEOGRAPHIC_DATA] Imported DC" at bounding box center [264, 89] width 337 height 26
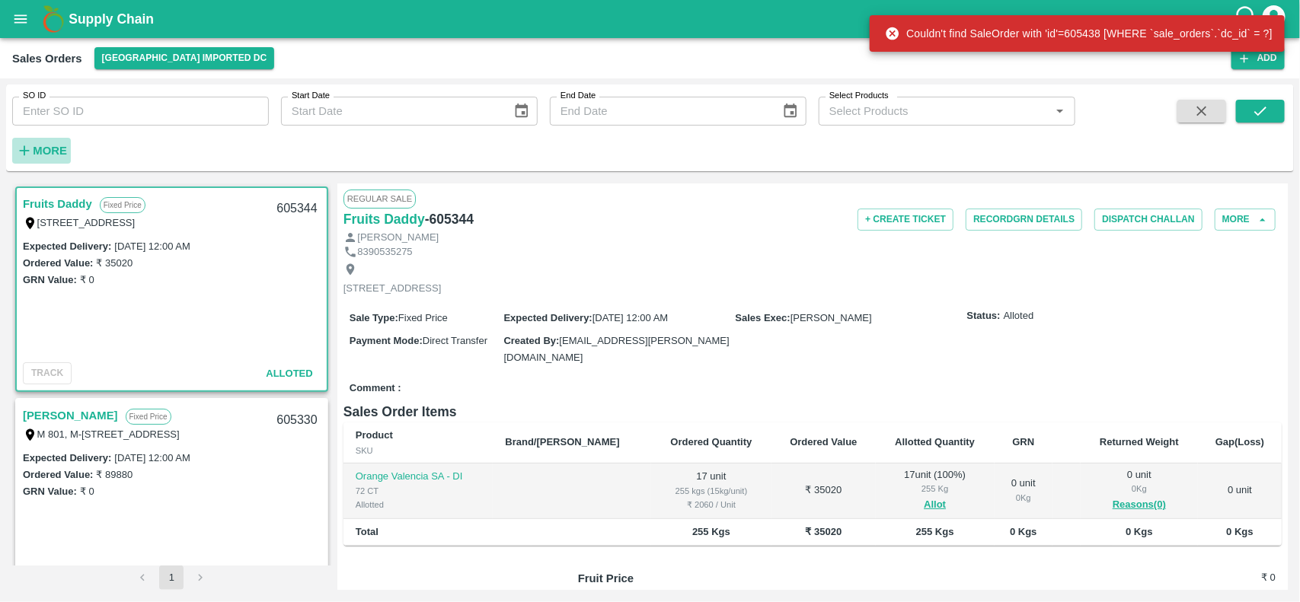
click at [27, 153] on icon "button" at bounding box center [24, 150] width 17 height 17
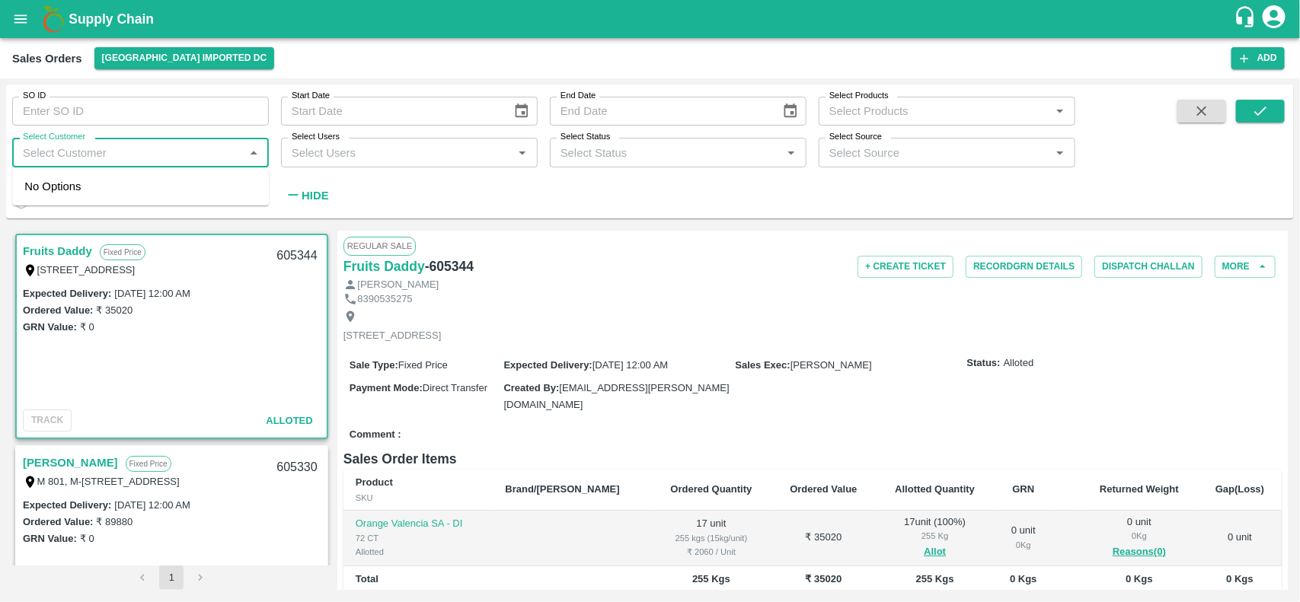
click at [127, 145] on input "Select Customer" at bounding box center [128, 152] width 222 height 20
type input "take"
click at [40, 196] on input "checkbox" at bounding box center [39, 193] width 30 height 30
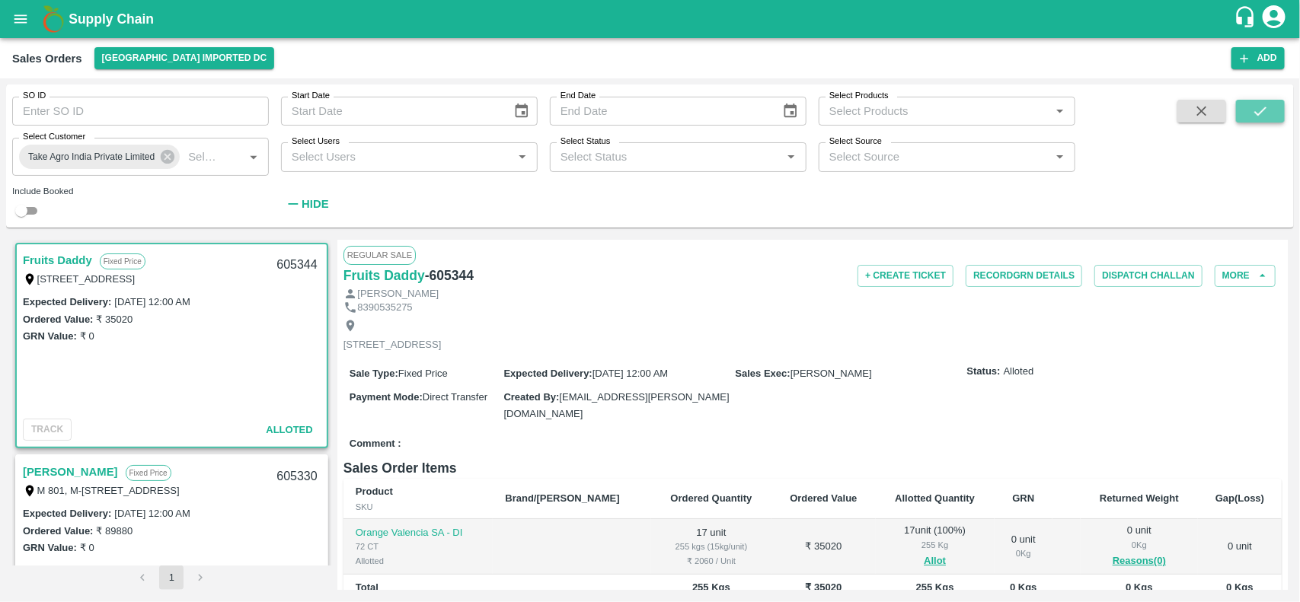
click at [1265, 119] on icon "submit" at bounding box center [1260, 111] width 17 height 17
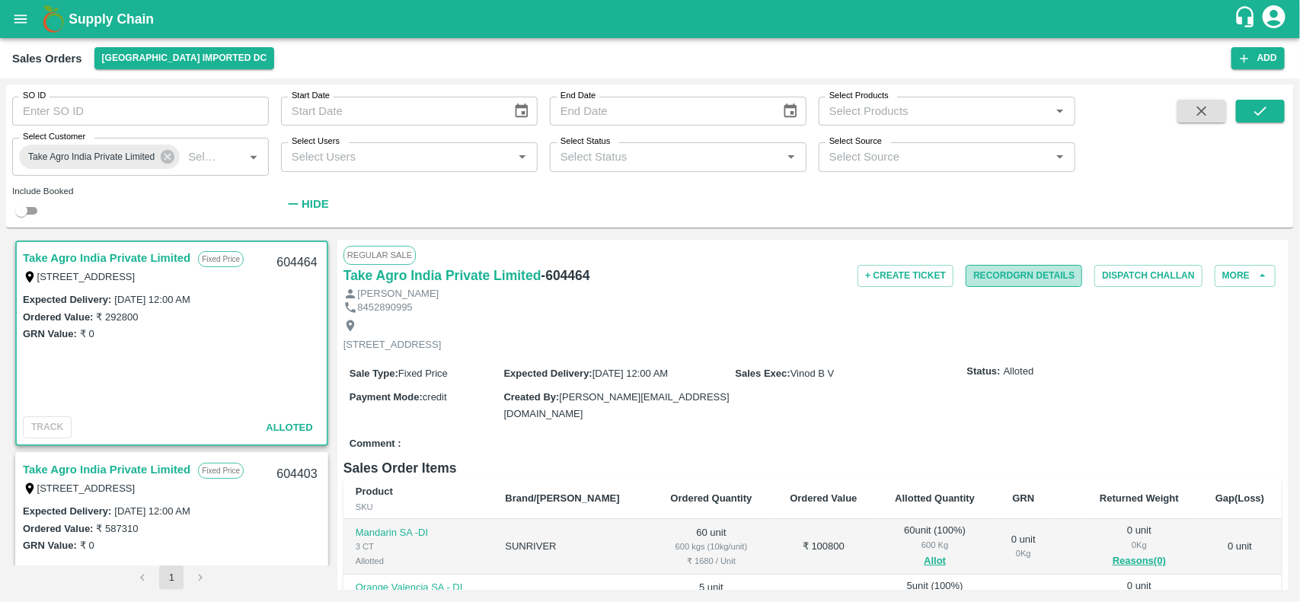
click at [1015, 279] on button "Record GRN Details" at bounding box center [1024, 276] width 117 height 22
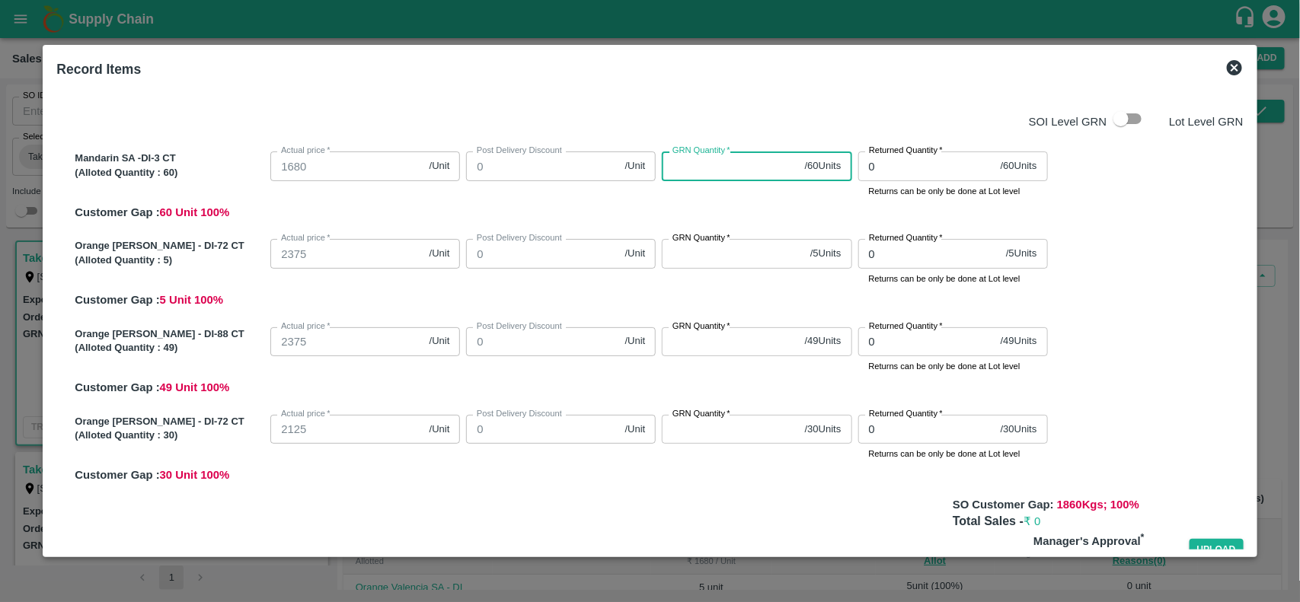
click at [708, 177] on input "GRN Quantity   *" at bounding box center [730, 166] width 136 height 29
type input "60"
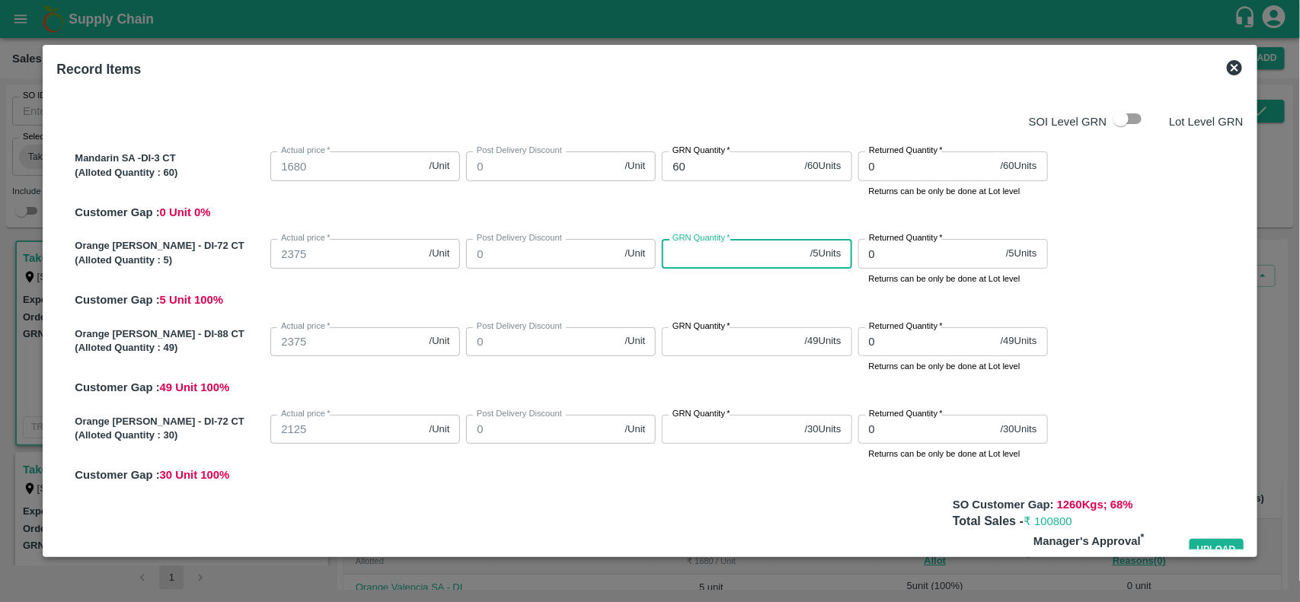
click at [714, 259] on input "GRN Quantity   *" at bounding box center [733, 253] width 142 height 29
type input "5"
click at [701, 356] on div "GRN Quantity   * / 49 Units GRN Quantity" at bounding box center [754, 347] width 196 height 53
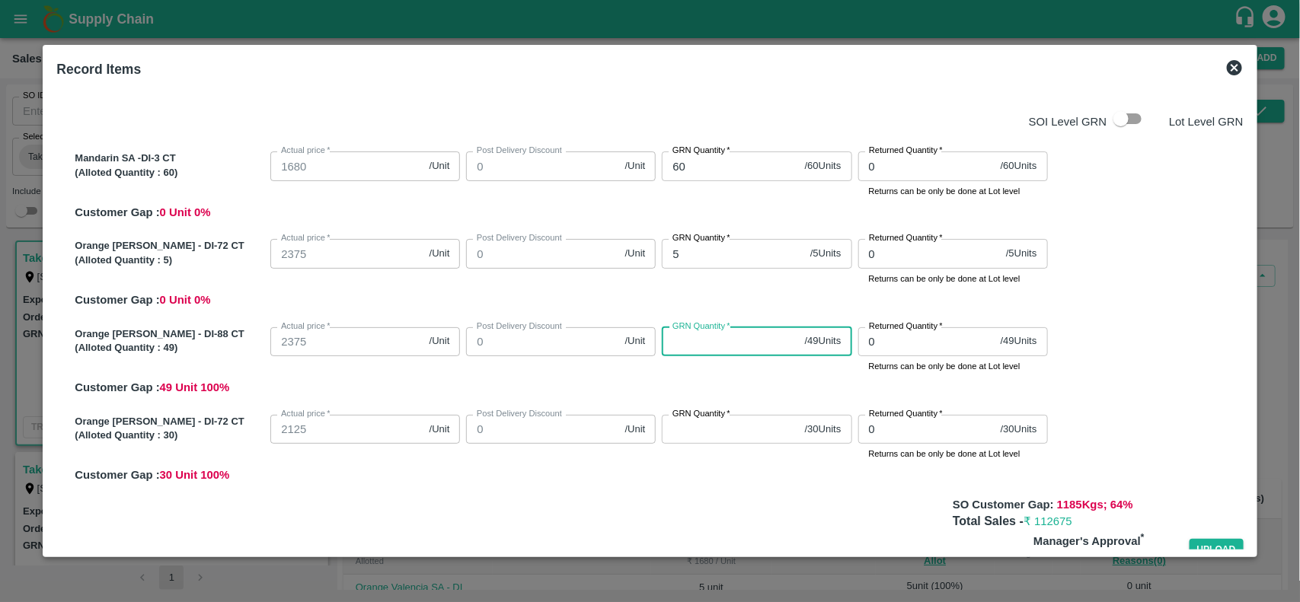
click at [697, 345] on input "GRN Quantity   *" at bounding box center [730, 341] width 136 height 29
type input "49"
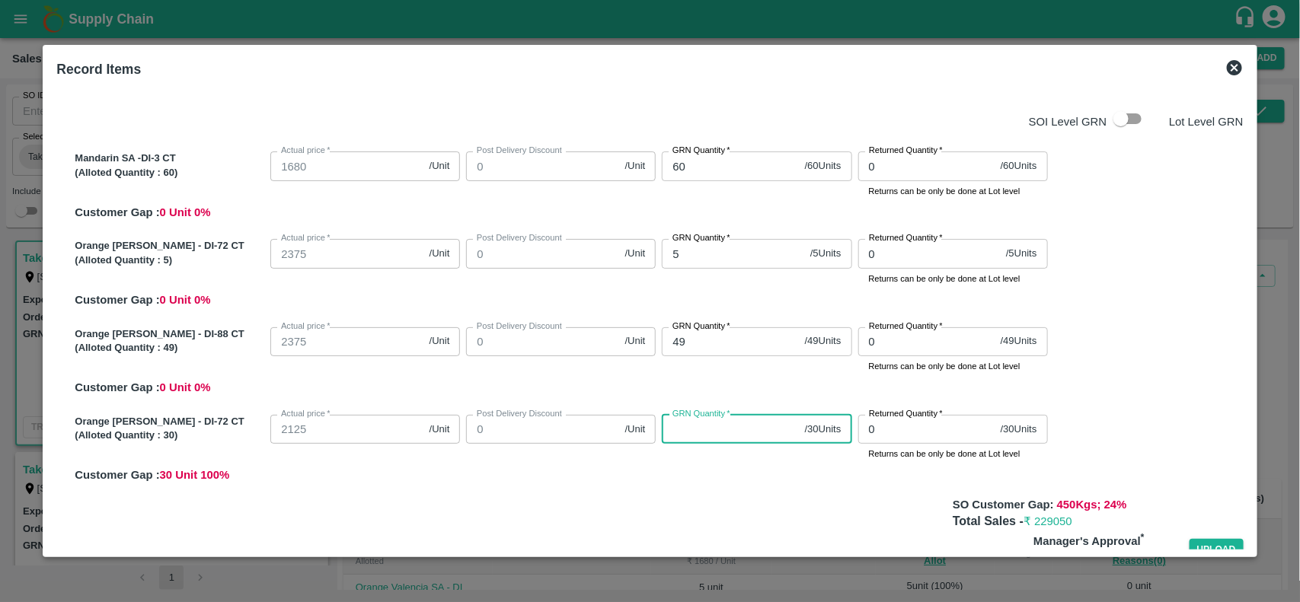
click at [704, 436] on input "GRN Quantity   *" at bounding box center [730, 429] width 136 height 29
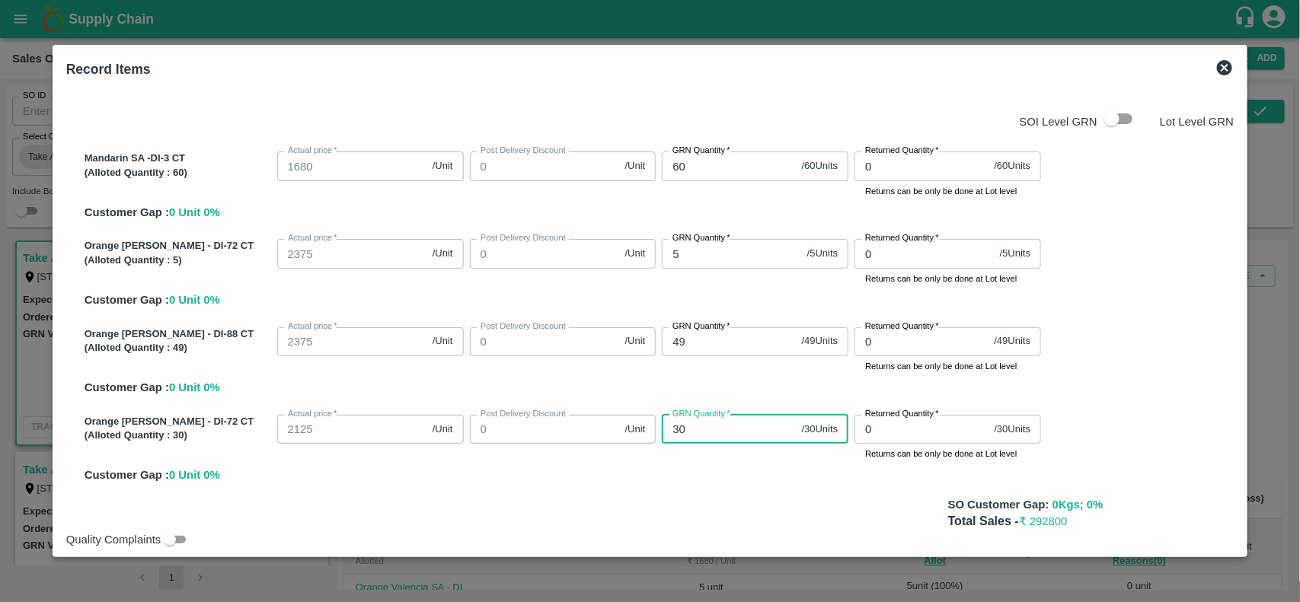
scroll to position [39, 0]
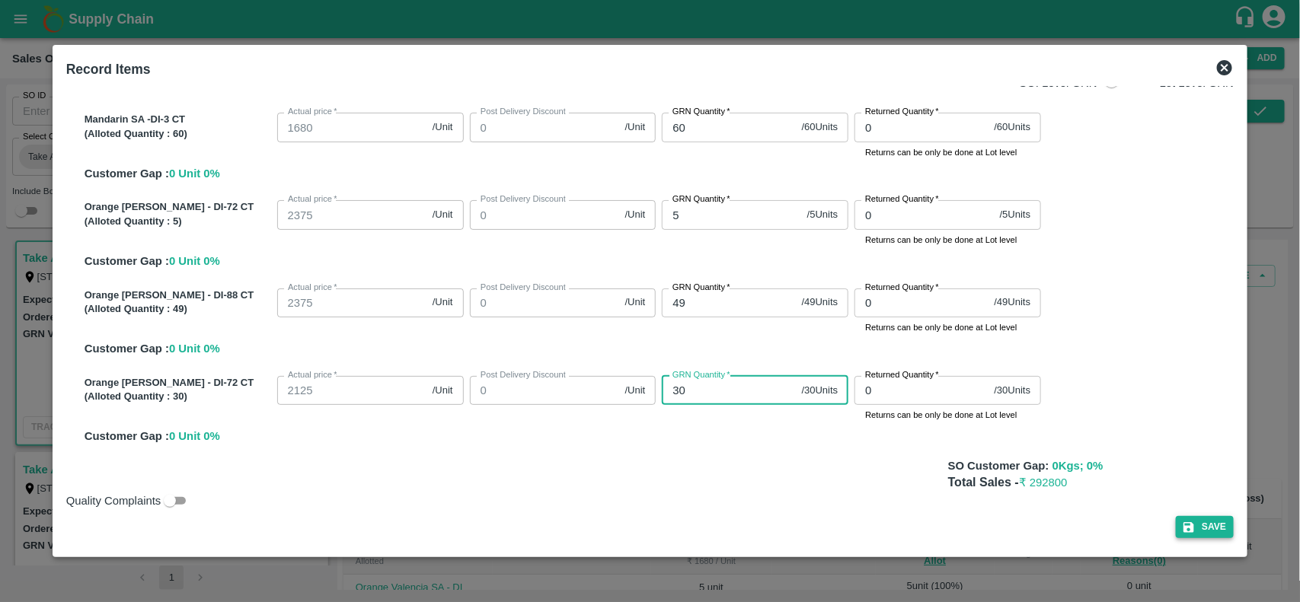
type input "30"
click at [1186, 527] on button "Save" at bounding box center [1205, 527] width 58 height 22
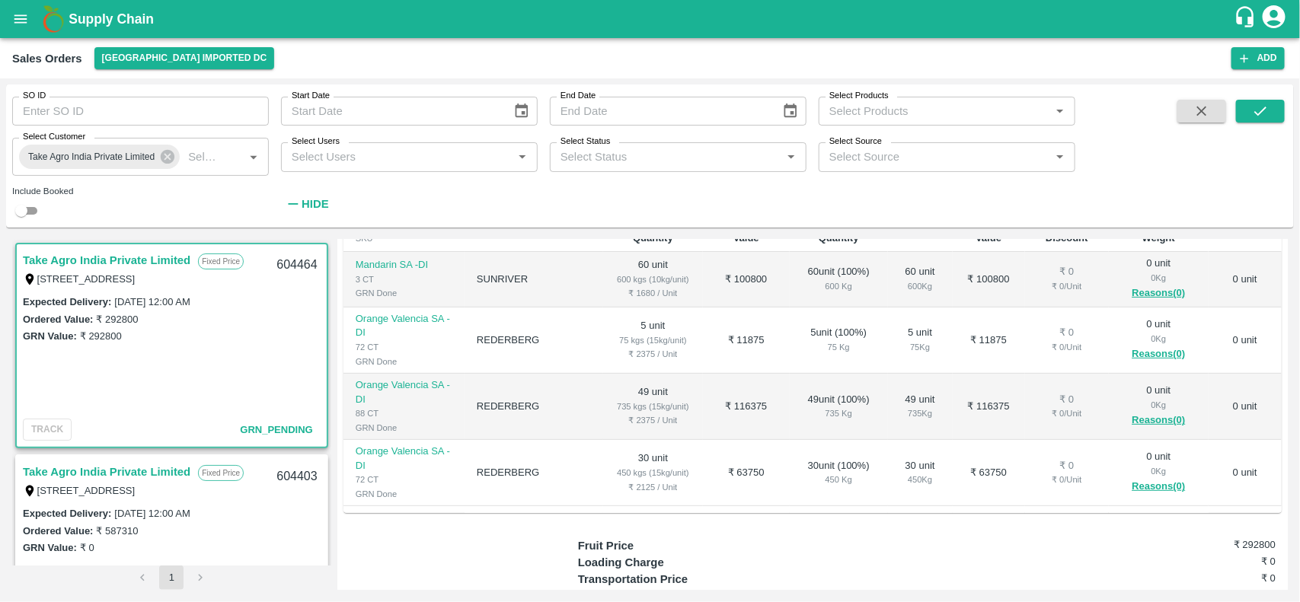
scroll to position [97, 0]
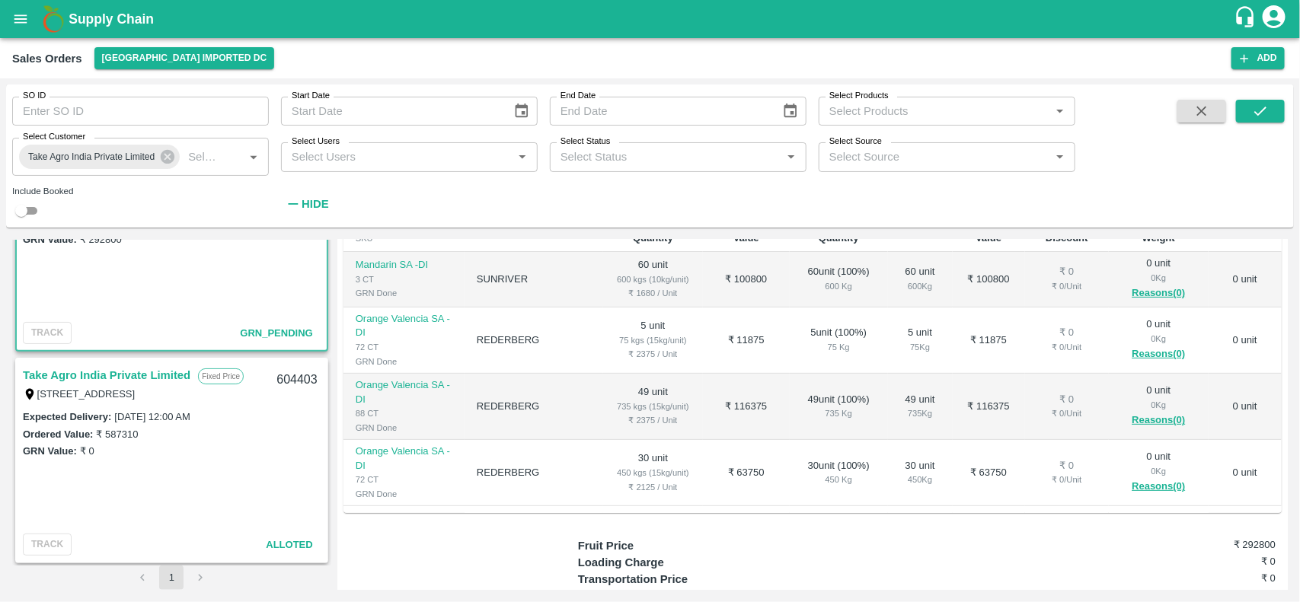
click at [107, 366] on link "Take Agro India Private Limited" at bounding box center [107, 376] width 168 height 20
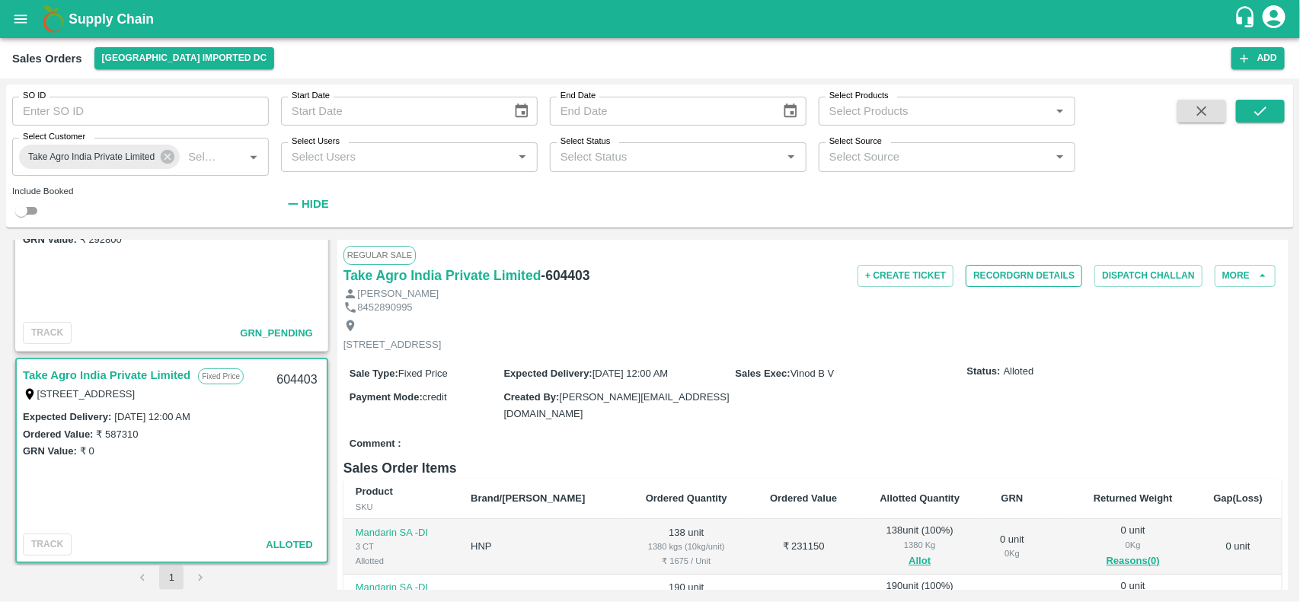
click at [1006, 276] on button "Record GRN Details" at bounding box center [1024, 276] width 117 height 22
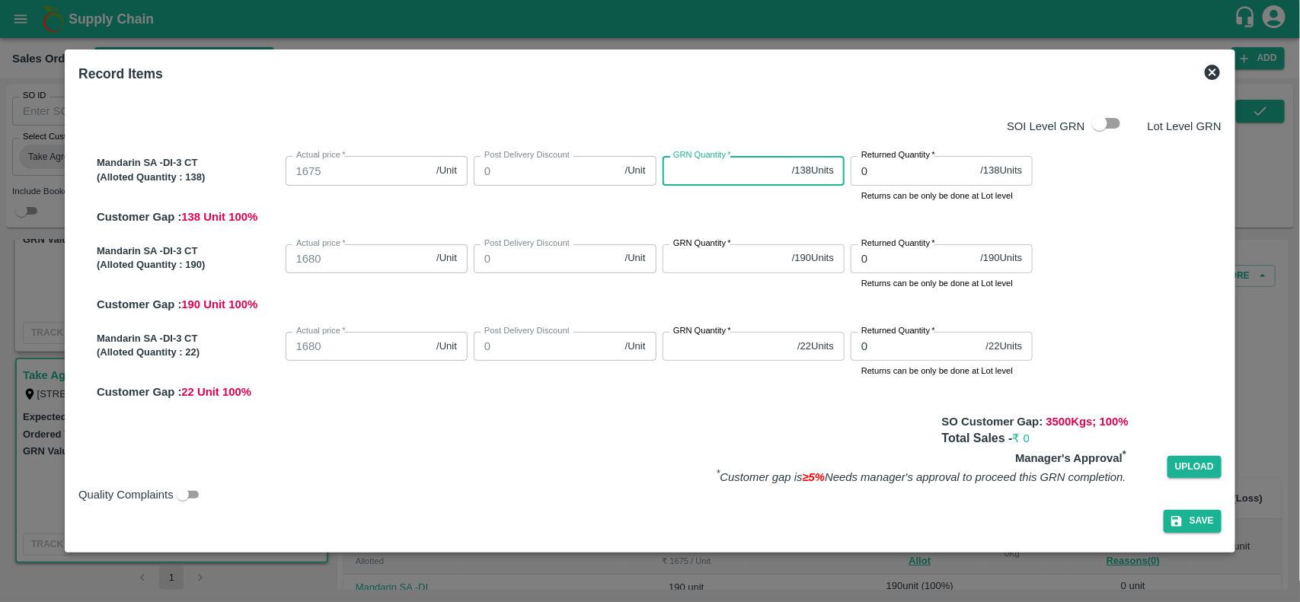
click at [708, 177] on input "GRN Quantity   *" at bounding box center [725, 170] width 124 height 29
type input "138"
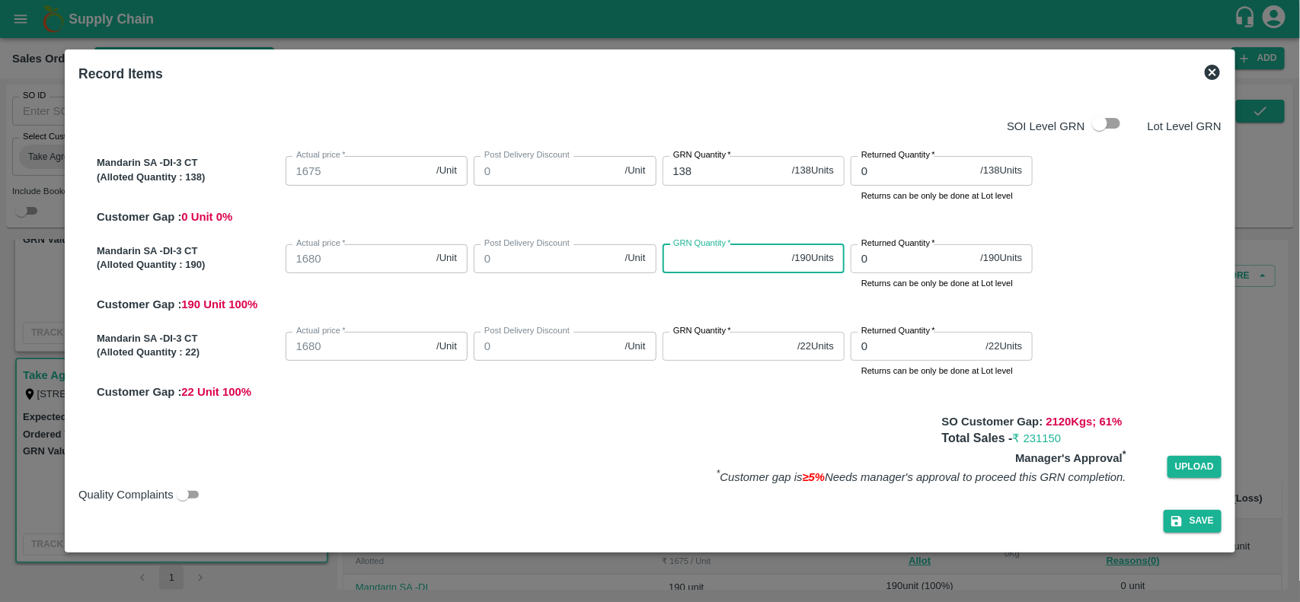
click at [714, 267] on input "GRN Quantity   *" at bounding box center [725, 258] width 124 height 29
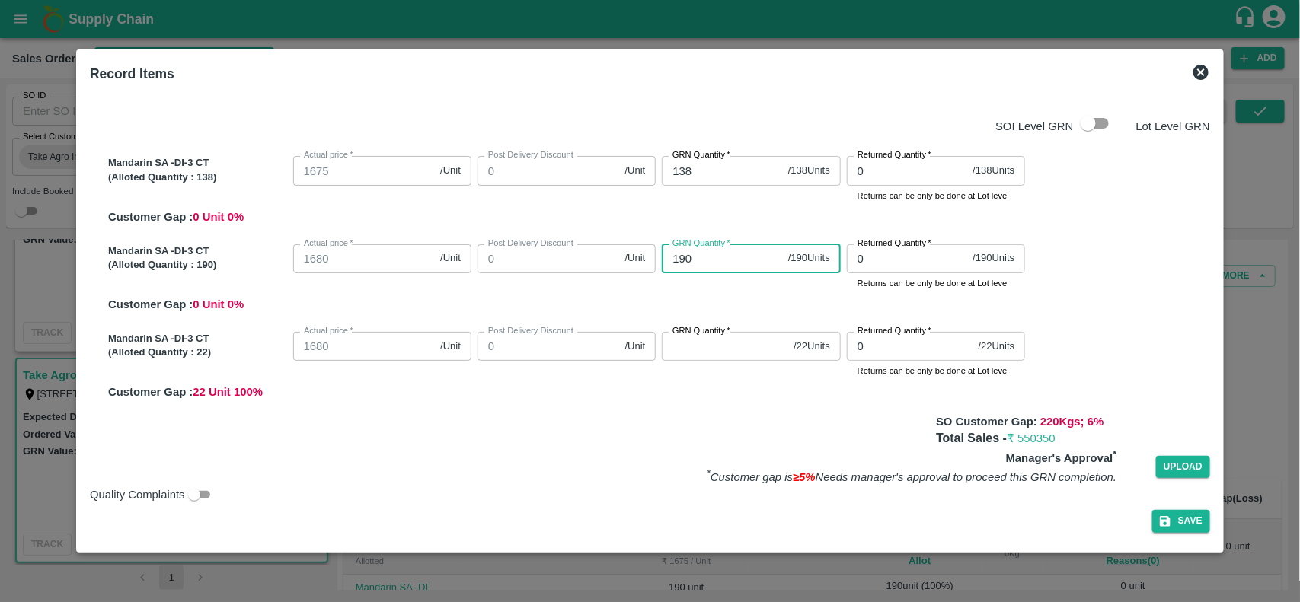
type input "190"
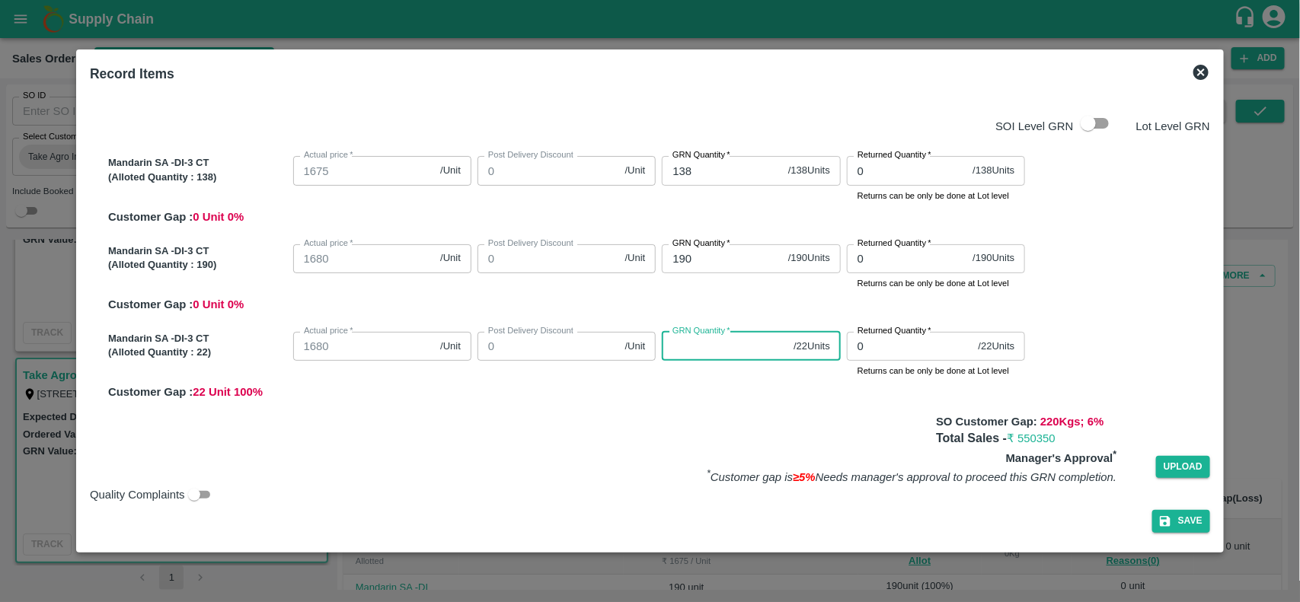
click at [701, 347] on input "GRN Quantity   *" at bounding box center [725, 346] width 126 height 29
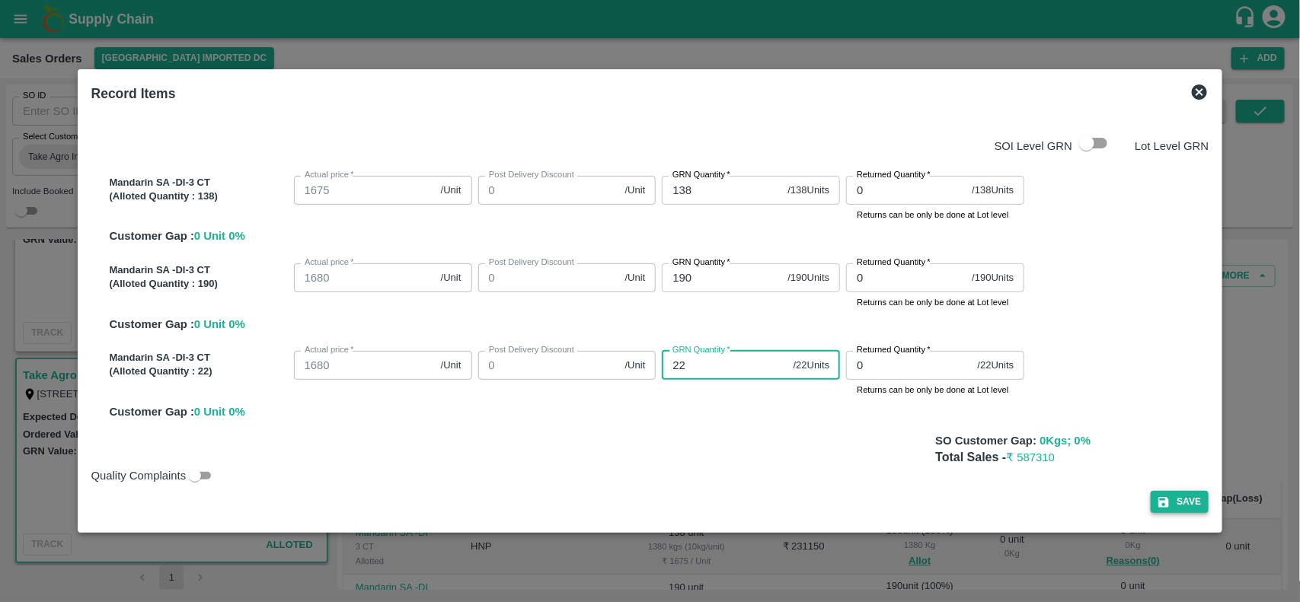
type input "22"
click at [1182, 499] on button "Save" at bounding box center [1180, 502] width 58 height 22
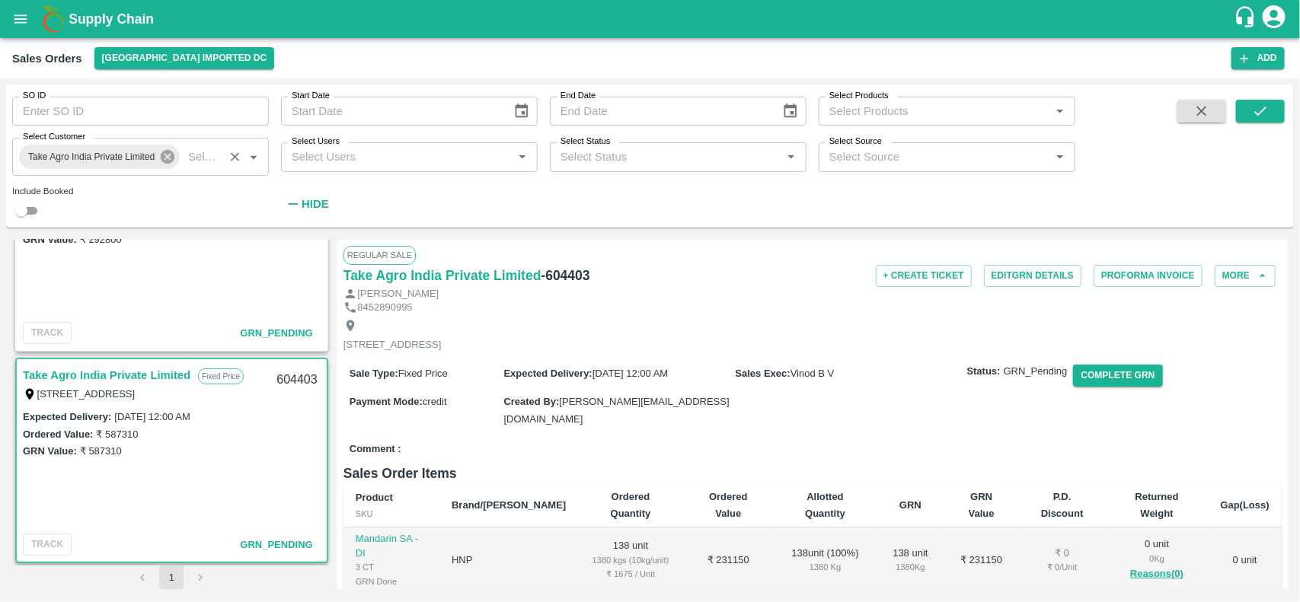
click at [170, 158] on icon at bounding box center [167, 157] width 17 height 17
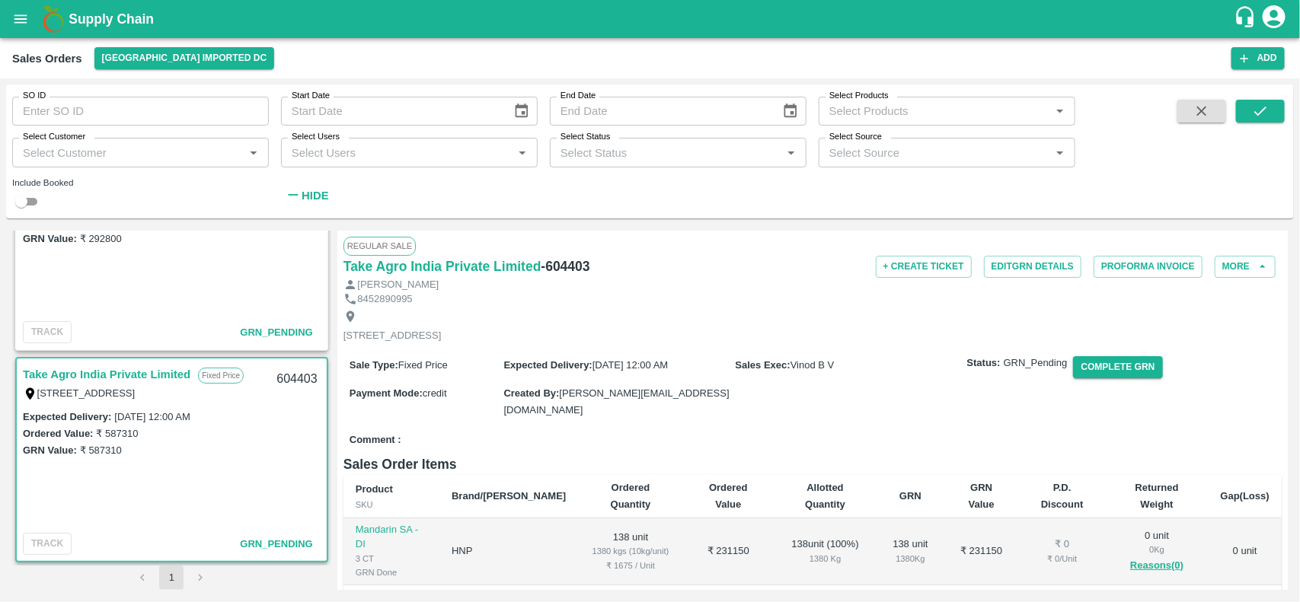
scroll to position [88, 0]
